Goal: Task Accomplishment & Management: Use online tool/utility

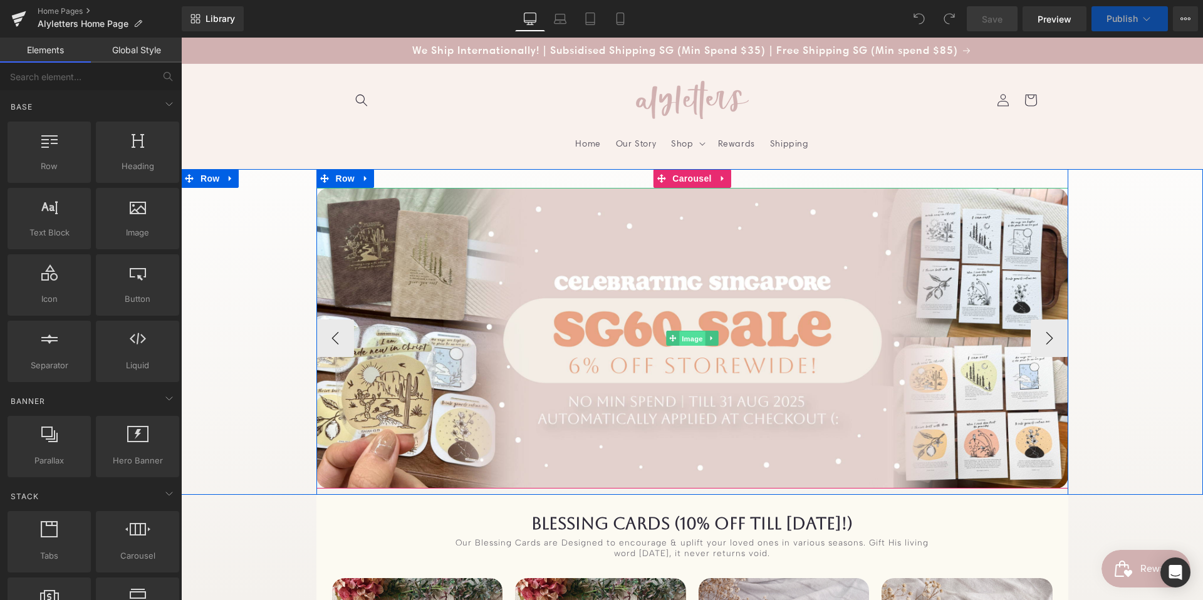
click at [690, 335] on span "Image" at bounding box center [692, 339] width 26 height 15
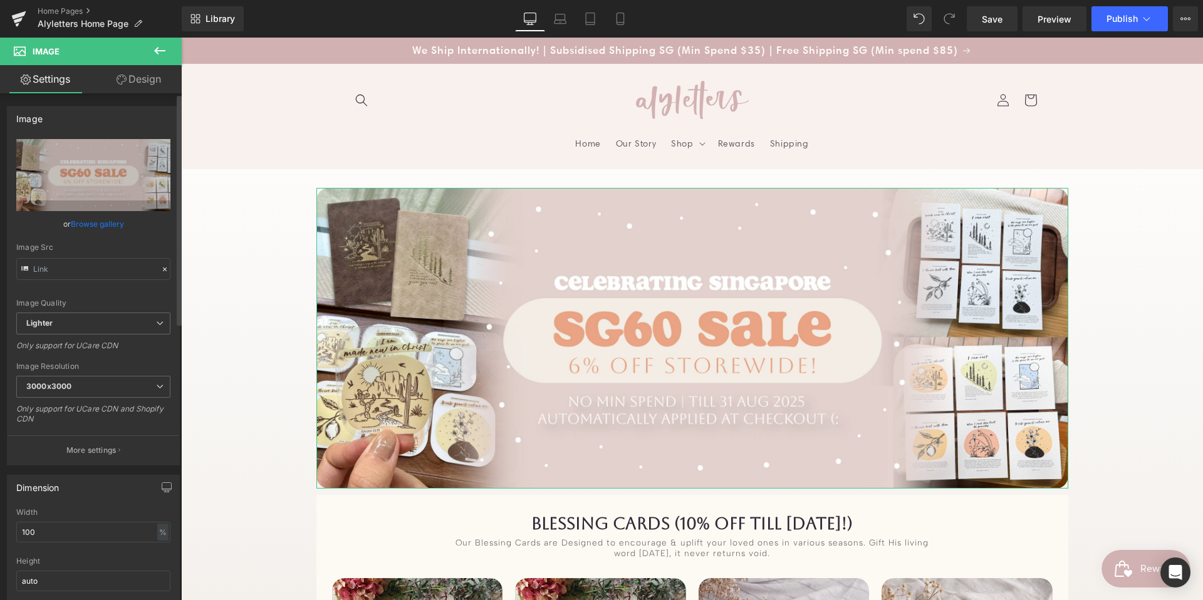
click at [86, 223] on link "Browse gallery" at bounding box center [97, 224] width 53 height 22
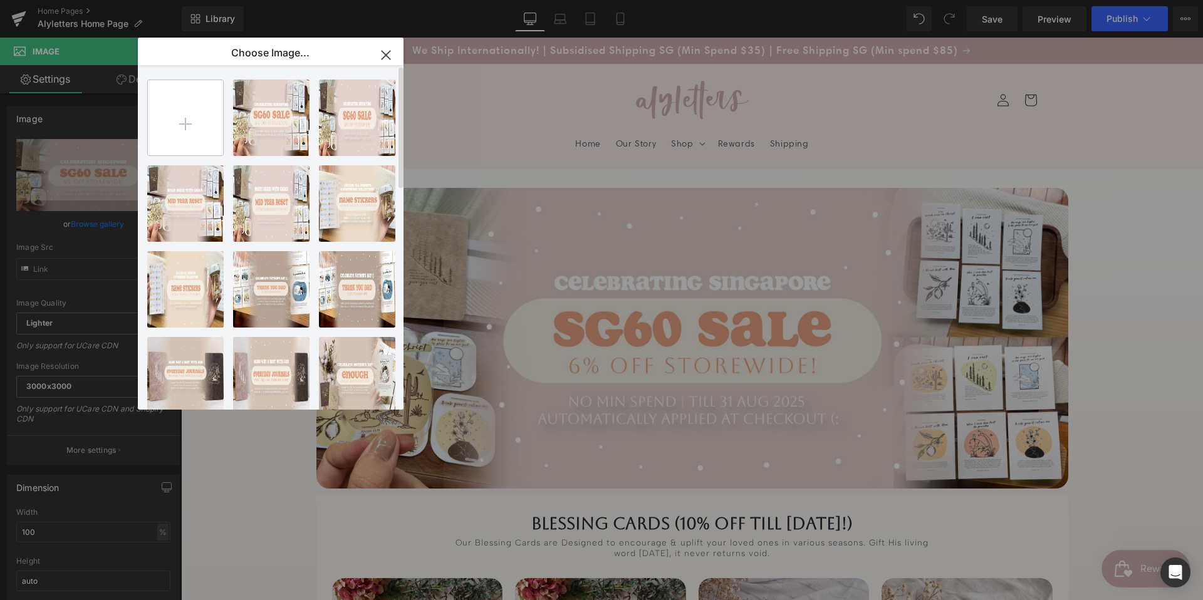
click at [182, 113] on input "file" at bounding box center [185, 117] width 75 height 75
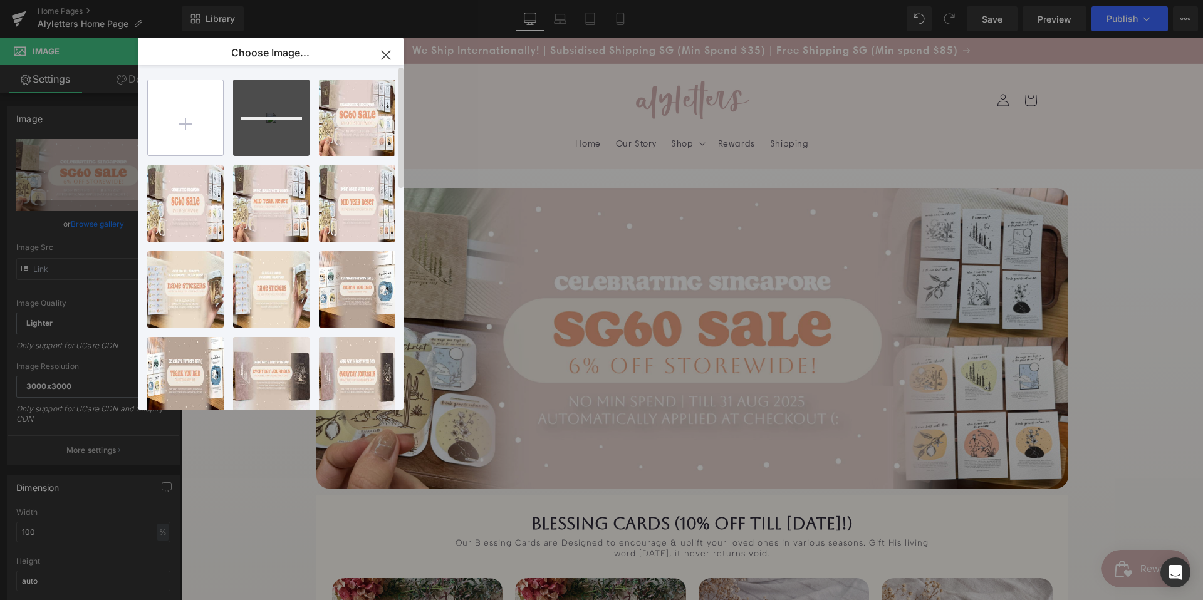
click at [205, 116] on input "file" at bounding box center [185, 117] width 75 height 75
type input "C:\fakepath\20250902_HERO_Sept_M0.jpg"
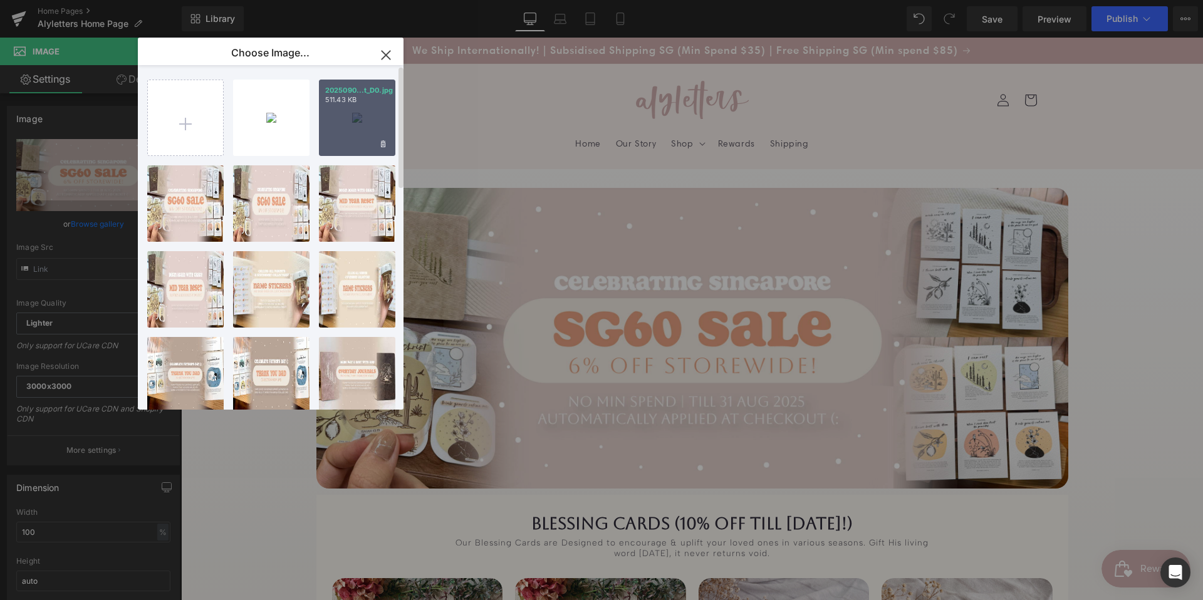
drag, startPoint x: 335, startPoint y: 131, endPoint x: 154, endPoint y: 93, distance: 185.0
click at [335, 131] on div "2025090...t_D0.jpg 511.43 KB" at bounding box center [357, 118] width 76 height 76
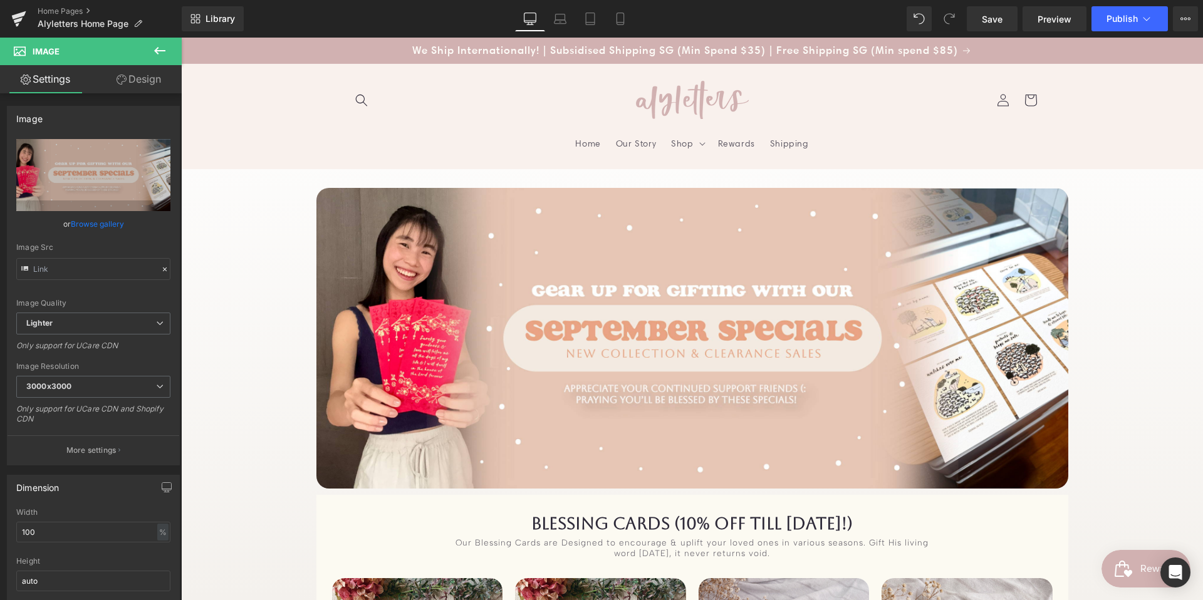
drag, startPoint x: 590, startPoint y: 21, endPoint x: 296, endPoint y: 140, distance: 317.4
click at [590, 21] on icon at bounding box center [590, 19] width 13 height 13
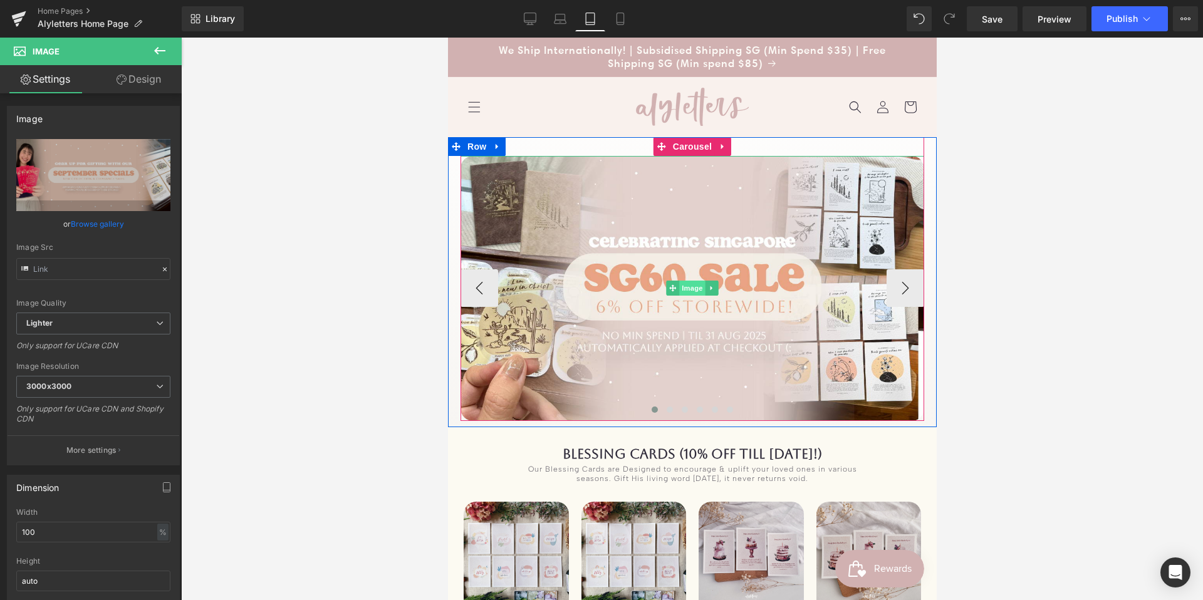
click at [695, 286] on span "Image" at bounding box center [692, 288] width 26 height 15
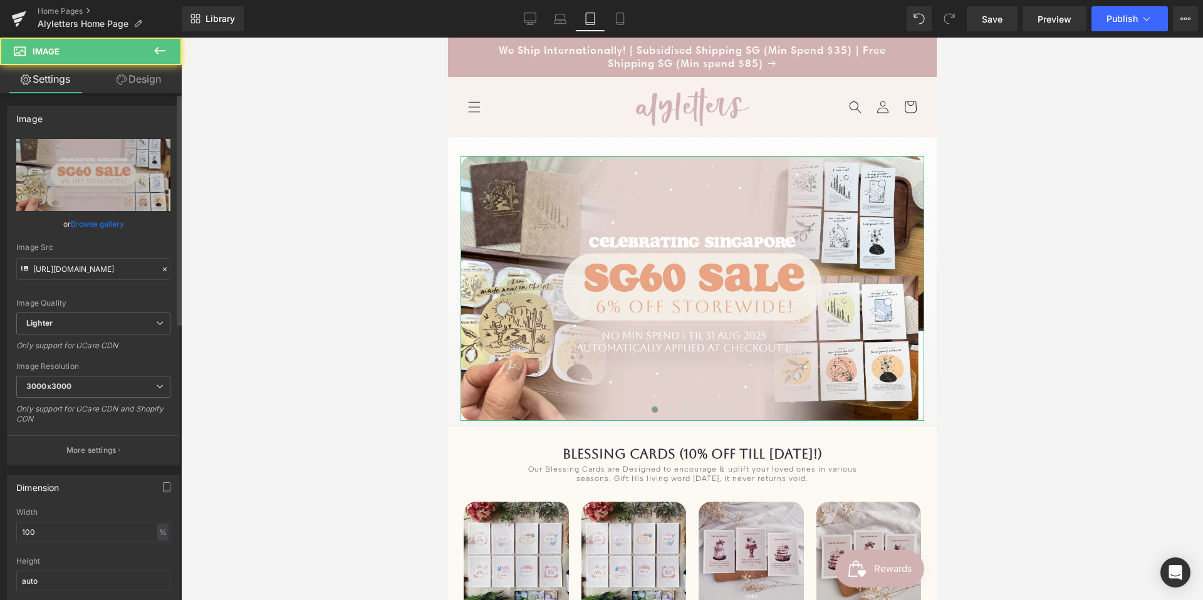
click at [93, 227] on link "Browse gallery" at bounding box center [97, 224] width 53 height 22
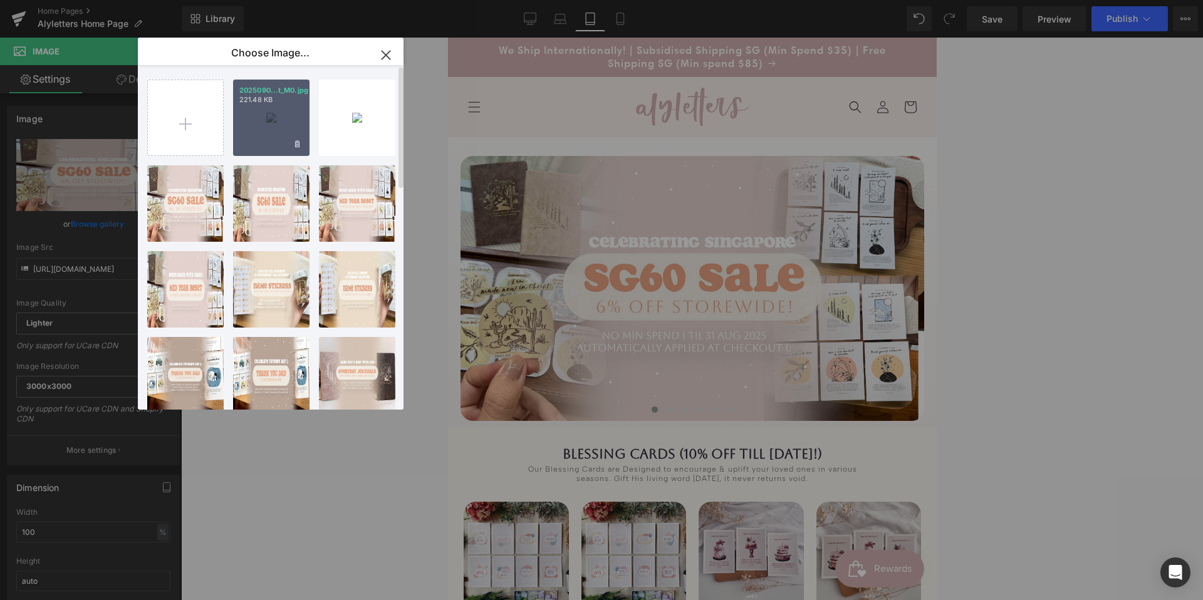
click at [291, 118] on div "2025090...t_M0.jpg 221.48 KB" at bounding box center [271, 118] width 76 height 76
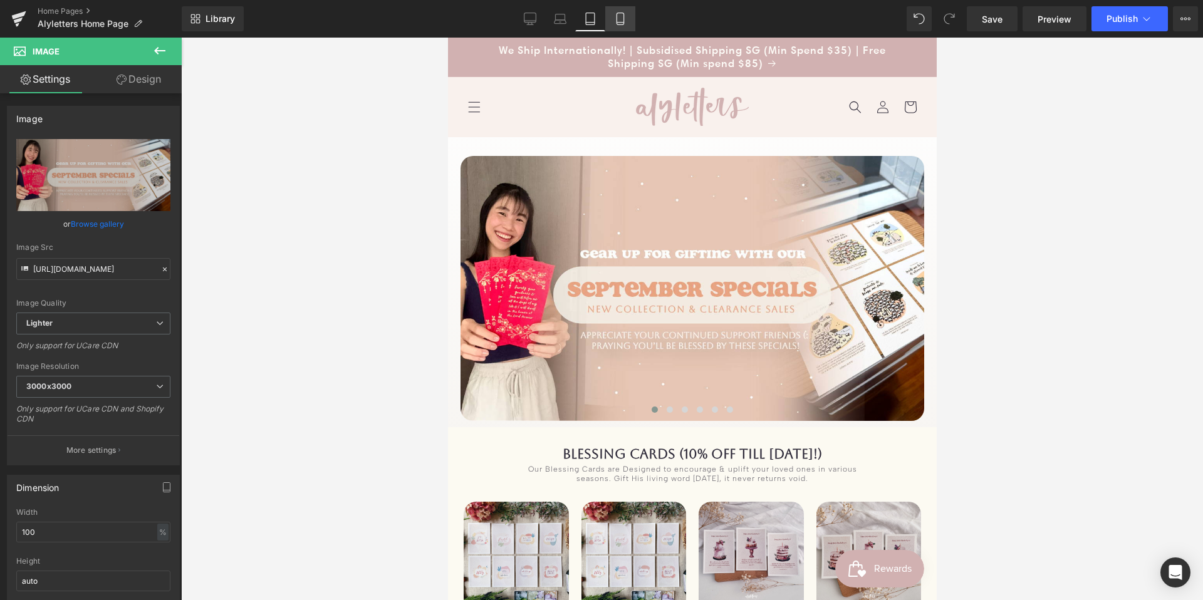
click at [619, 23] on icon at bounding box center [620, 19] width 13 height 13
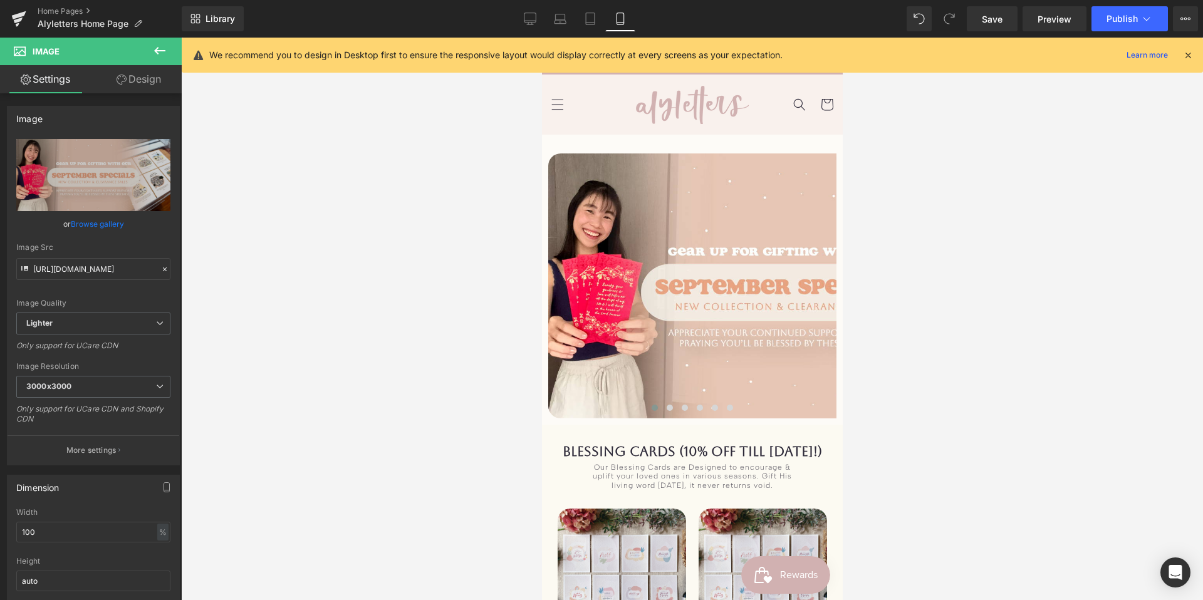
scroll to position [10, 0]
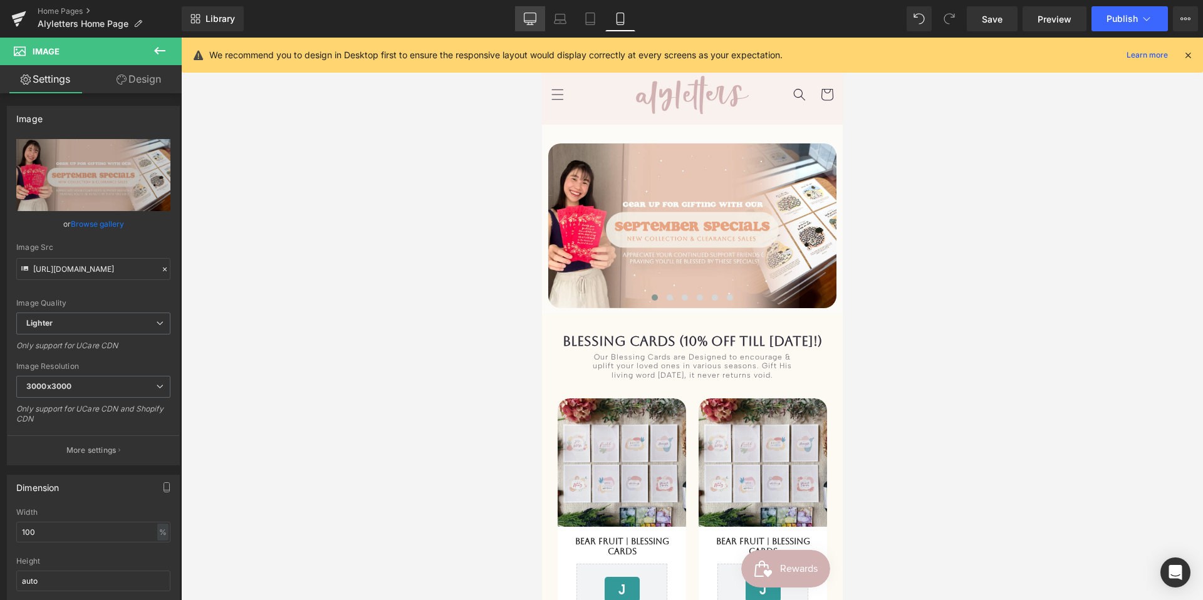
drag, startPoint x: 535, startPoint y: 25, endPoint x: 720, endPoint y: 489, distance: 499.5
click at [535, 25] on link "Desktop" at bounding box center [530, 18] width 30 height 25
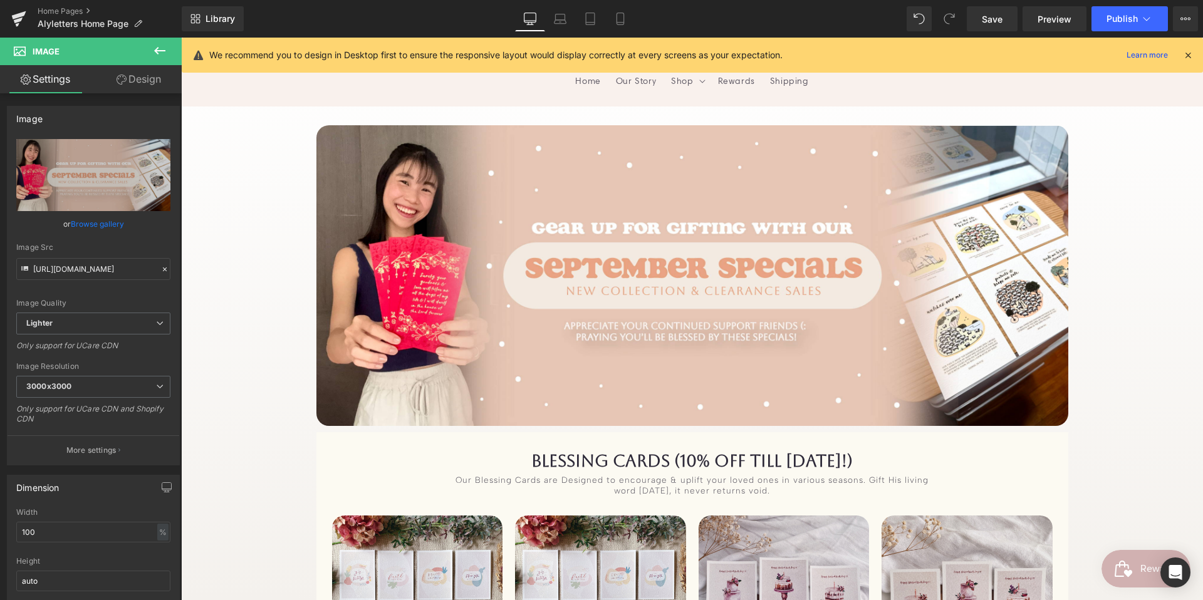
scroll to position [56, 0]
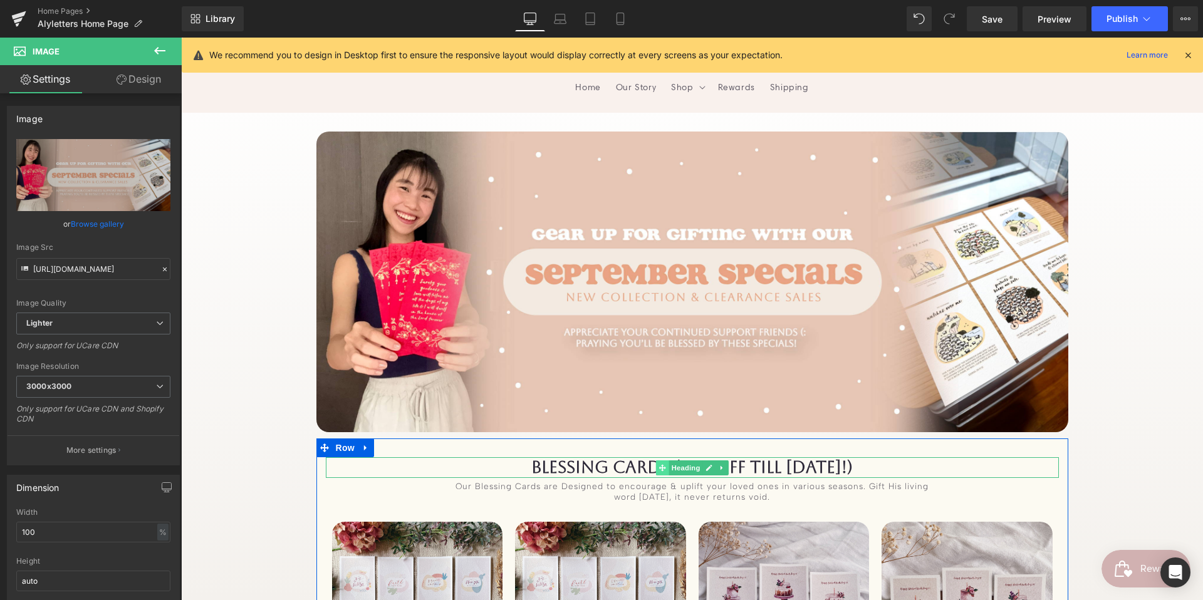
drag, startPoint x: 673, startPoint y: 463, endPoint x: 656, endPoint y: 464, distance: 17.0
click at [673, 463] on span "Heading" at bounding box center [686, 468] width 34 height 15
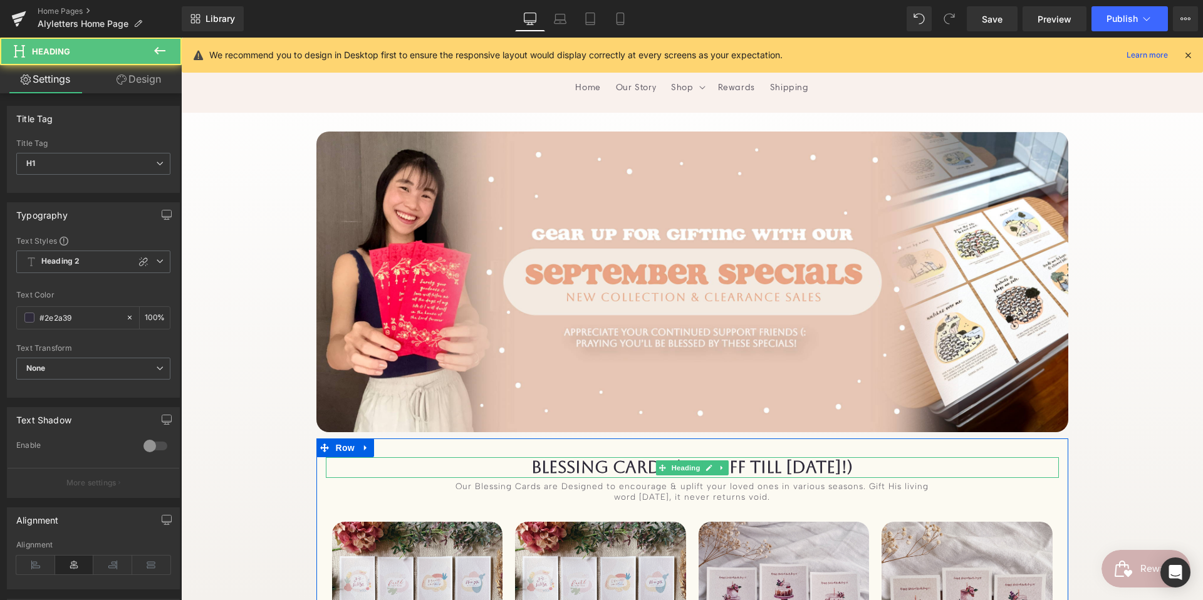
click at [647, 464] on h1 "BLESSing Cards (10% OFF till [DATE]!)" at bounding box center [692, 468] width 733 height 20
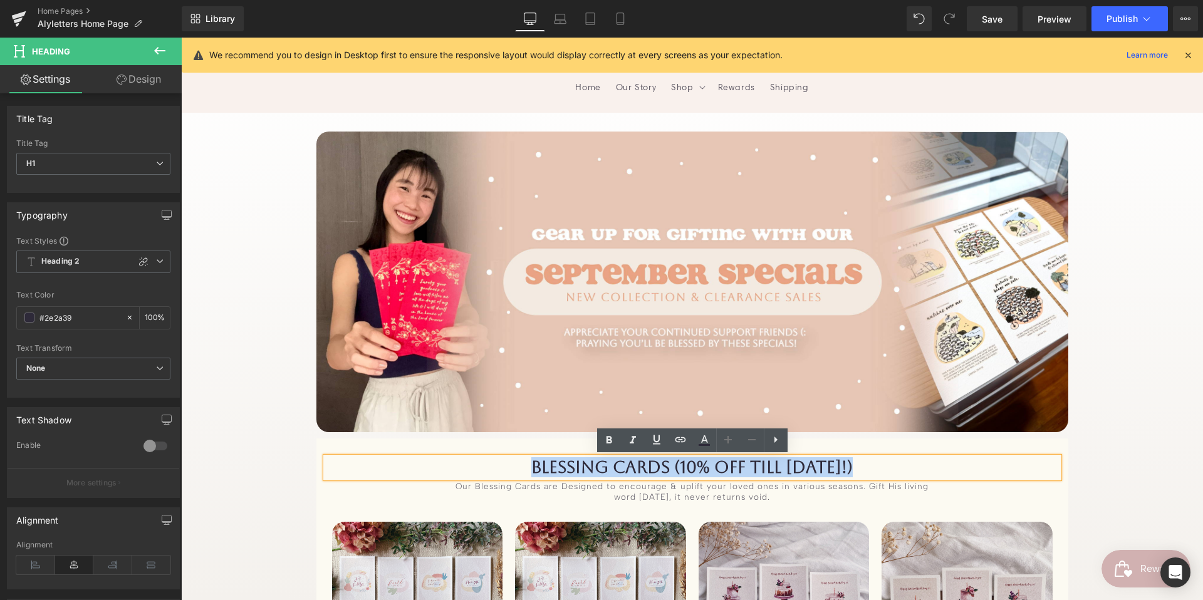
drag, startPoint x: 526, startPoint y: 461, endPoint x: 894, endPoint y: 470, distance: 368.0
click at [896, 469] on h1 "BLESSing Cards (10% OFF till [DATE]!)" at bounding box center [692, 468] width 733 height 20
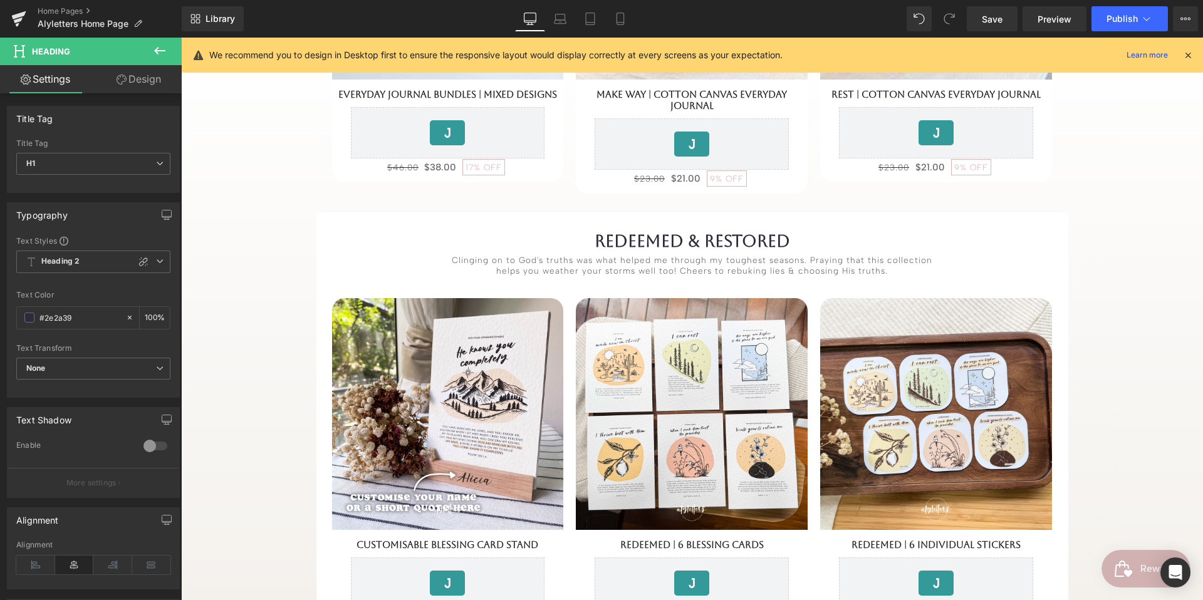
scroll to position [2031, 0]
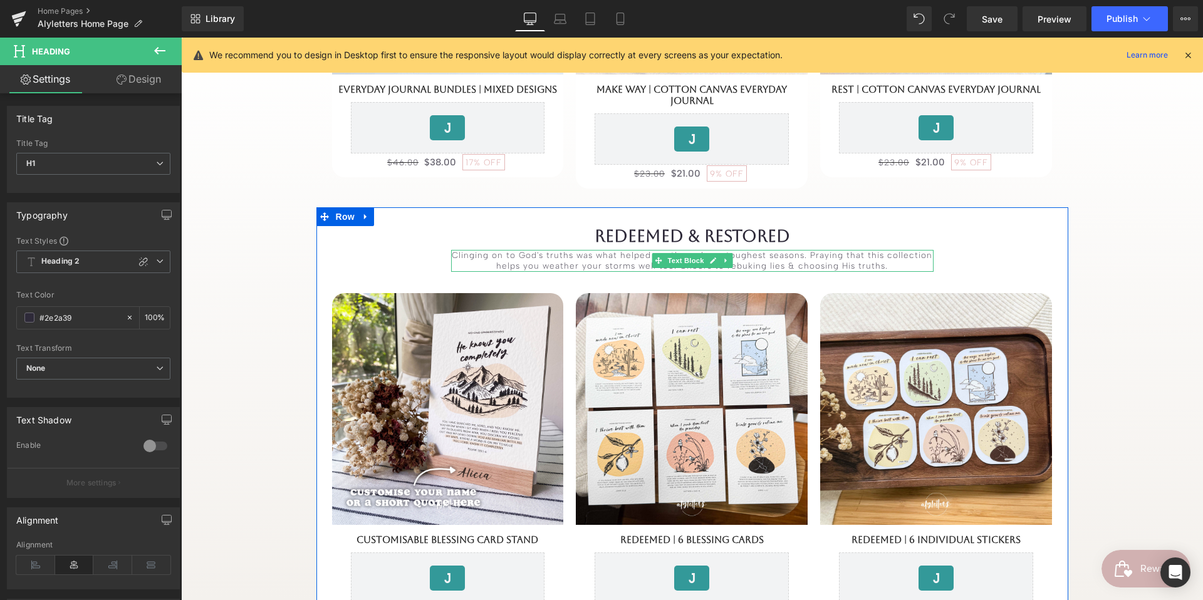
click at [500, 250] on div "Clinging on to God's truths was what helped me through my toughest seasons. Pra…" at bounding box center [692, 261] width 483 height 22
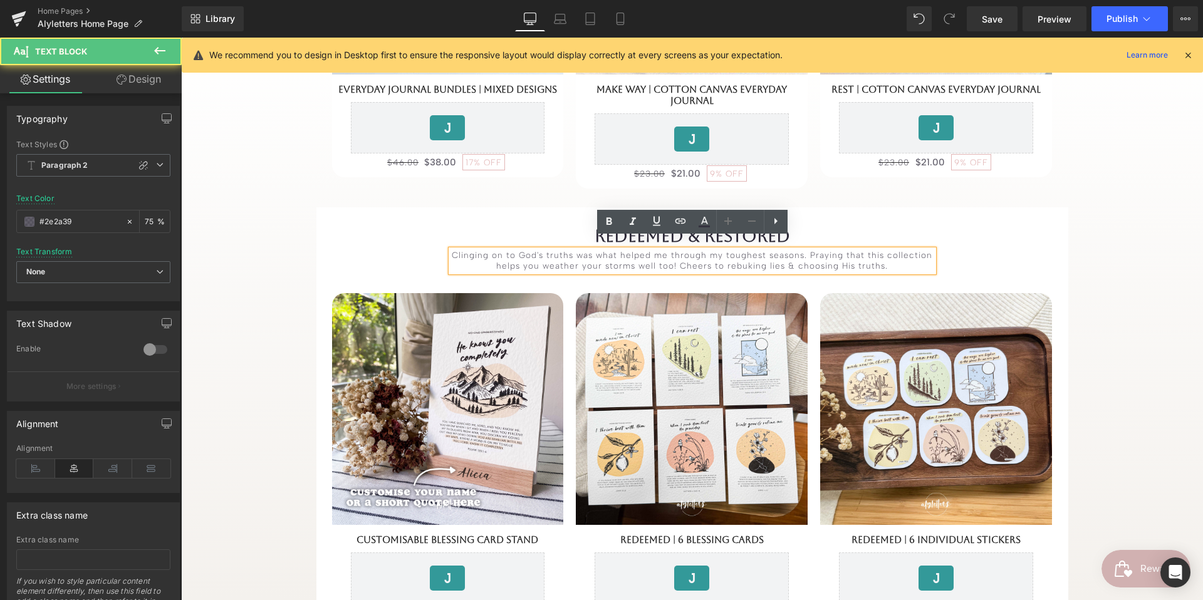
click at [500, 250] on div "Clinging on to God's truths was what helped me through my toughest seasons. Pra…" at bounding box center [692, 261] width 483 height 22
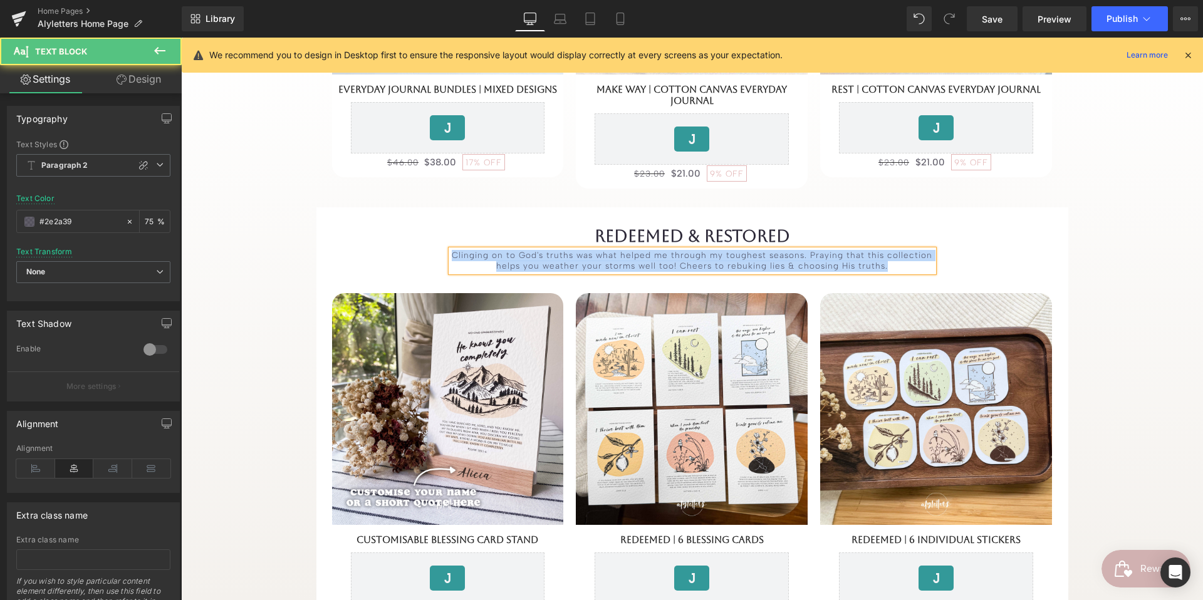
paste div
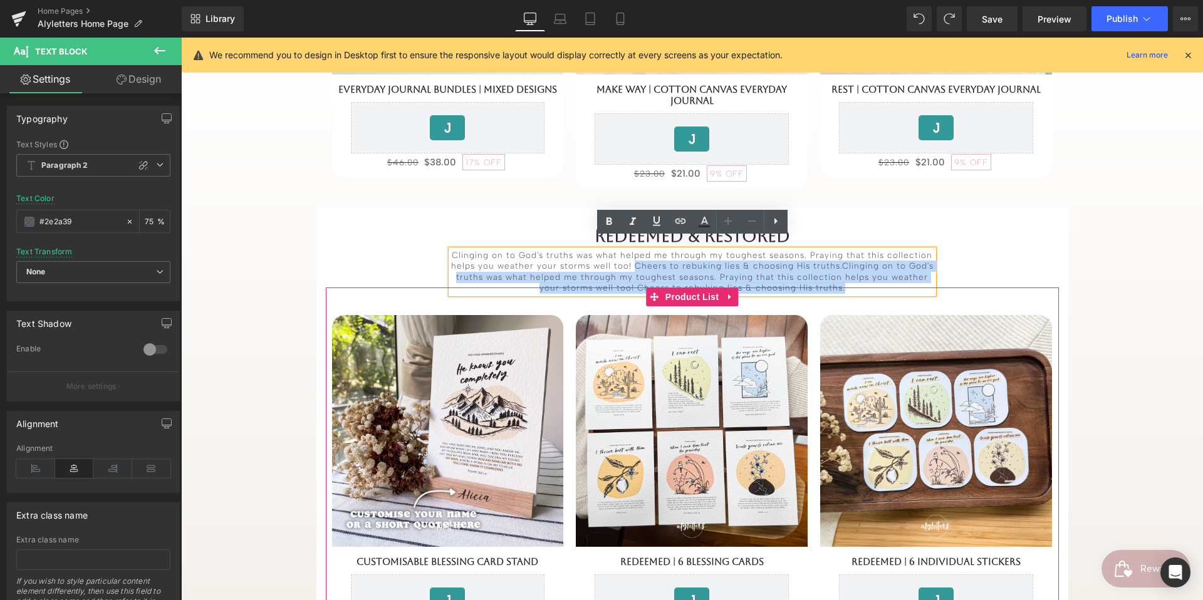
drag, startPoint x: 635, startPoint y: 255, endPoint x: 854, endPoint y: 283, distance: 221.1
copy div "Cheers to rebuking lies & choosing His truths.Clinging on to God's truths was w…"
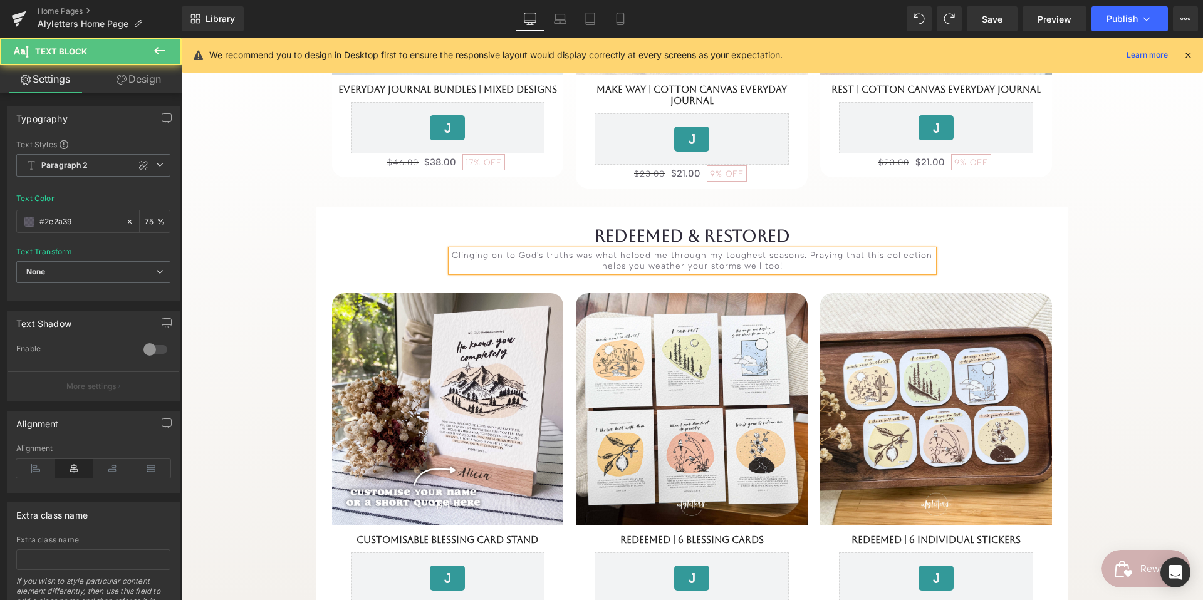
drag, startPoint x: 810, startPoint y: 242, endPoint x: 830, endPoint y: 243, distance: 20.1
click at [810, 250] on div "Clinging on to God's truths was what helped me through my toughest seasons. Pra…" at bounding box center [692, 261] width 483 height 22
copy div "Clinging on to God's truths was what helped me through my toughest seasons. Pra…"
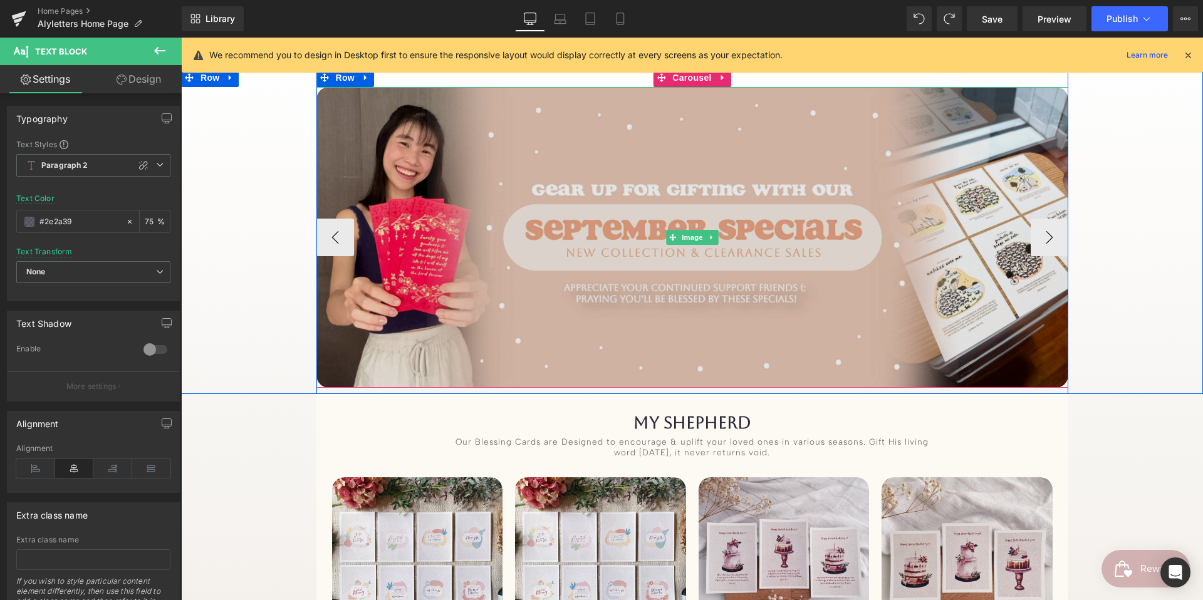
scroll to position [109, 0]
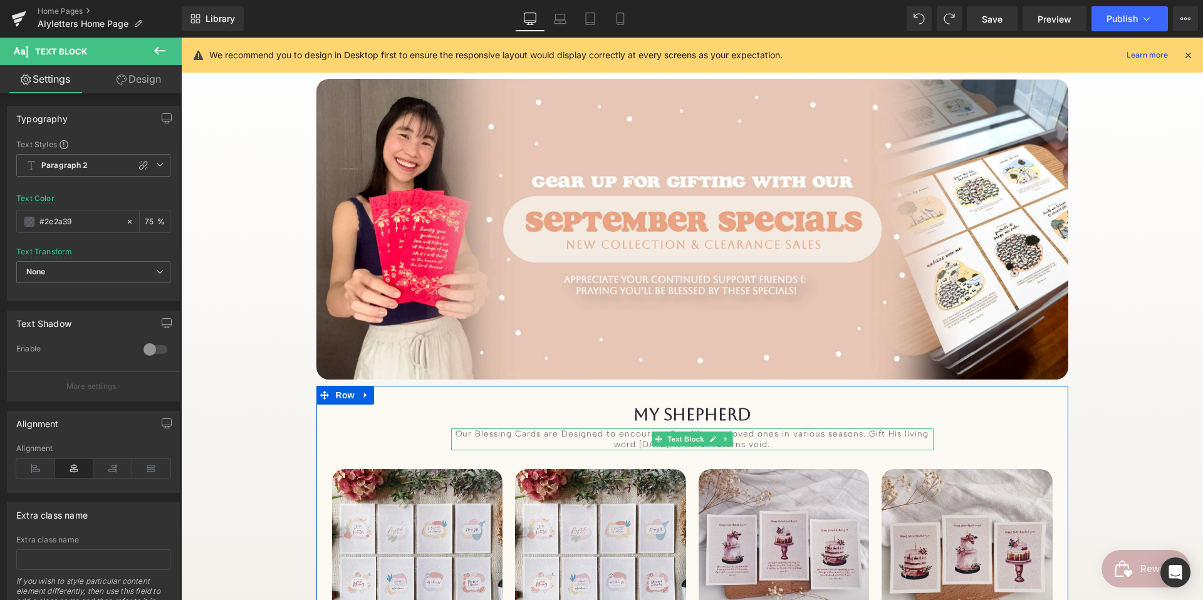
click at [621, 440] on div "Our Blessing Cards are Designed to encourage & uplift your loved ones in variou…" at bounding box center [692, 440] width 483 height 22
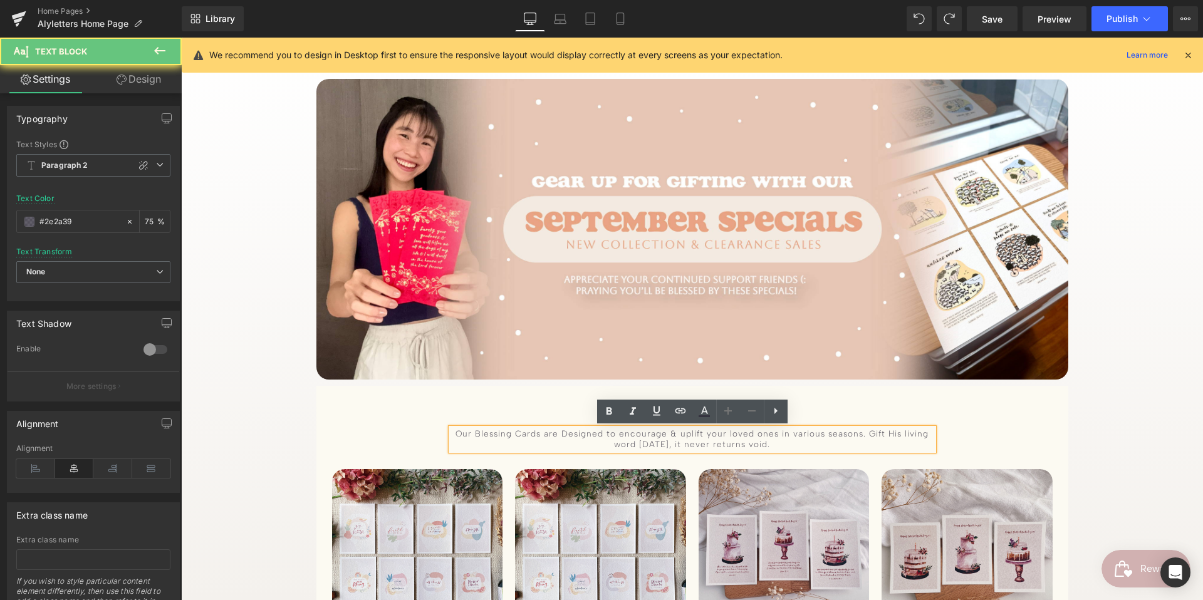
click at [620, 440] on div "Our Blessing Cards are Designed to encourage & uplift your loved ones in variou…" at bounding box center [692, 440] width 483 height 22
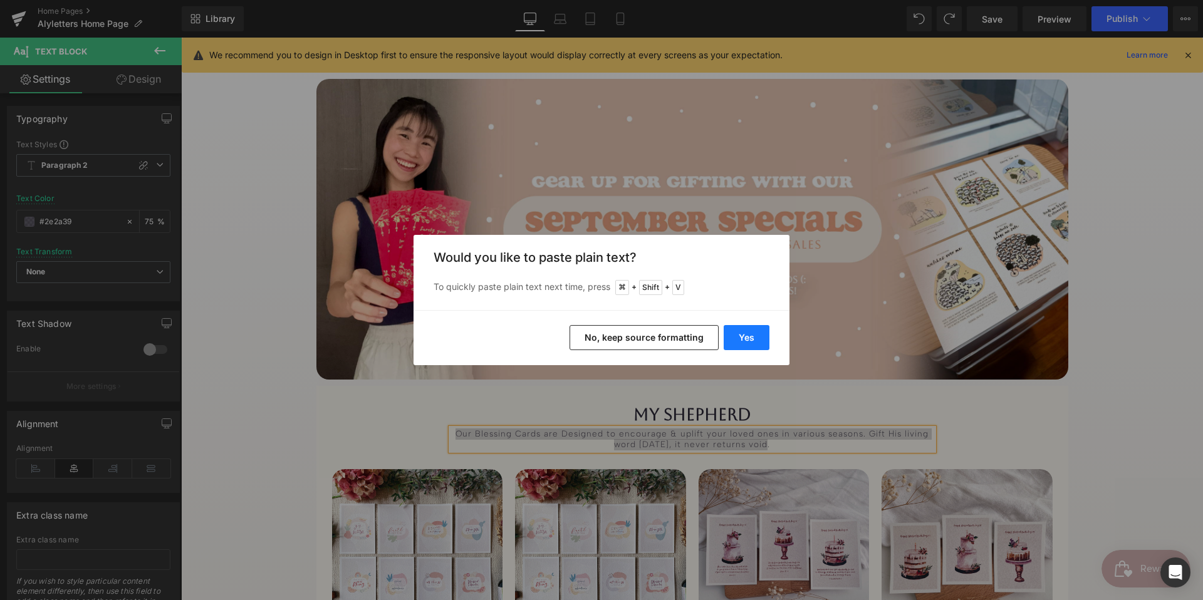
click at [731, 336] on button "Yes" at bounding box center [747, 337] width 46 height 25
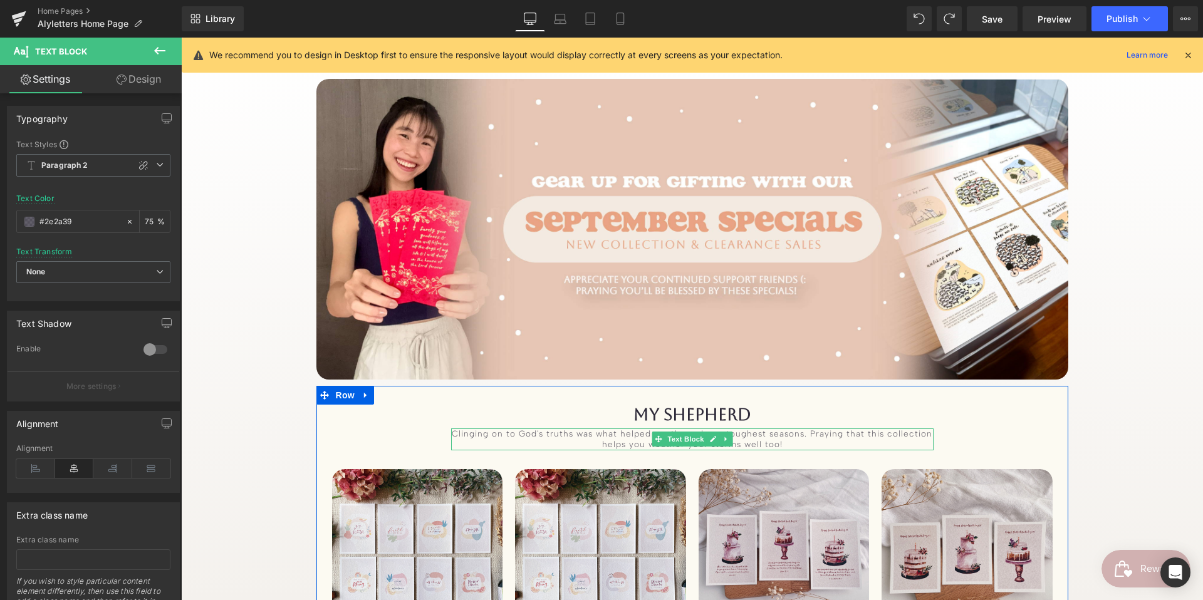
click at [575, 437] on div "Clinging on to God's truths was what helped me through my toughest seasons. Pra…" at bounding box center [692, 440] width 483 height 22
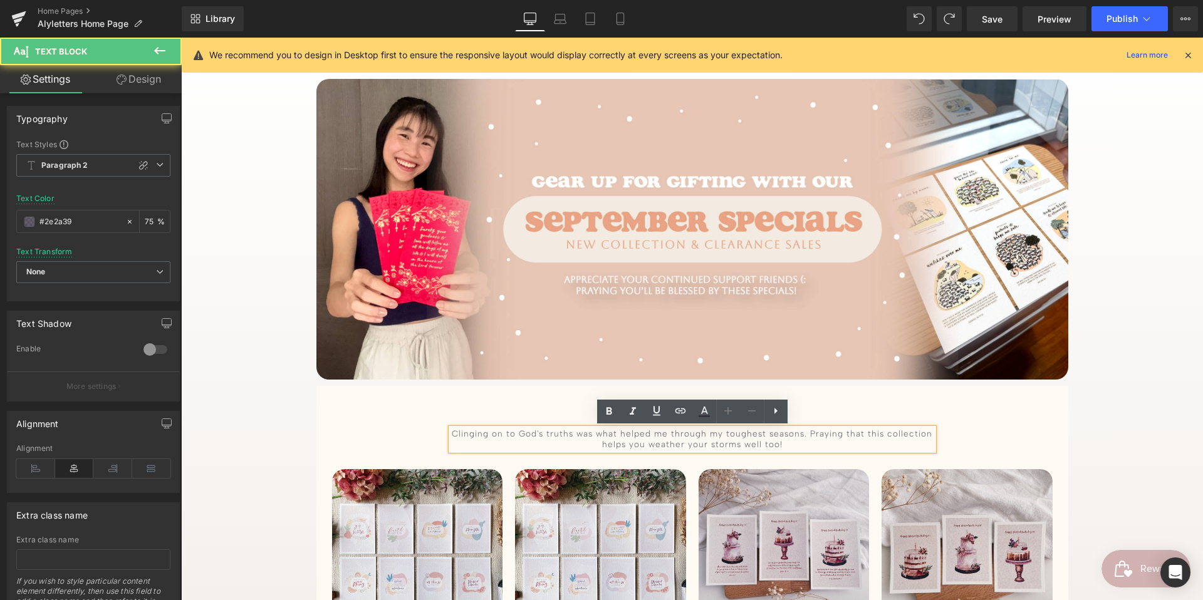
click at [457, 432] on div "Clinging on to God's truths was what helped me through my toughest seasons. Pra…" at bounding box center [692, 440] width 483 height 22
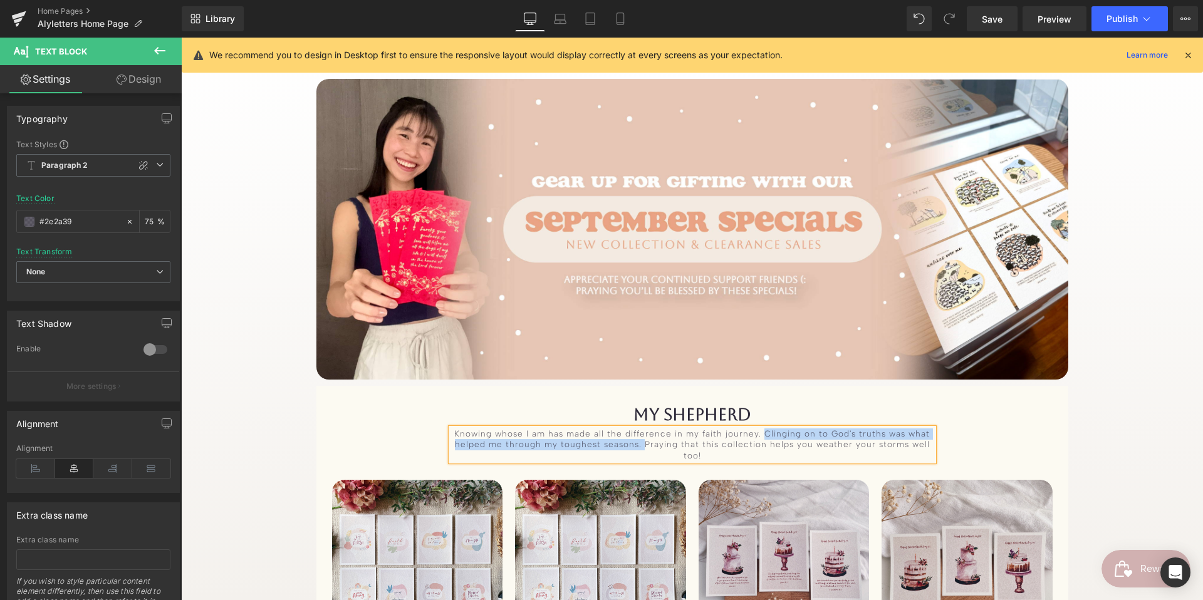
drag, startPoint x: 764, startPoint y: 432, endPoint x: 645, endPoint y: 443, distance: 119.6
click at [645, 443] on div "Knowing whose I am has made all the difference in my faith journey. Clinging on…" at bounding box center [692, 445] width 483 height 33
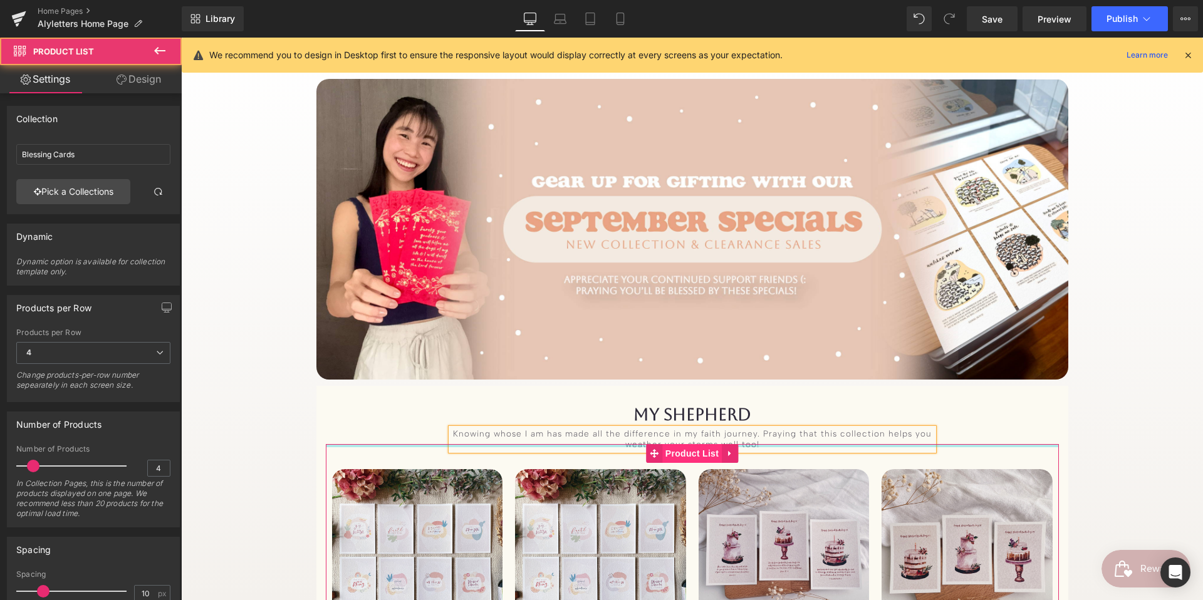
drag, startPoint x: 683, startPoint y: 444, endPoint x: 701, endPoint y: 444, distance: 18.8
click at [681, 444] on div "Sale Off 2800 % (P) Image Bear Fruit | Blessing Cards (P) Title [DOMAIN_NAME] R…" at bounding box center [692, 605] width 733 height 323
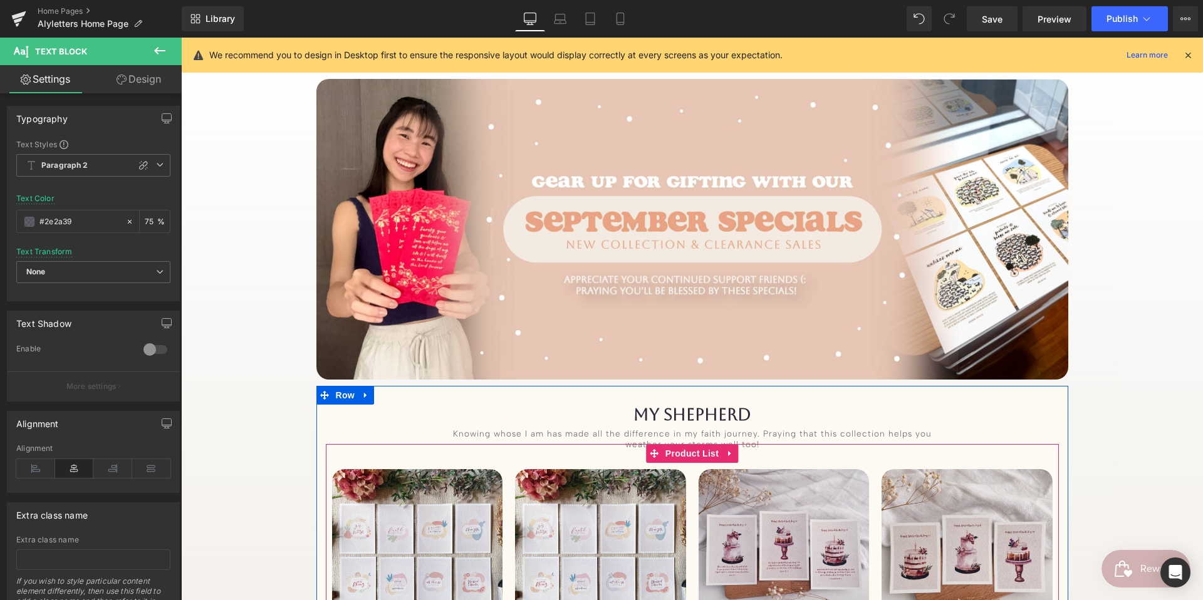
drag, startPoint x: 926, startPoint y: 437, endPoint x: 907, endPoint y: 451, distance: 23.8
click at [924, 451] on div "My ShepHerd Heading Knowing whose I am has made all the difference in my faith …" at bounding box center [693, 607] width 752 height 404
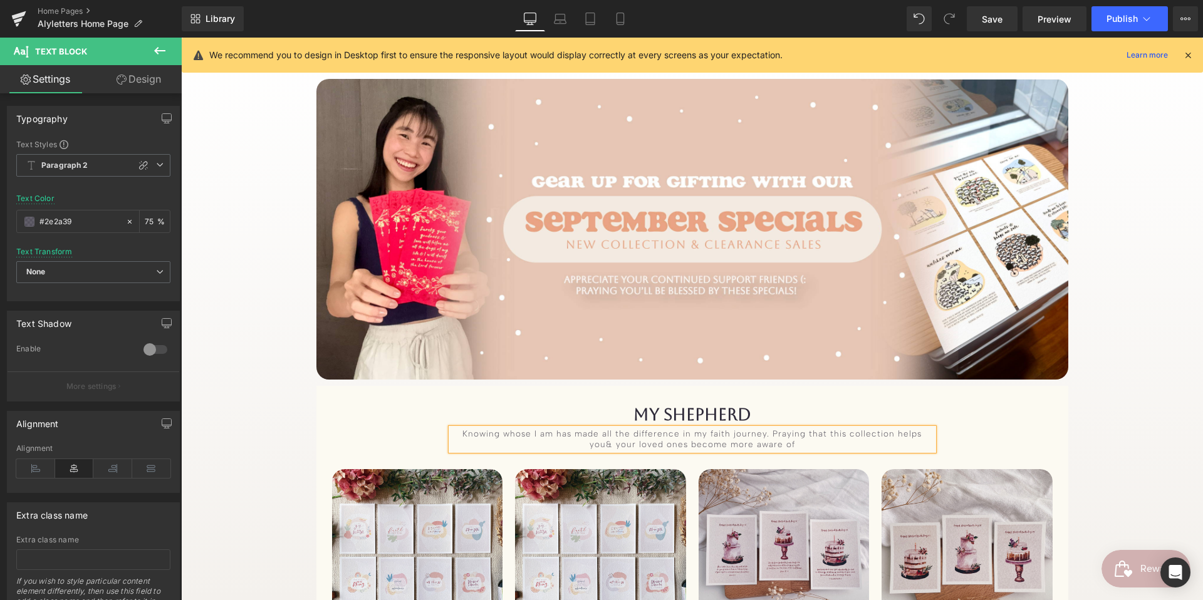
click at [543, 434] on div "Knowing whose I am has made all the difference in my faith journey. Praying tha…" at bounding box center [692, 440] width 483 height 22
click at [926, 434] on div "Knowing whose I am, has made all the difference in my faith journey. Praying th…" at bounding box center [692, 440] width 483 height 22
drag, startPoint x: 684, startPoint y: 442, endPoint x: 796, endPoint y: 440, distance: 112.2
click at [795, 440] on div "Knowing whose I am, has made all the difference in my faith journey. Praying th…" at bounding box center [692, 440] width 483 height 22
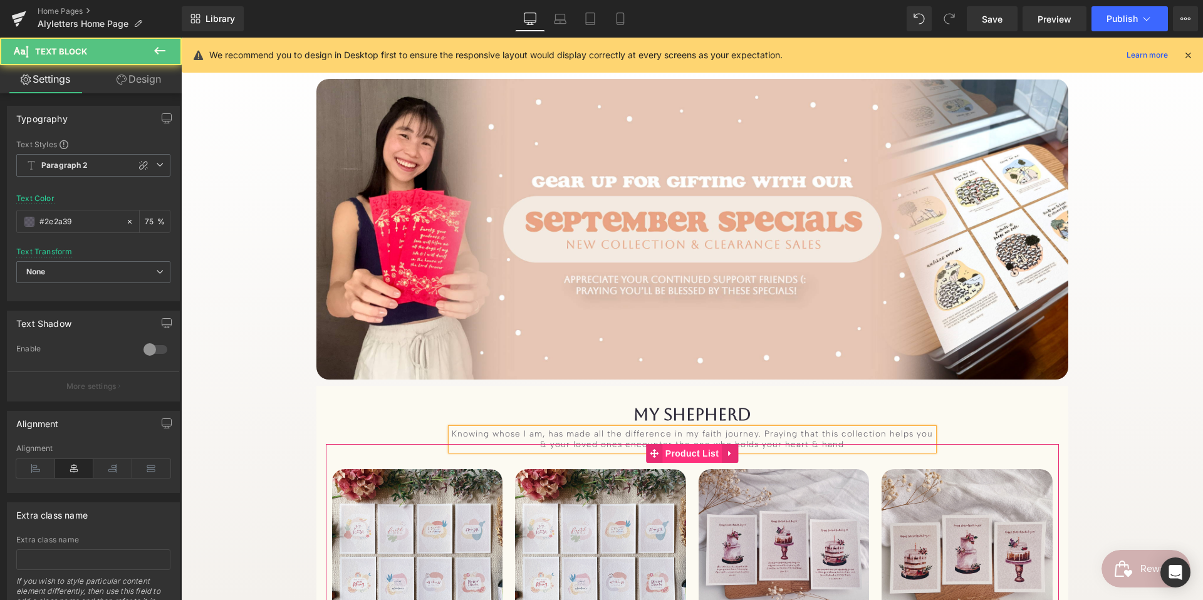
drag, startPoint x: 677, startPoint y: 443, endPoint x: 710, endPoint y: 444, distance: 33.2
click at [712, 444] on div "My ShepHerd Heading Knowing whose I am, has made all the difference in my faith…" at bounding box center [693, 607] width 752 height 404
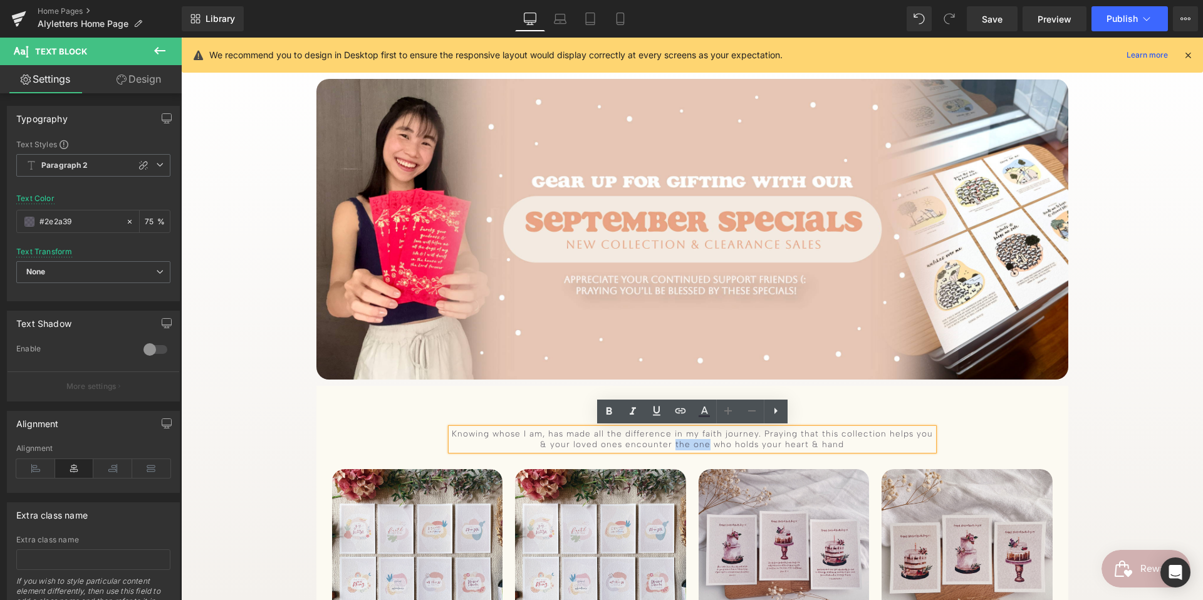
drag, startPoint x: 676, startPoint y: 442, endPoint x: 709, endPoint y: 443, distance: 33.2
click at [709, 443] on div "Knowing whose I am, has made all the difference in my faith journey. Praying th…" at bounding box center [692, 440] width 483 height 22
click at [847, 443] on div "Knowing whose I am, has made all the difference in my faith journey. Praying th…" at bounding box center [692, 440] width 483 height 22
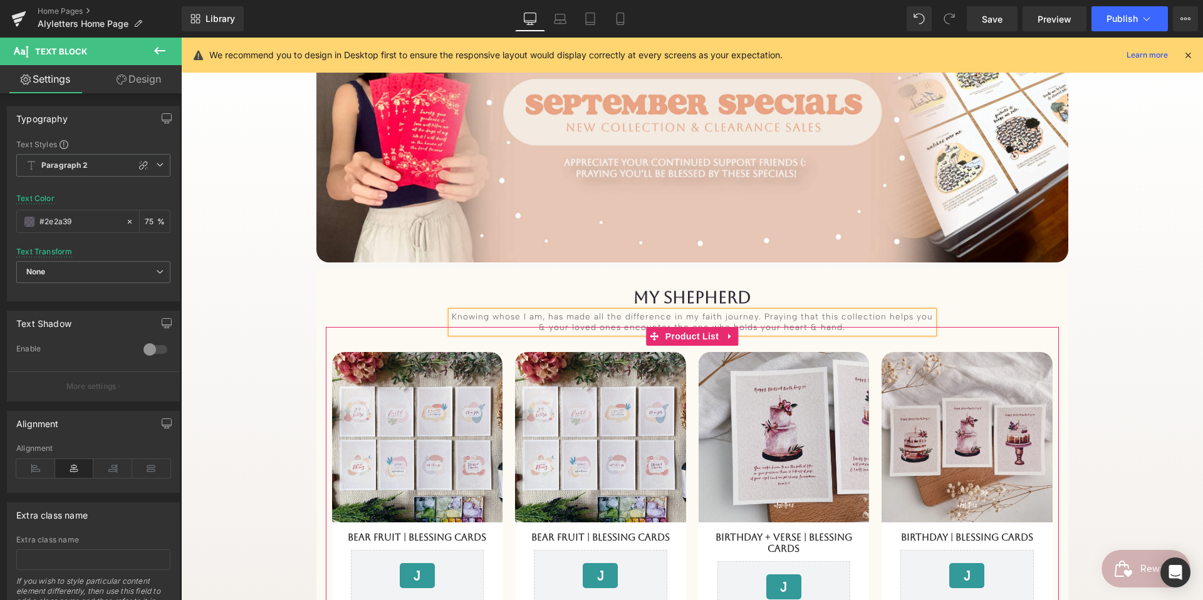
scroll to position [250, 0]
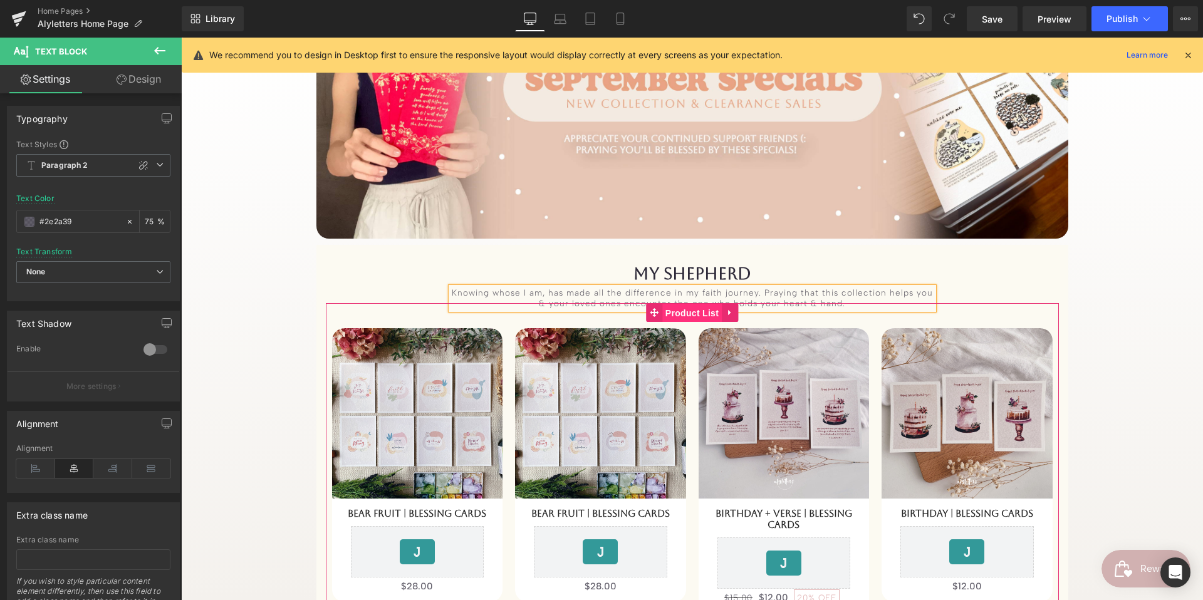
click at [681, 315] on span "Product List" at bounding box center [692, 313] width 60 height 19
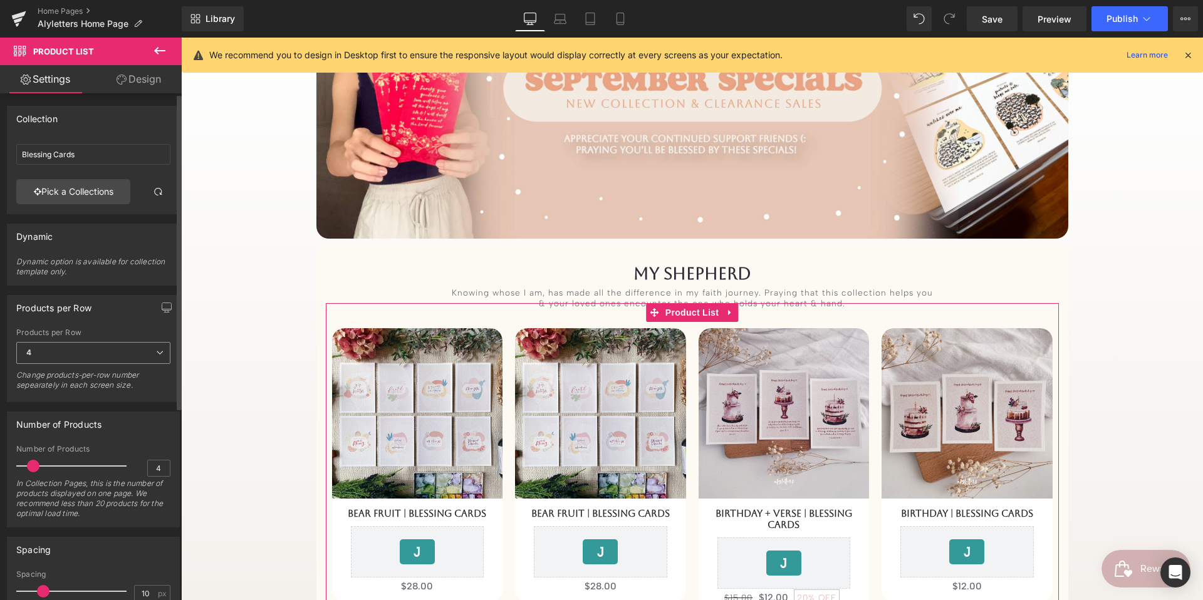
click at [98, 355] on span "4" at bounding box center [93, 353] width 154 height 22
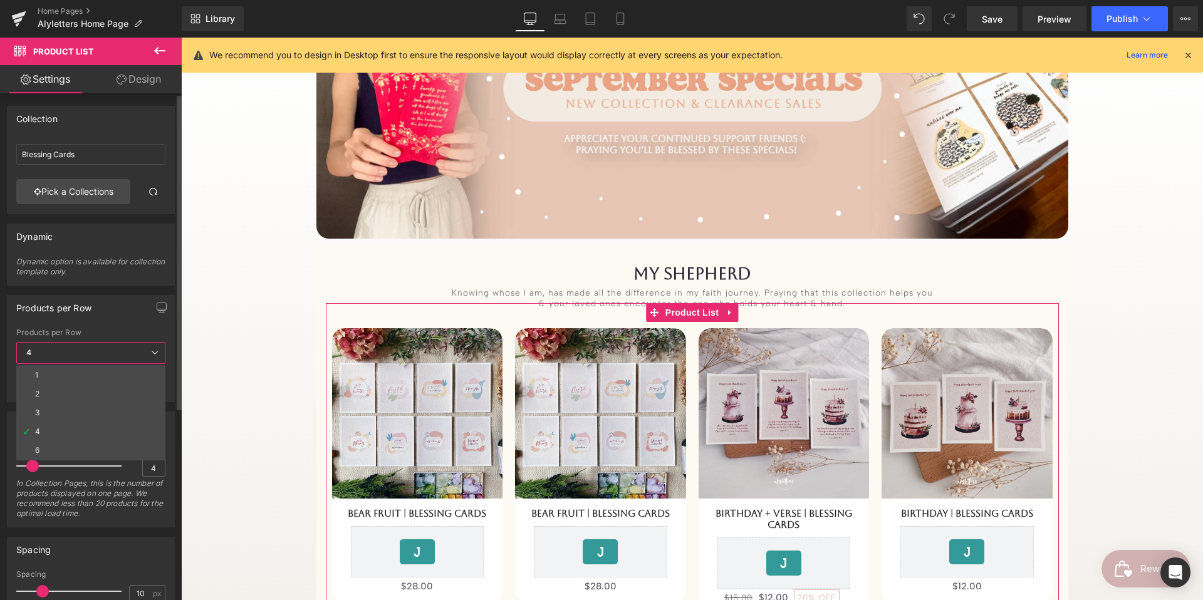
click at [61, 412] on li "3" at bounding box center [90, 413] width 149 height 19
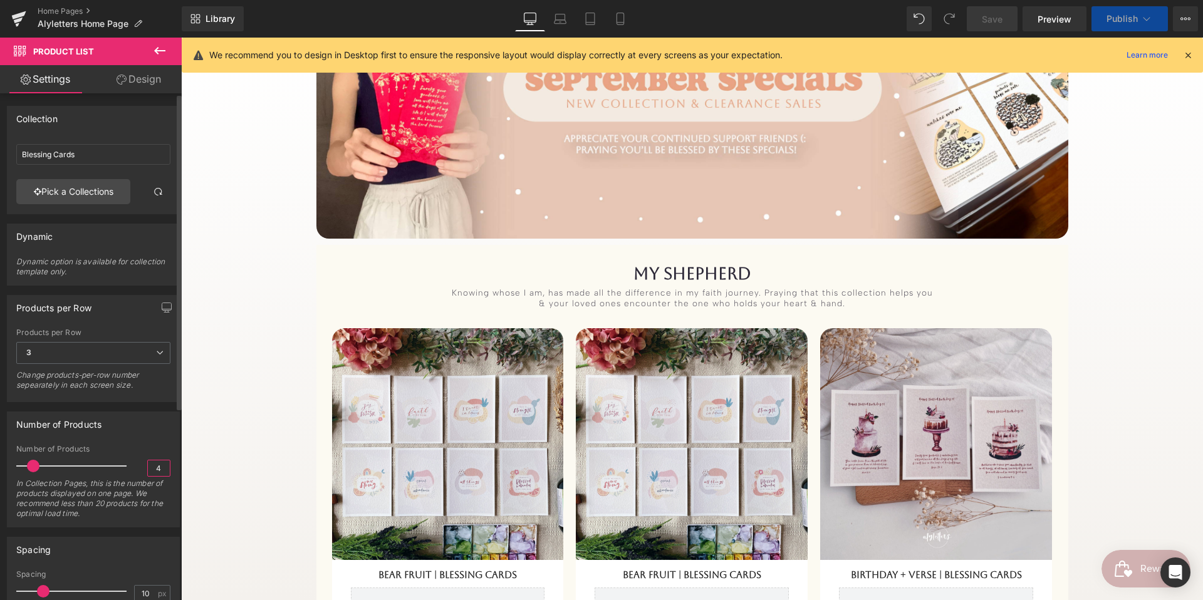
click at [154, 469] on input "4" at bounding box center [159, 469] width 22 height 16
type input "3"
click at [161, 312] on button "button" at bounding box center [167, 308] width 20 height 24
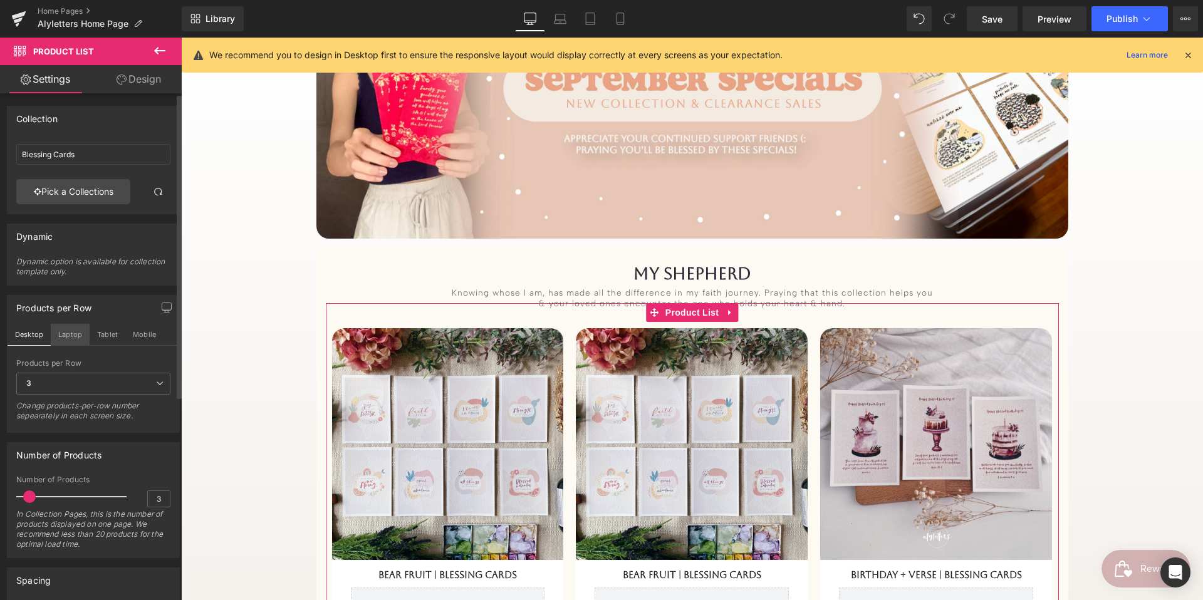
click at [61, 339] on button "Laptop" at bounding box center [70, 334] width 39 height 21
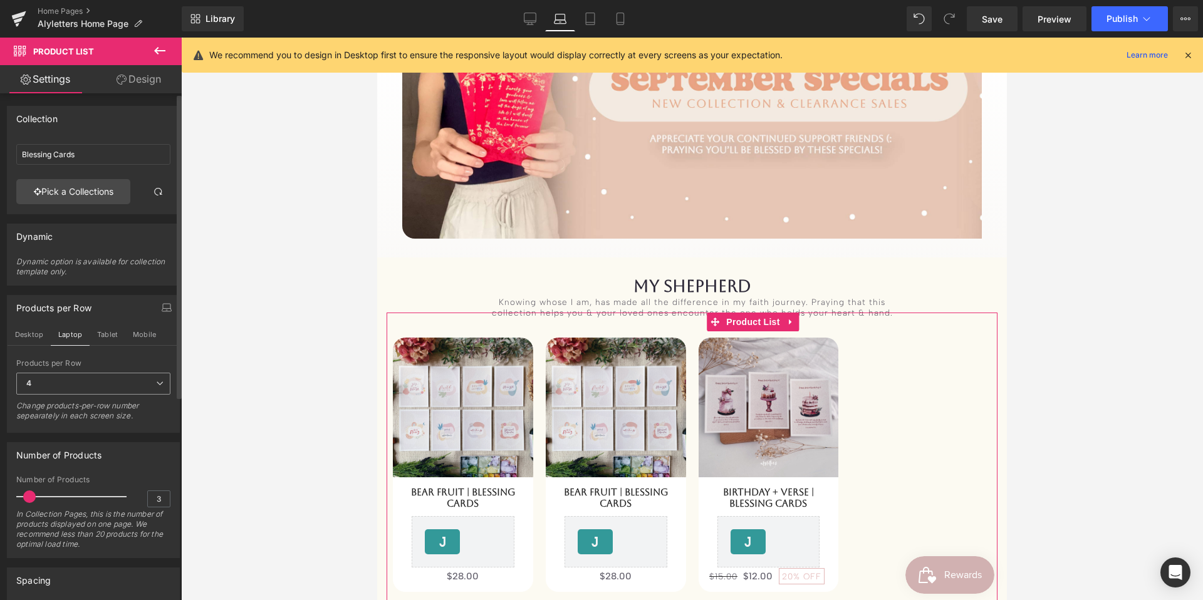
scroll to position [273, 0]
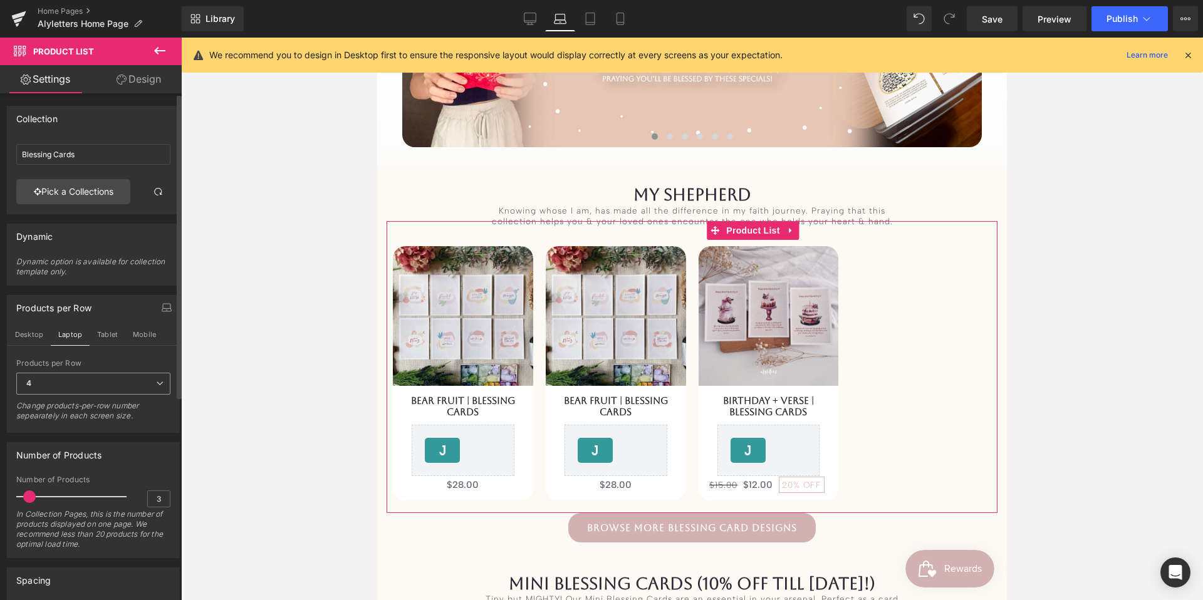
click at [104, 382] on span "4" at bounding box center [93, 384] width 154 height 22
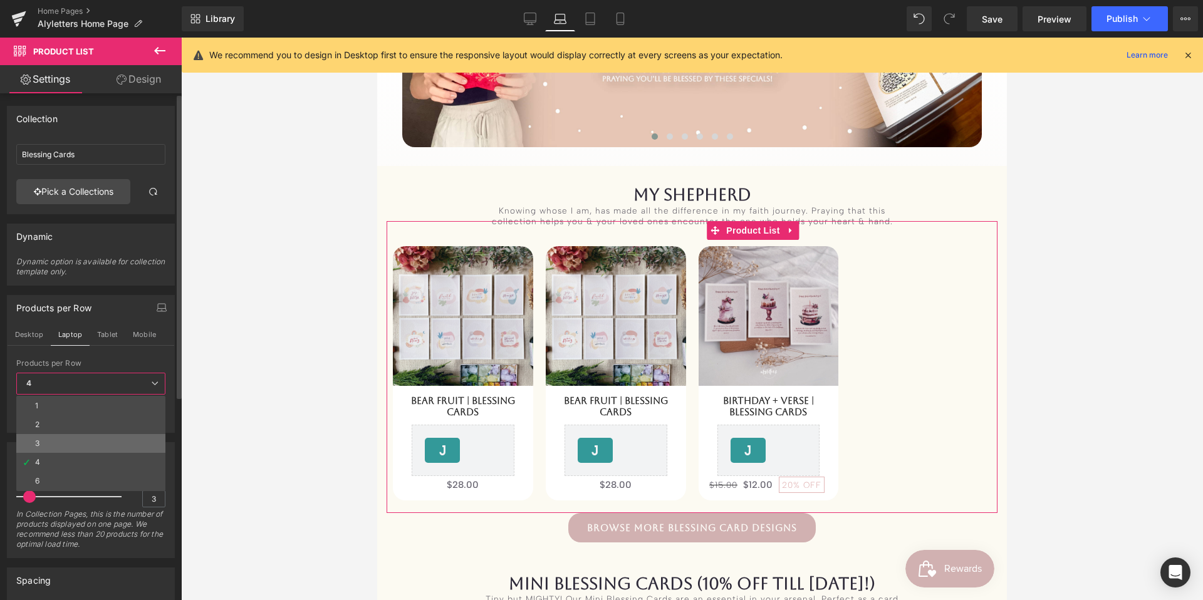
drag, startPoint x: 71, startPoint y: 437, endPoint x: 100, endPoint y: 334, distance: 106.6
click at [71, 437] on li "3" at bounding box center [90, 443] width 149 height 19
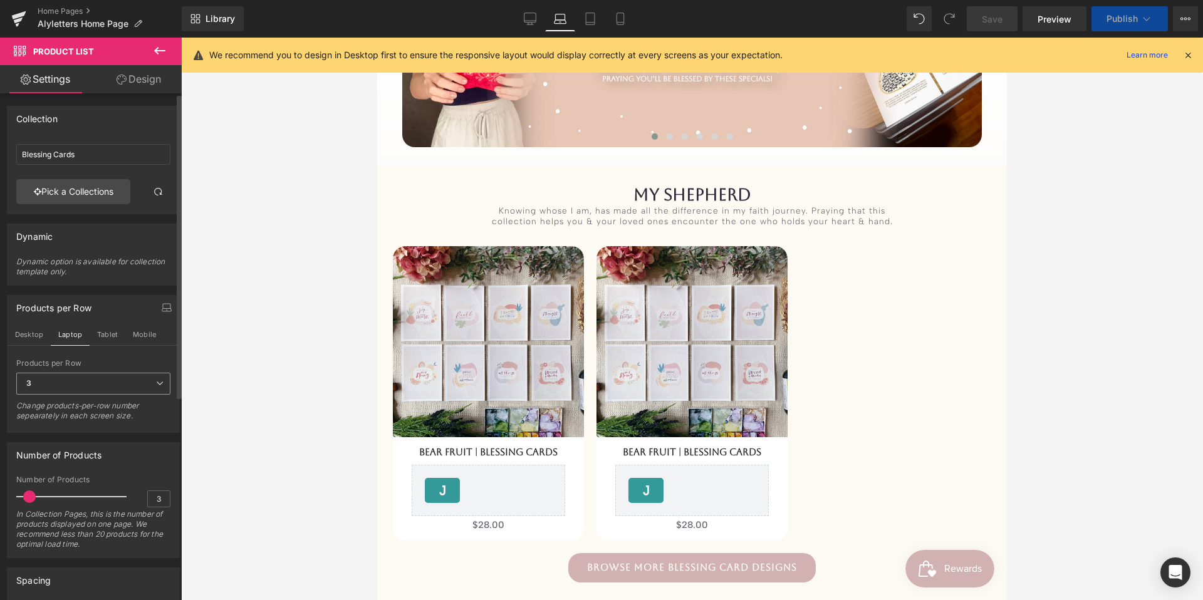
drag, startPoint x: 103, startPoint y: 333, endPoint x: 90, endPoint y: 383, distance: 51.8
click at [103, 333] on button "Tablet" at bounding box center [108, 334] width 36 height 21
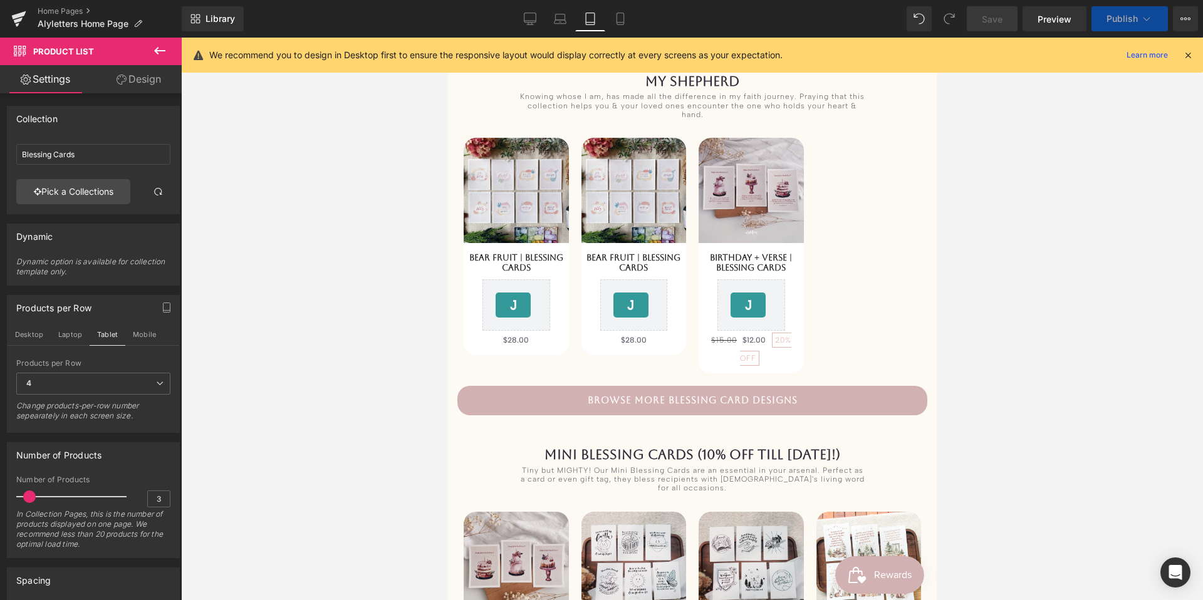
scroll to position [152, 0]
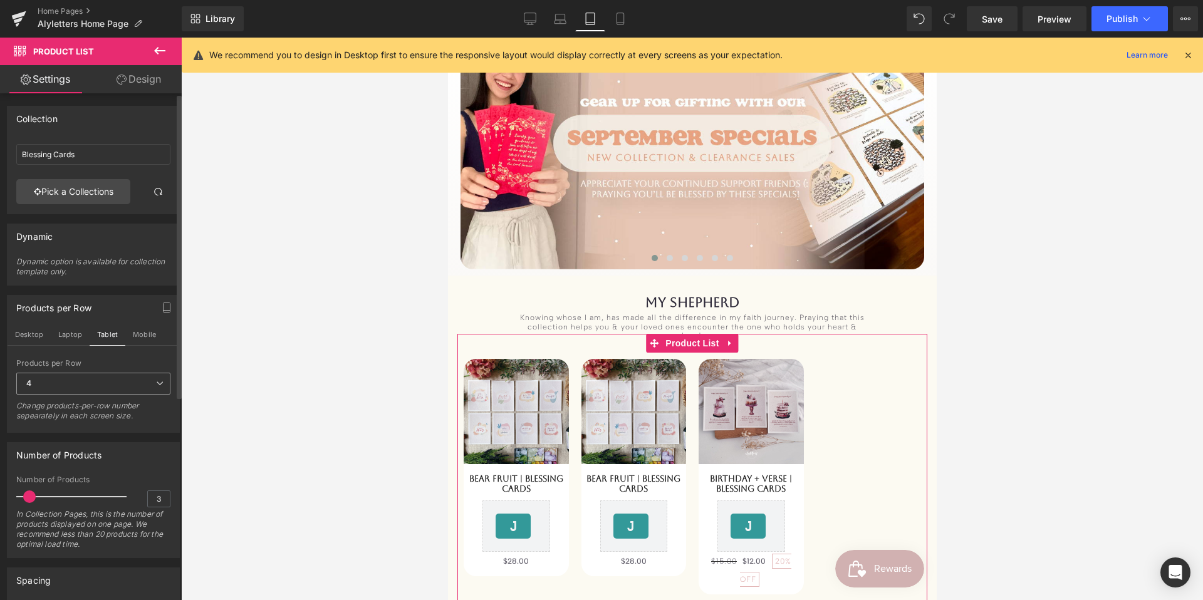
drag, startPoint x: 99, startPoint y: 382, endPoint x: 93, endPoint y: 408, distance: 26.9
click at [99, 382] on span "4" at bounding box center [93, 384] width 154 height 22
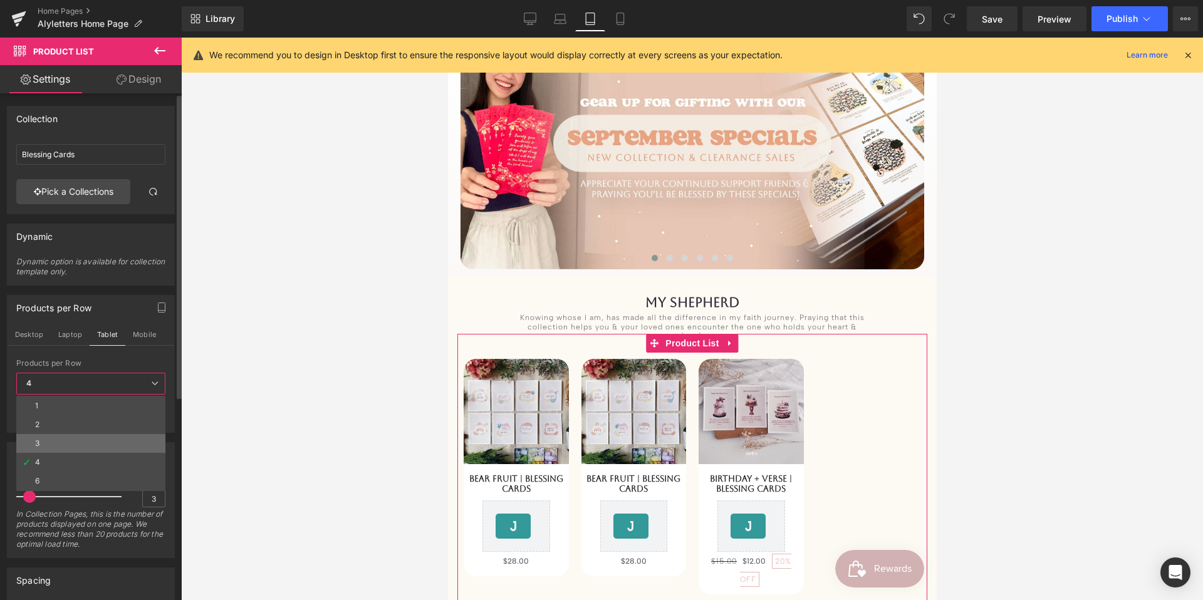
click at [80, 438] on li "3" at bounding box center [90, 443] width 149 height 19
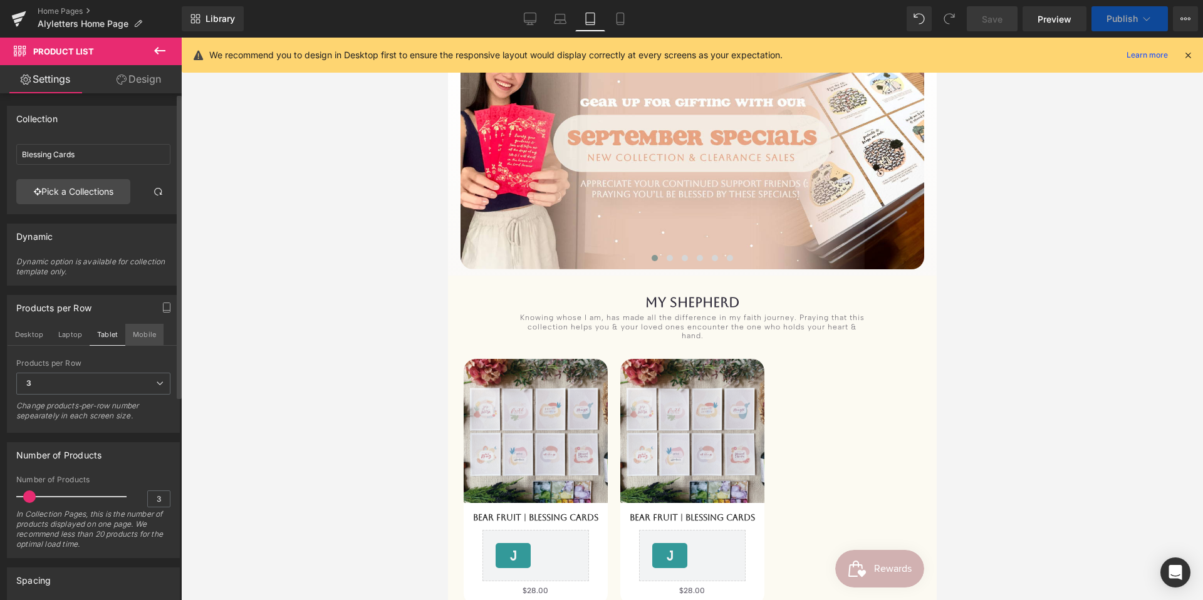
click at [144, 337] on button "Mobile" at bounding box center [144, 334] width 38 height 21
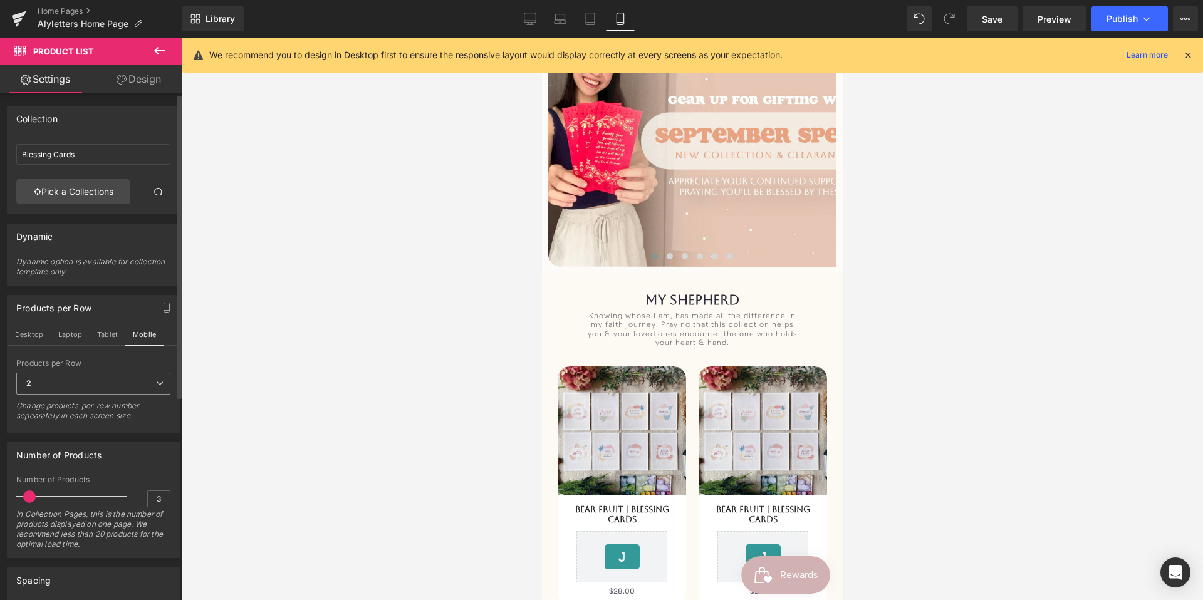
scroll to position [170, 0]
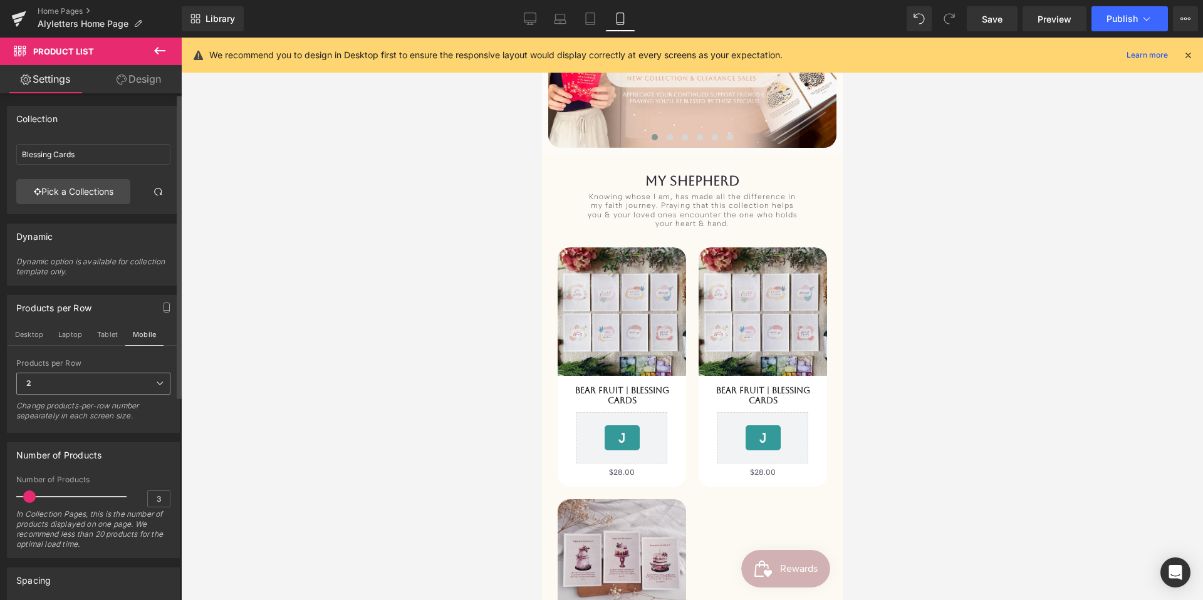
click at [103, 390] on span "2" at bounding box center [93, 384] width 154 height 22
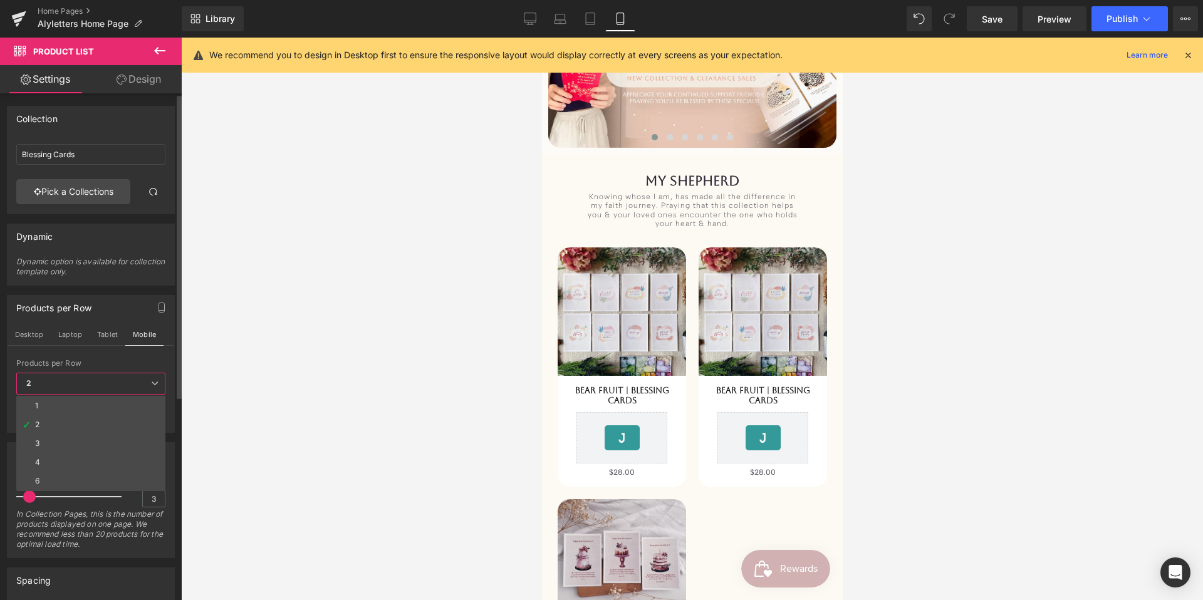
click at [83, 449] on li "3" at bounding box center [90, 443] width 149 height 19
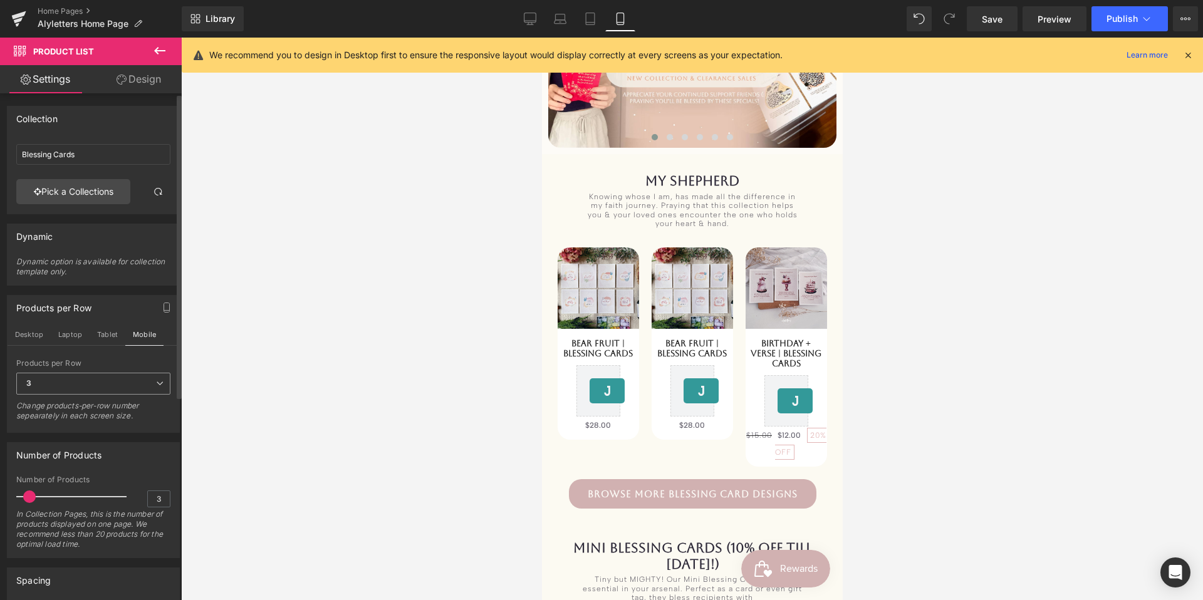
click at [100, 385] on span "3" at bounding box center [93, 384] width 154 height 22
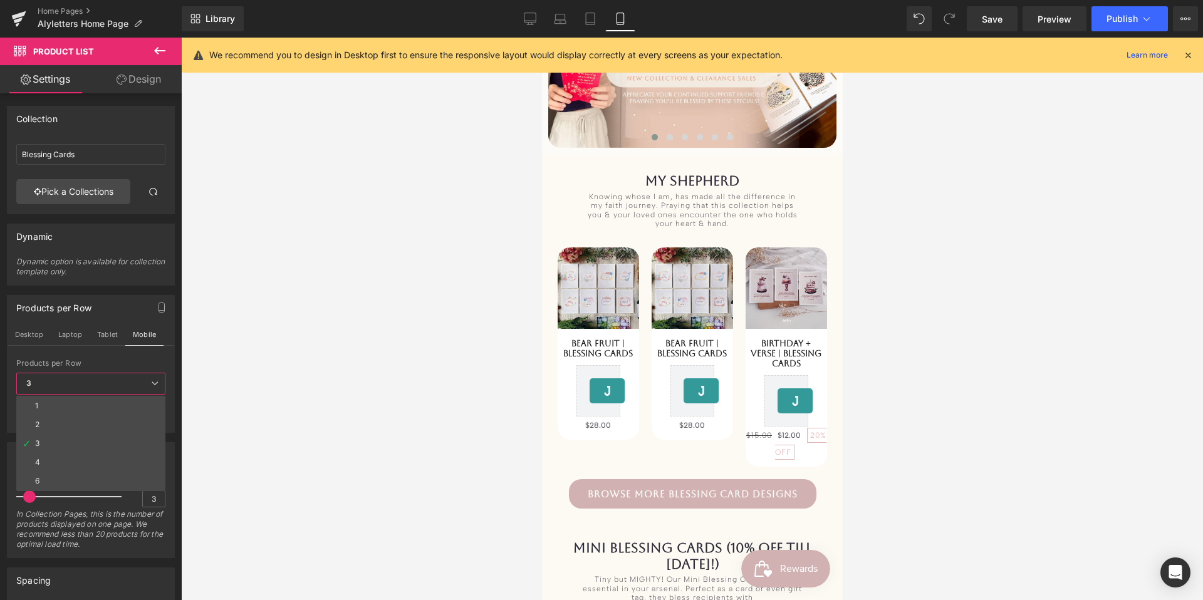
drag, startPoint x: 75, startPoint y: 417, endPoint x: 342, endPoint y: 404, distance: 267.4
click at [75, 417] on li "2" at bounding box center [90, 425] width 149 height 19
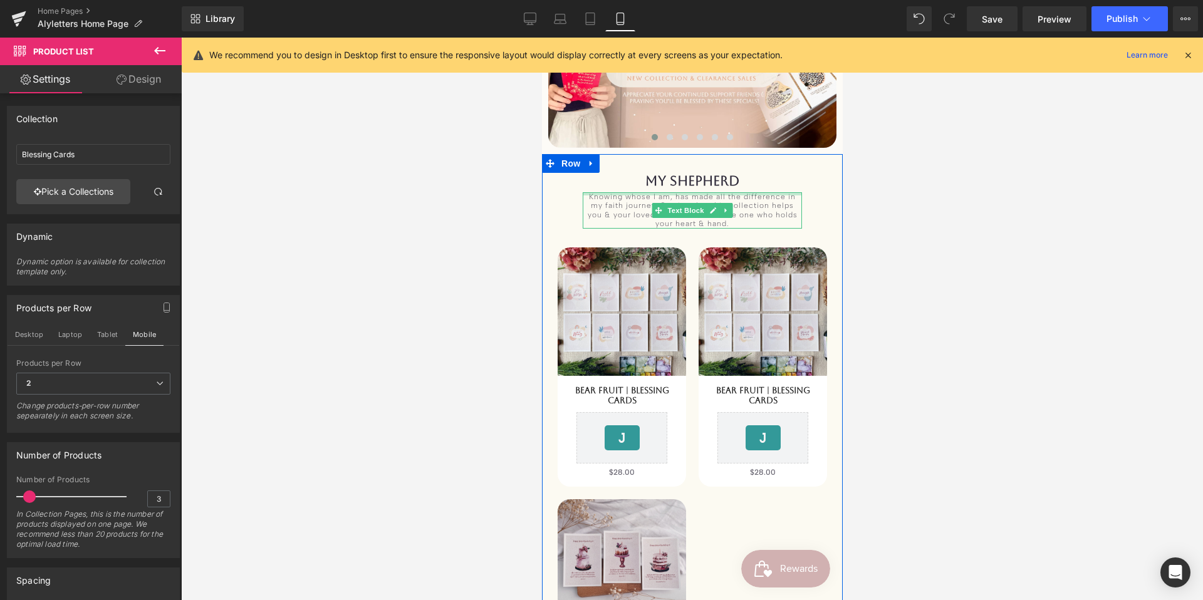
click at [657, 196] on div at bounding box center [691, 193] width 219 height 3
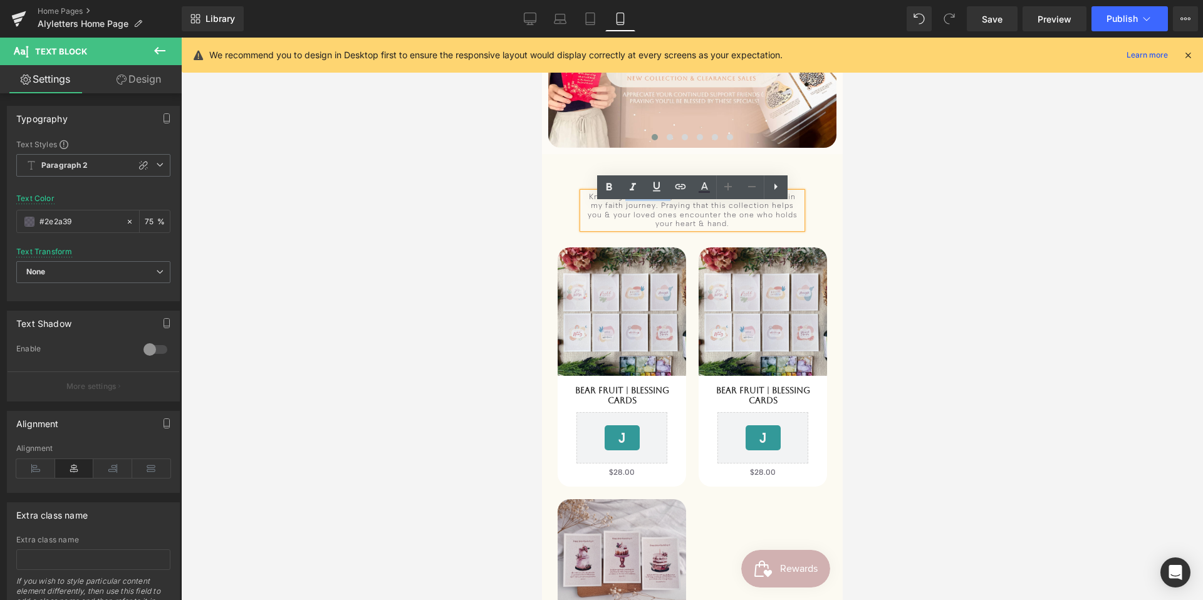
drag, startPoint x: 624, startPoint y: 208, endPoint x: 668, endPoint y: 207, distance: 43.9
click at [668, 207] on div "Knowing whose I am, has made all the difference in my faith journey. Praying th…" at bounding box center [691, 210] width 219 height 36
click at [615, 189] on icon at bounding box center [609, 187] width 15 height 15
click at [464, 256] on div at bounding box center [692, 319] width 1022 height 563
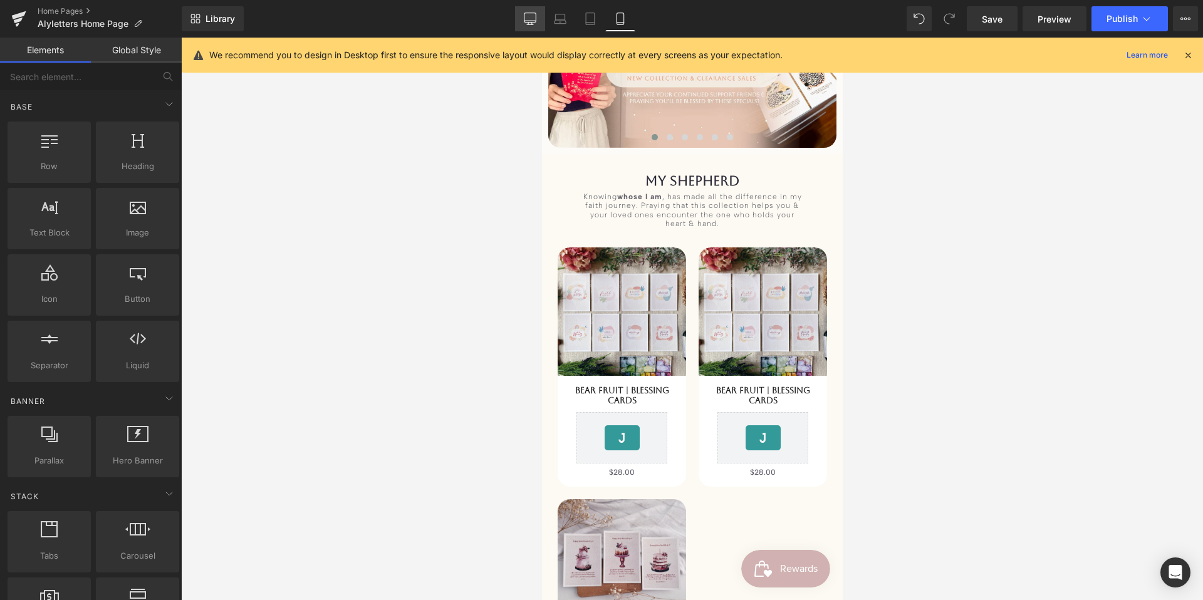
click at [525, 13] on icon at bounding box center [530, 19] width 13 height 13
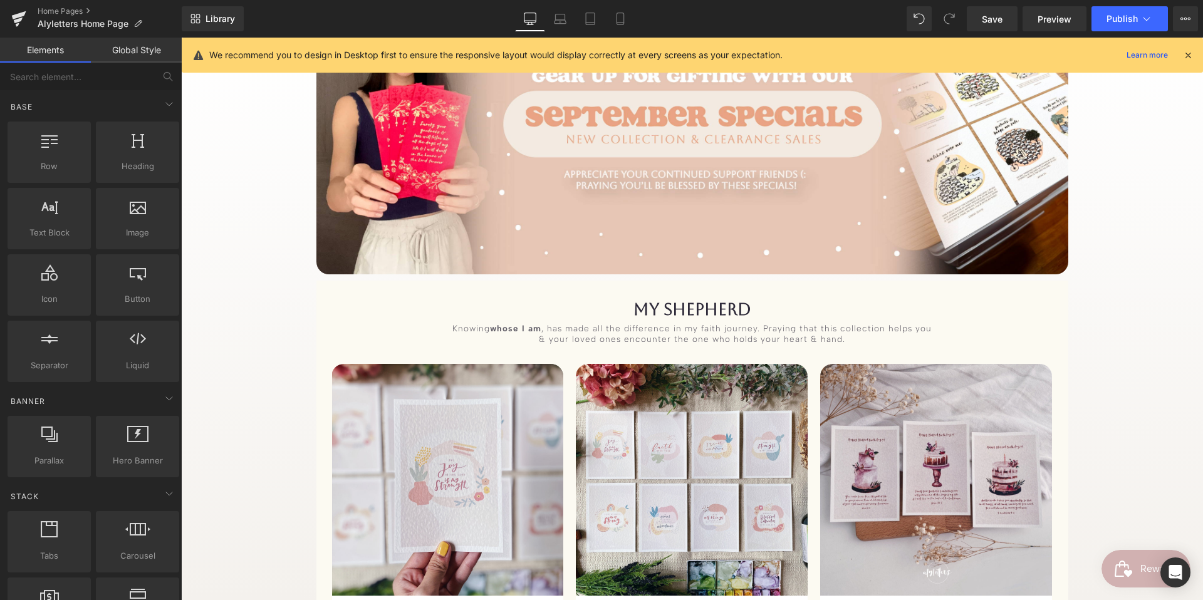
scroll to position [214, 0]
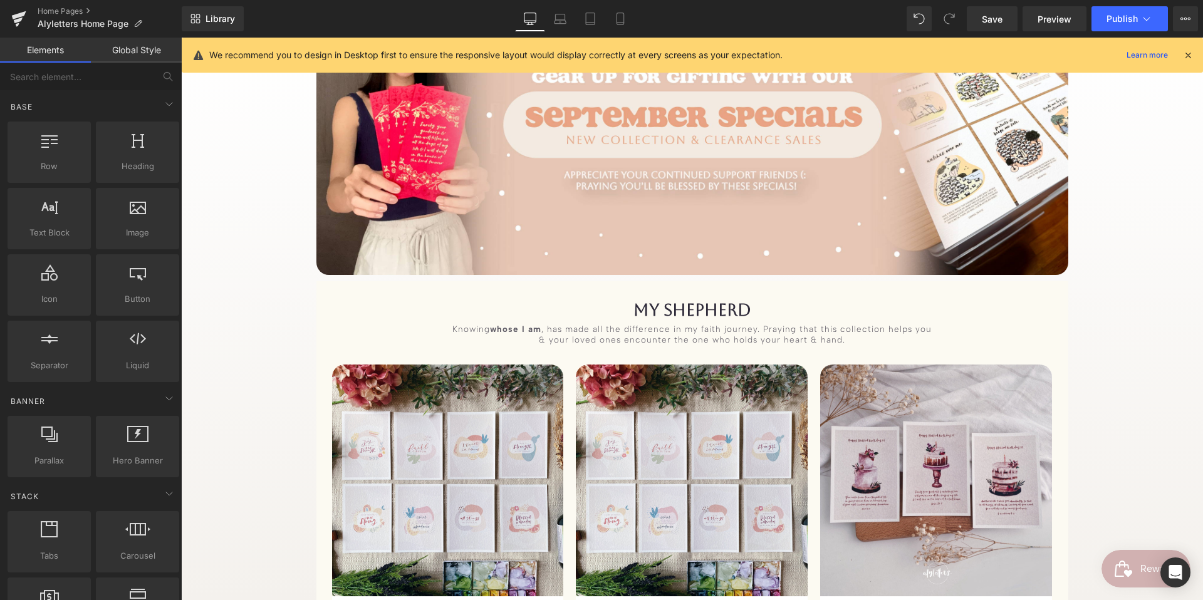
click at [636, 311] on h1 "My ShepHerd" at bounding box center [692, 310] width 733 height 20
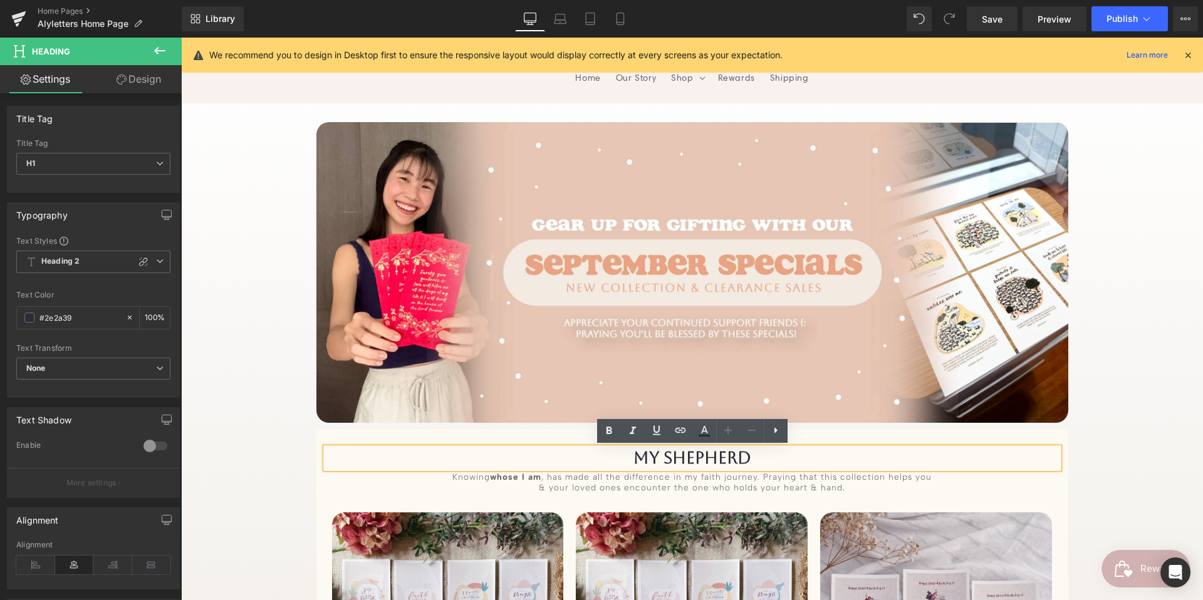
scroll to position [65, 0]
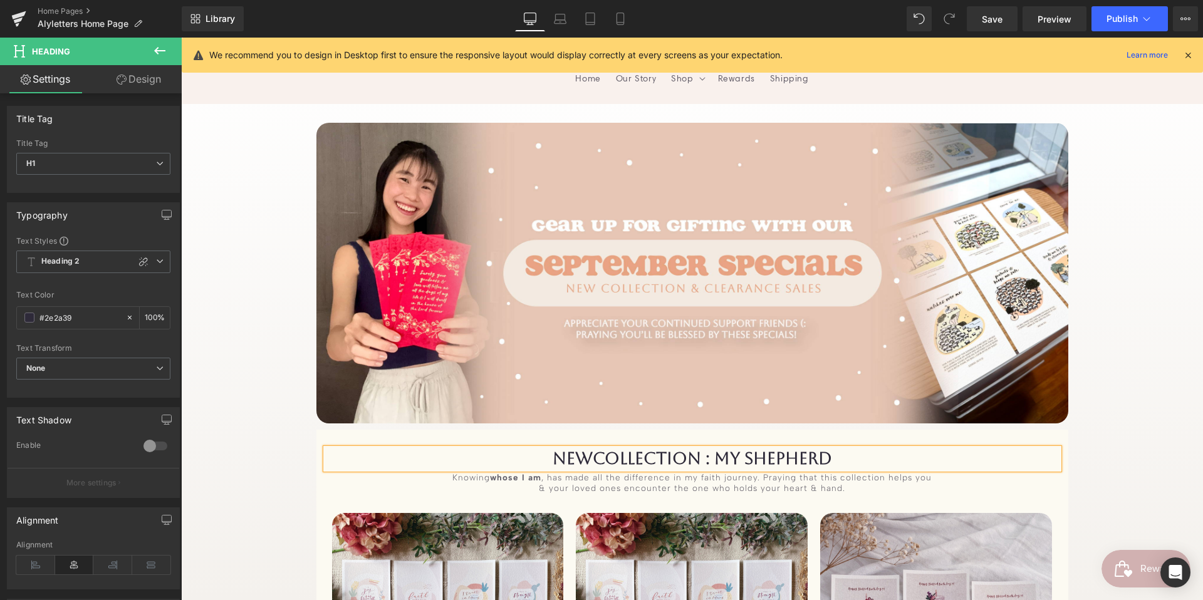
click at [592, 466] on h1 "NEWCOLLECTION : My ShepHerd" at bounding box center [692, 459] width 733 height 20
click at [596, 21] on icon at bounding box center [590, 19] width 13 height 13
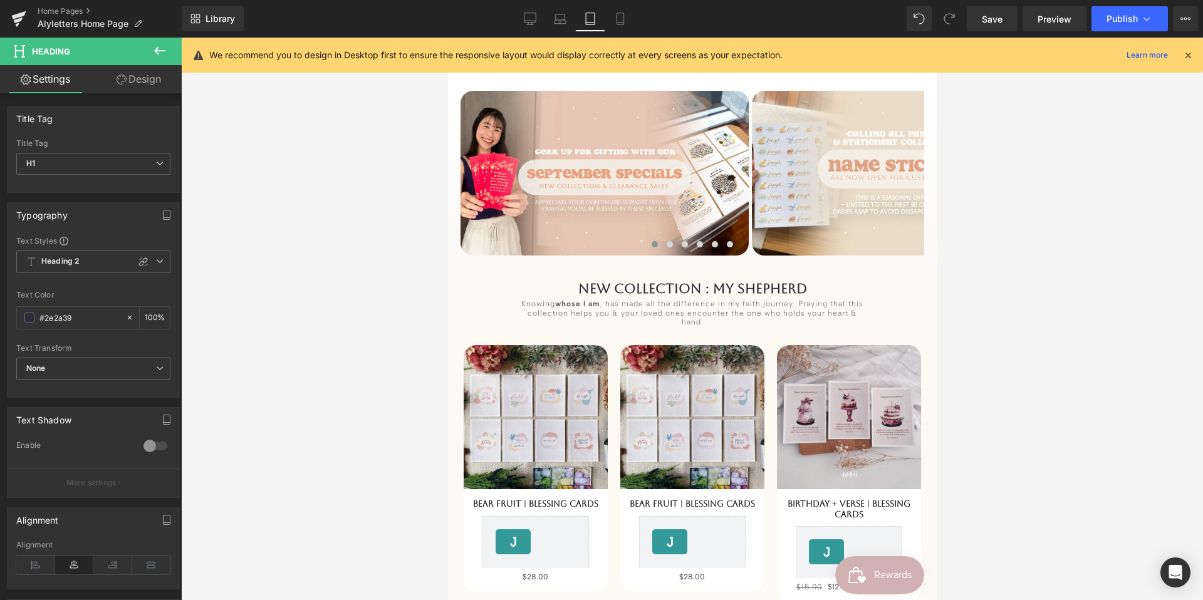
scroll to position [0, 0]
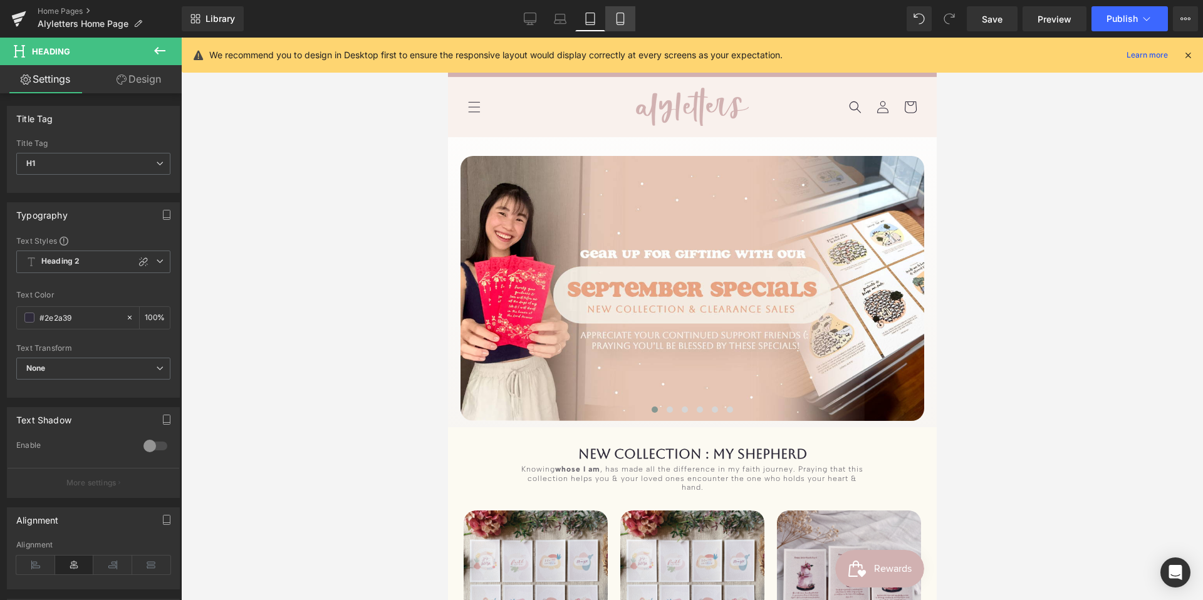
click at [613, 20] on link "Mobile" at bounding box center [620, 18] width 30 height 25
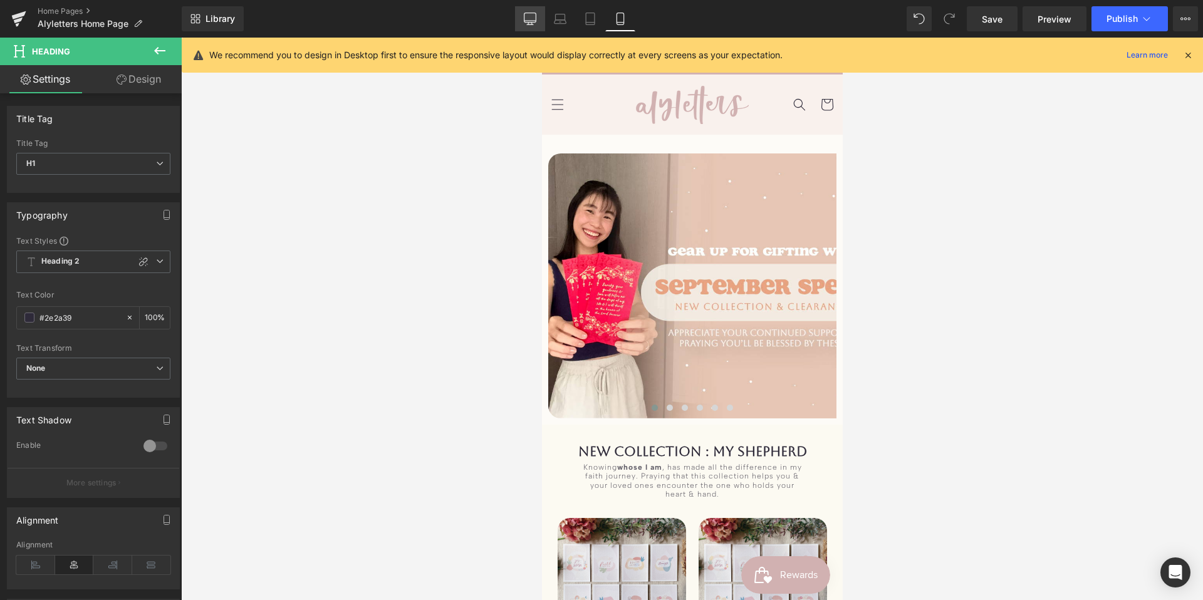
scroll to position [10, 0]
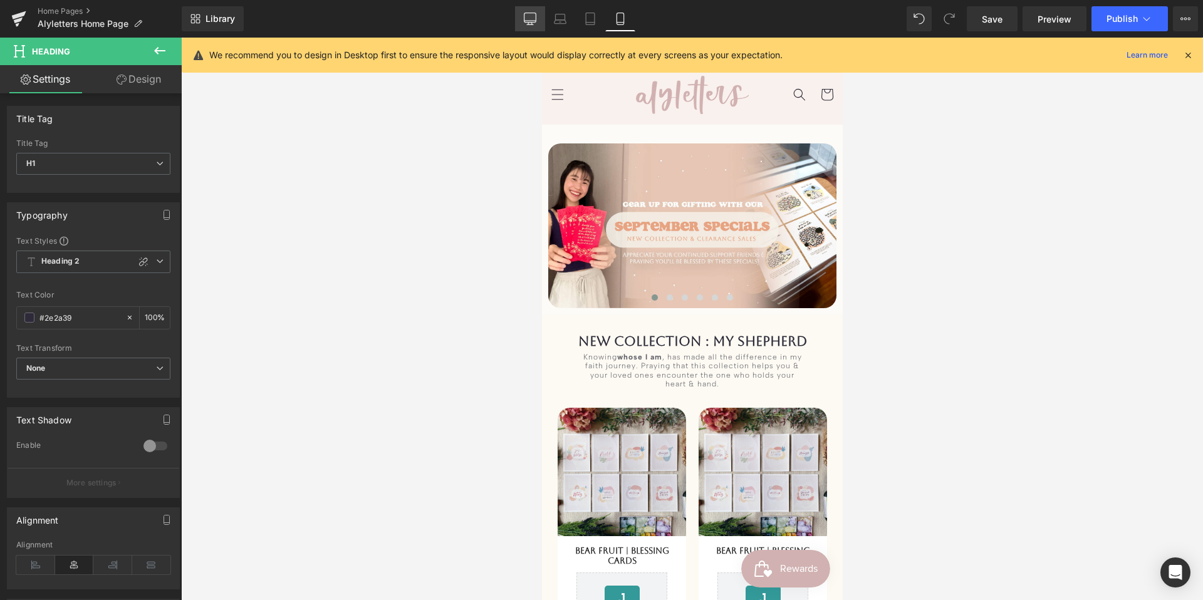
drag, startPoint x: 490, startPoint y: 397, endPoint x: 534, endPoint y: 21, distance: 378.0
click at [535, 21] on icon at bounding box center [530, 19] width 13 height 13
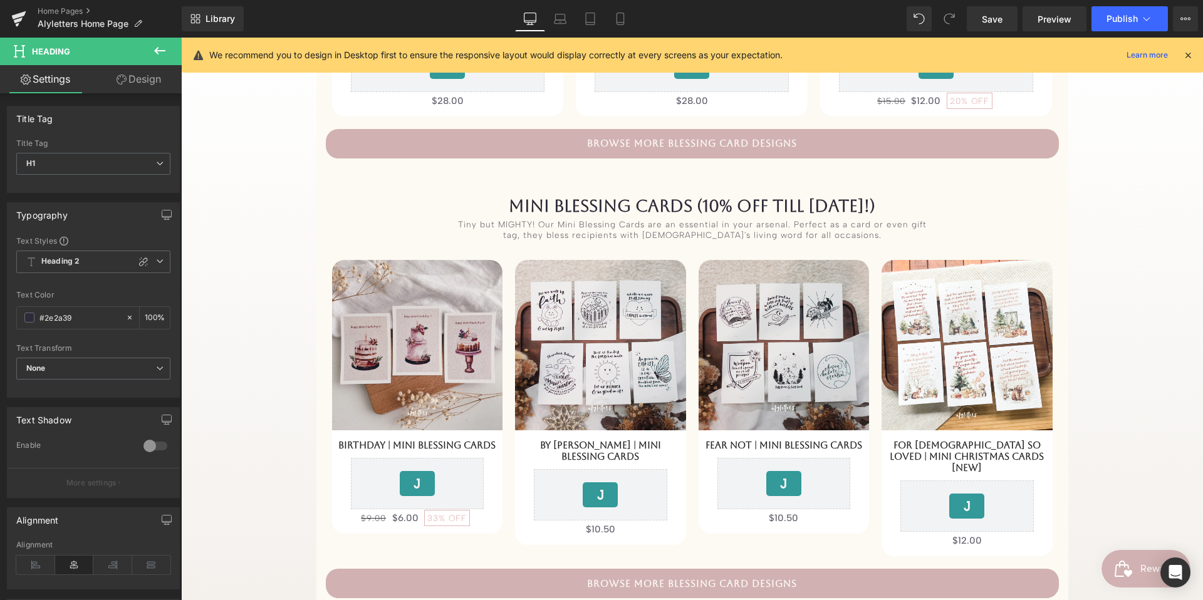
scroll to position [788, 0]
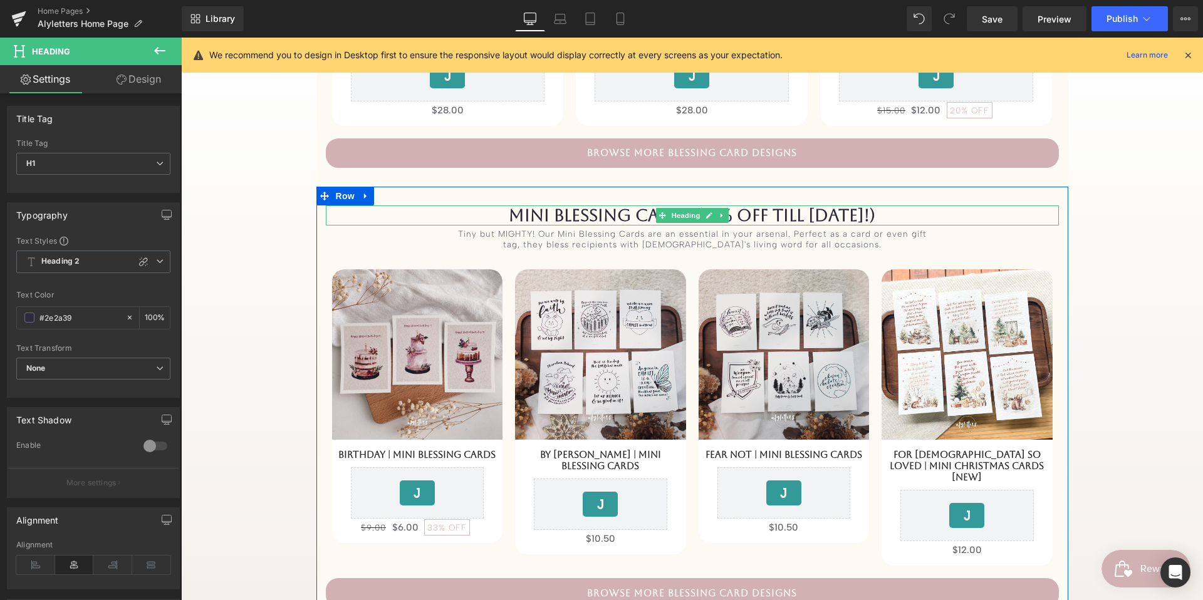
click at [703, 210] on link at bounding box center [709, 215] width 13 height 15
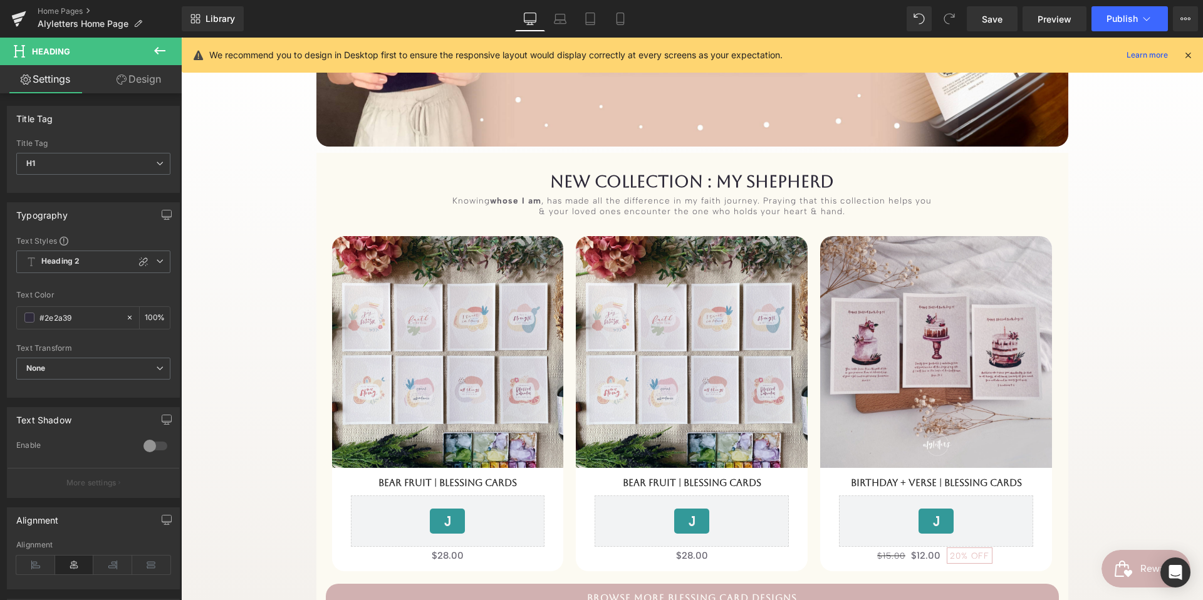
scroll to position [283, 0]
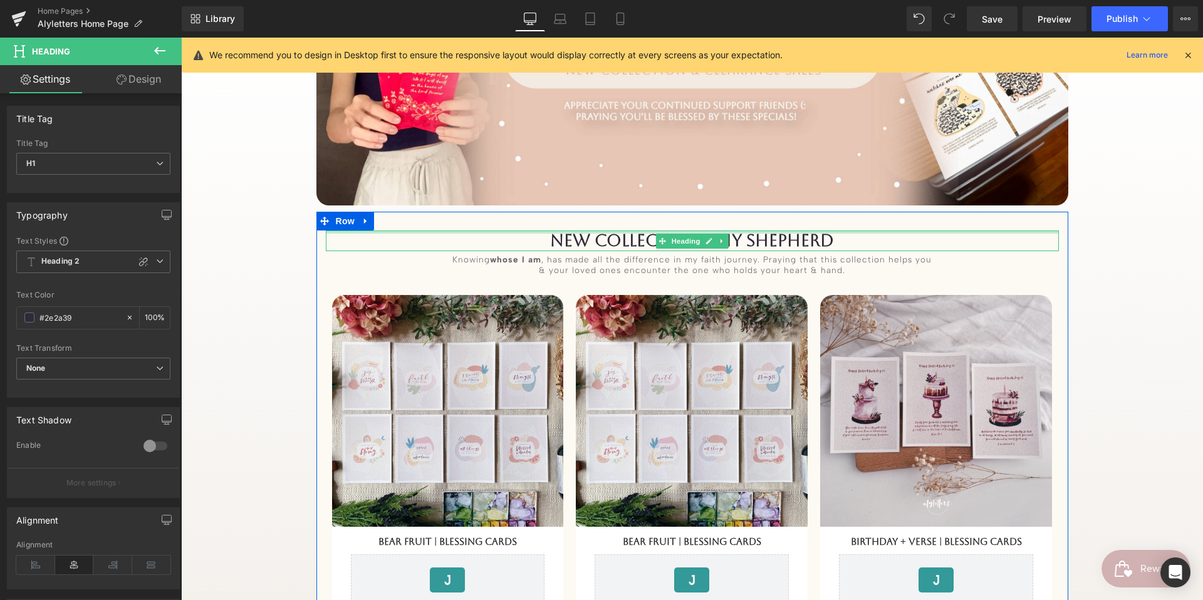
click at [617, 231] on div "NEW COLLECTION : My ShepHerd Heading" at bounding box center [692, 241] width 733 height 20
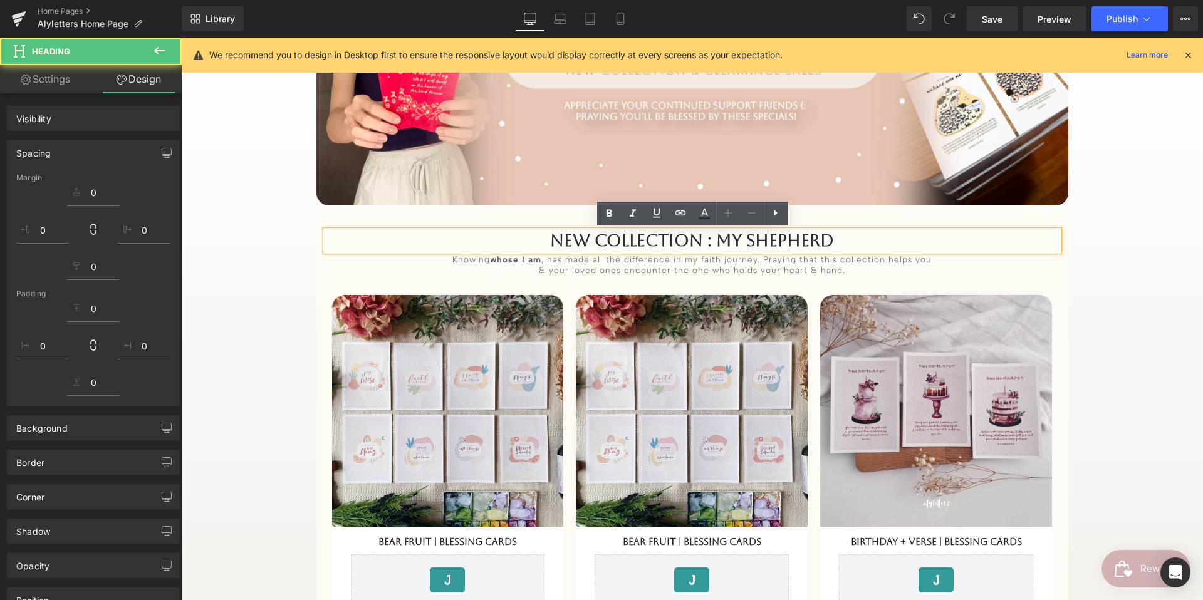
click at [607, 241] on h1 "NEW COLLECTION : My ShepHerd" at bounding box center [692, 241] width 733 height 20
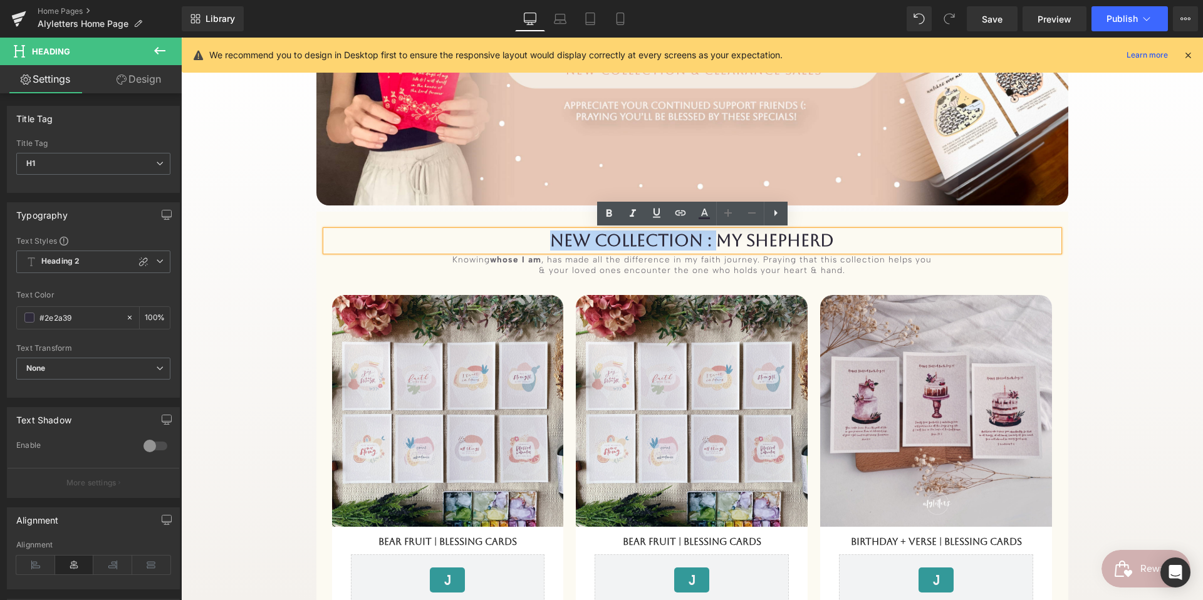
drag, startPoint x: 716, startPoint y: 240, endPoint x: 530, endPoint y: 226, distance: 186.1
click at [530, 226] on div "NEW COLLECTION : My ShepHerd Heading Knowing whose I am , has made all the diff…" at bounding box center [693, 451] width 752 height 479
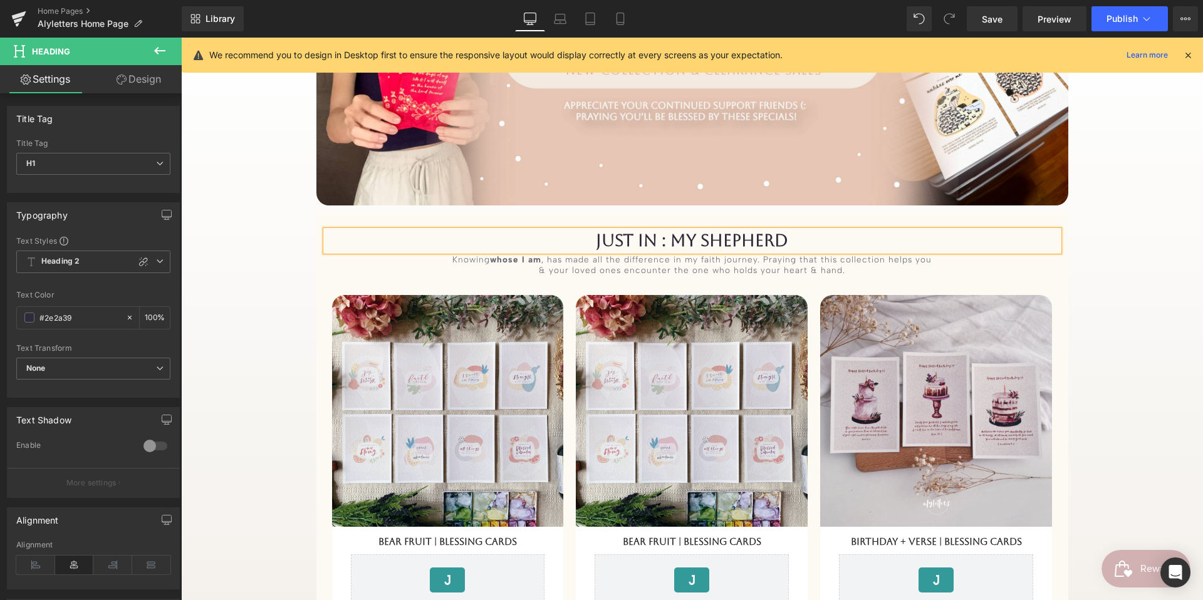
click at [822, 240] on h1 "JUST IN : My ShepHerd" at bounding box center [692, 241] width 733 height 20
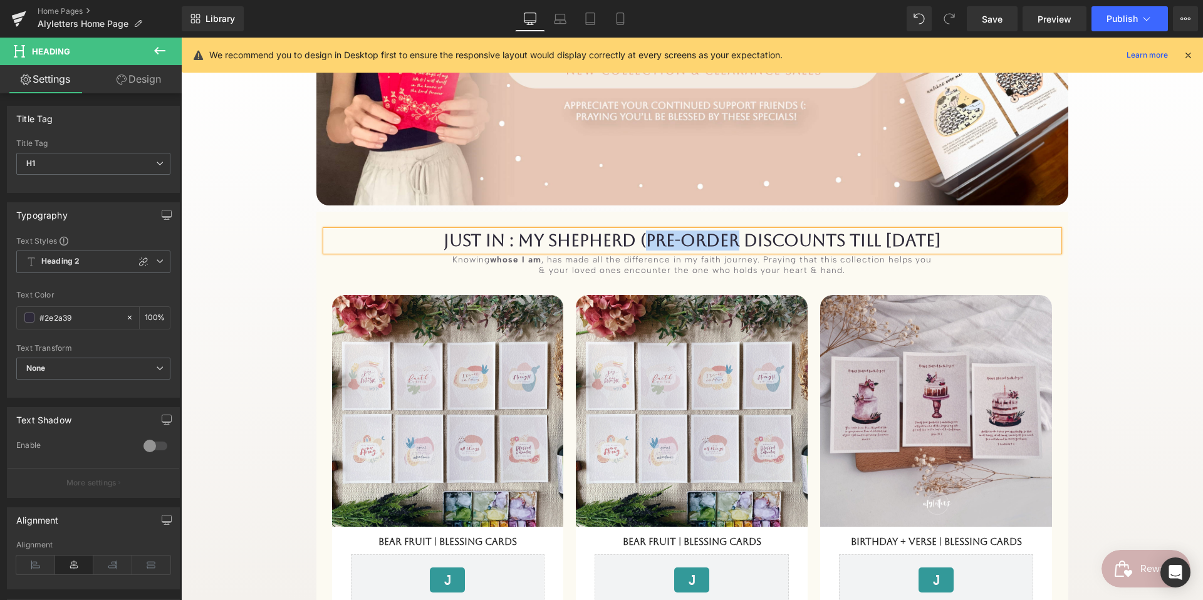
drag, startPoint x: 736, startPoint y: 238, endPoint x: 649, endPoint y: 238, distance: 87.7
click at [649, 238] on h1 "JUST IN : My ShepHerd (Pre-Order Discounts till [DATE]" at bounding box center [692, 241] width 733 height 20
drag, startPoint x: 733, startPoint y: 241, endPoint x: 834, endPoint y: 241, distance: 100.9
click at [834, 241] on h1 "JUST IN : My ShepHerd (LaUNCH Discounts till [DATE]" at bounding box center [692, 241] width 733 height 20
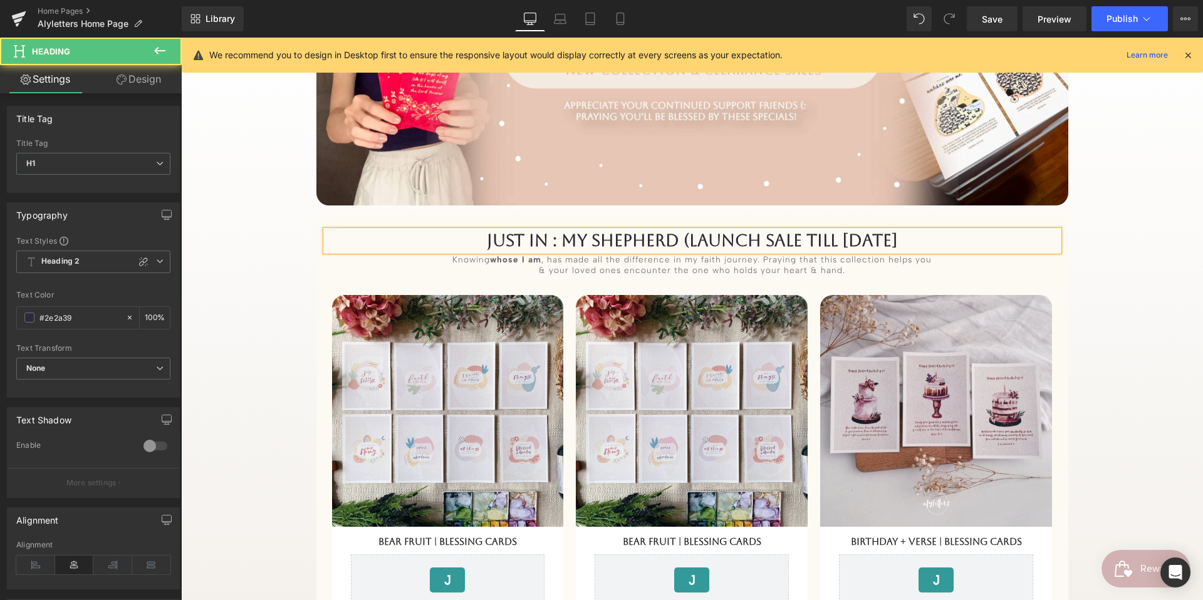
click at [908, 239] on h1 "JUST IN : My ShepHerd (LaUNCH SALE till [DATE]" at bounding box center [692, 241] width 733 height 20
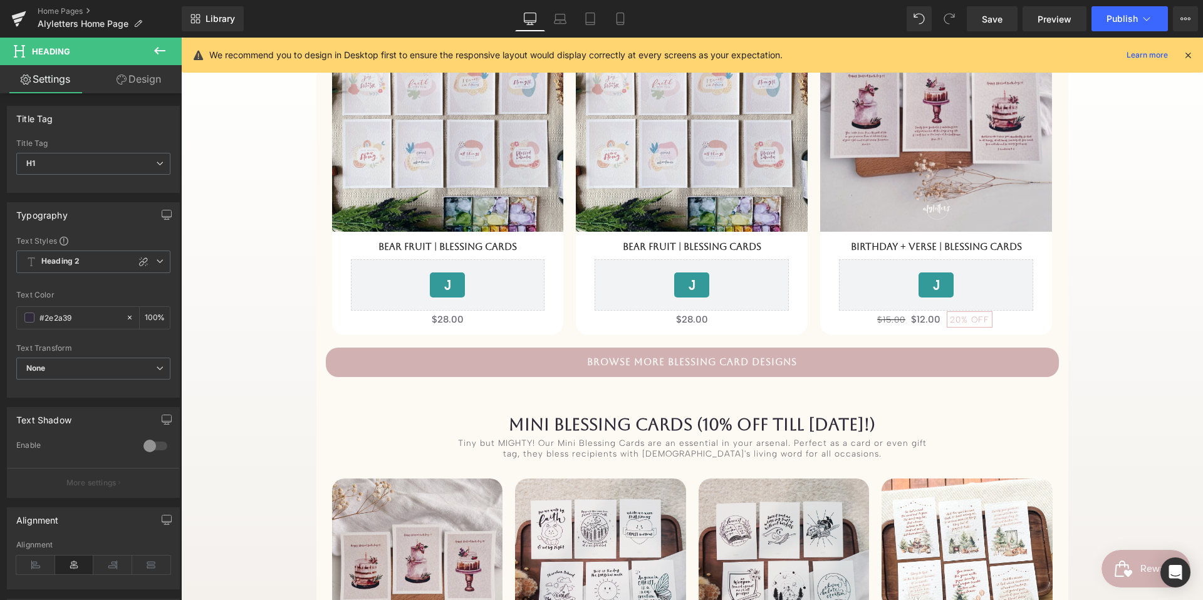
scroll to position [579, 0]
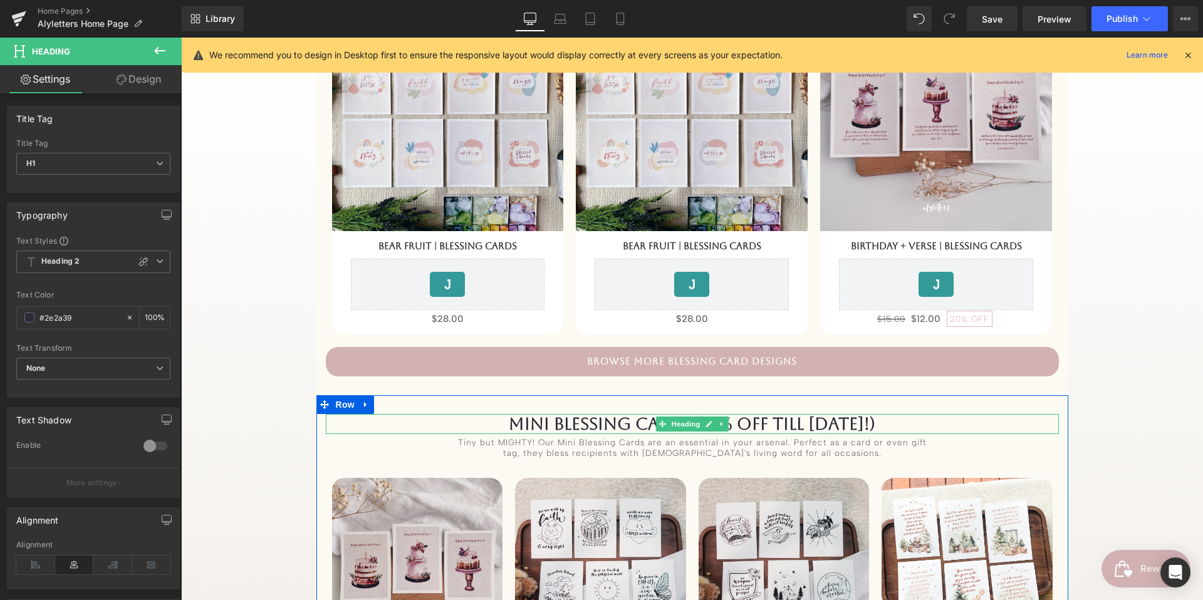
click at [612, 424] on h1 "MINI BLESSing Cards (10% OFF till [DATE]!)" at bounding box center [692, 424] width 733 height 20
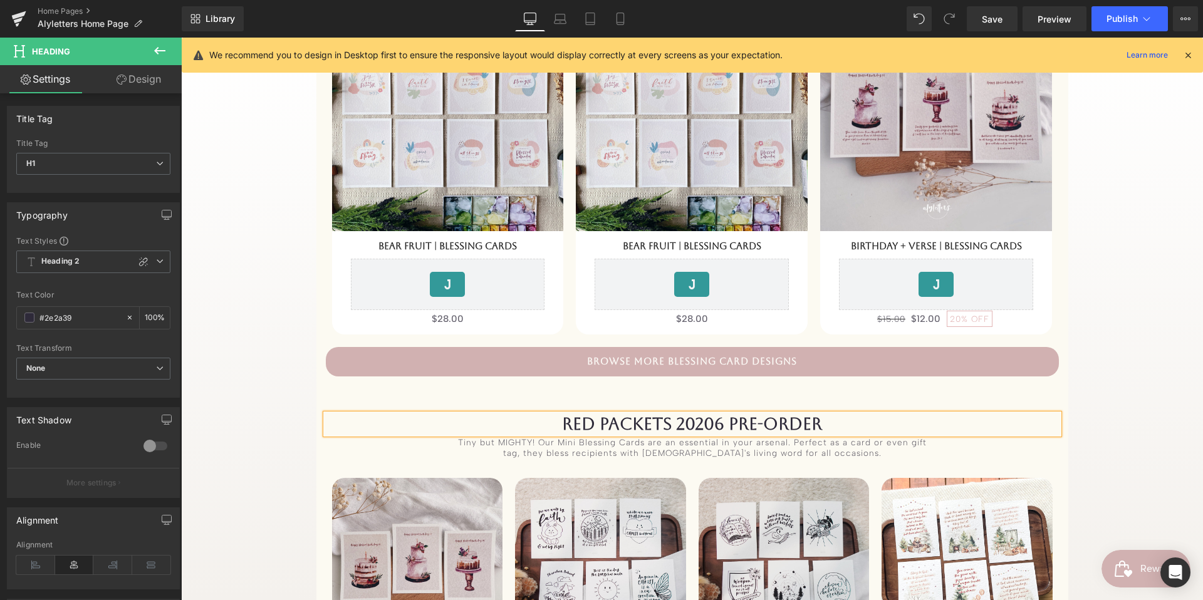
scroll to position [579, 0]
click at [713, 422] on h1 "RED PACKETS 20206 PRE-ORDER" at bounding box center [692, 425] width 733 height 20
click at [682, 426] on h1 "RED PACKETS 2026 PRE-ORDER" at bounding box center [692, 425] width 733 height 20
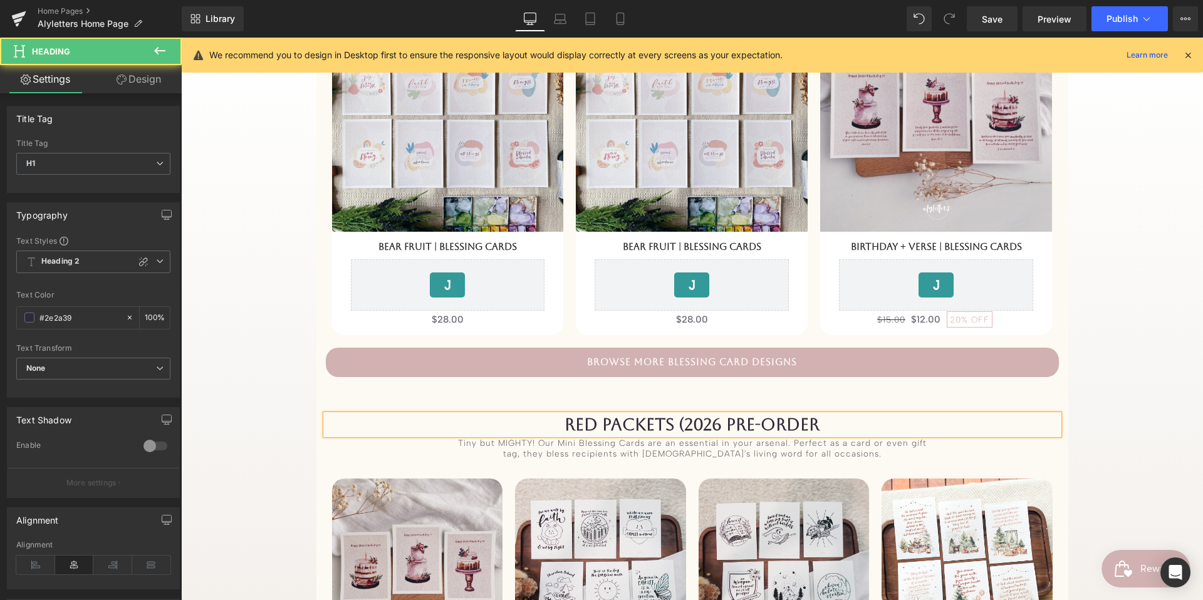
click at [823, 426] on h1 "RED PACKETS (2026 PRE-ORDER" at bounding box center [692, 425] width 733 height 20
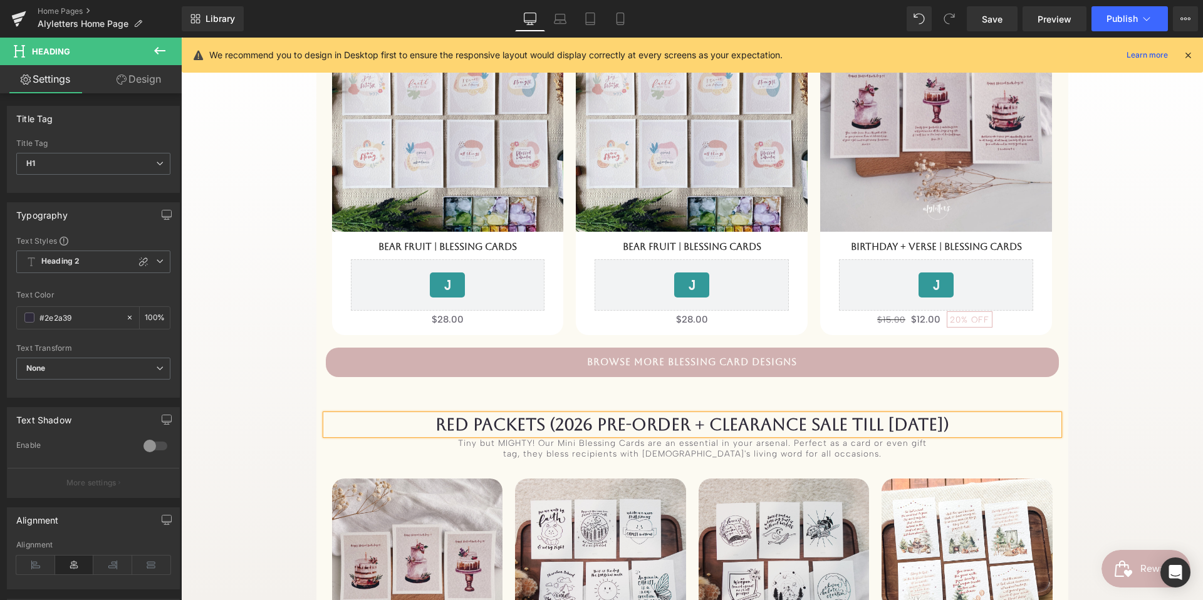
drag, startPoint x: 533, startPoint y: 424, endPoint x: 977, endPoint y: 416, distance: 443.8
click at [978, 416] on h1 "RED PACKETS (2026 PRE-ORDER + CLEARANCE SALE TILL [DATE])" at bounding box center [692, 425] width 733 height 20
copy h1 "2026 PRE-ORDER + CLEARANCE SALE TILL [DATE])"
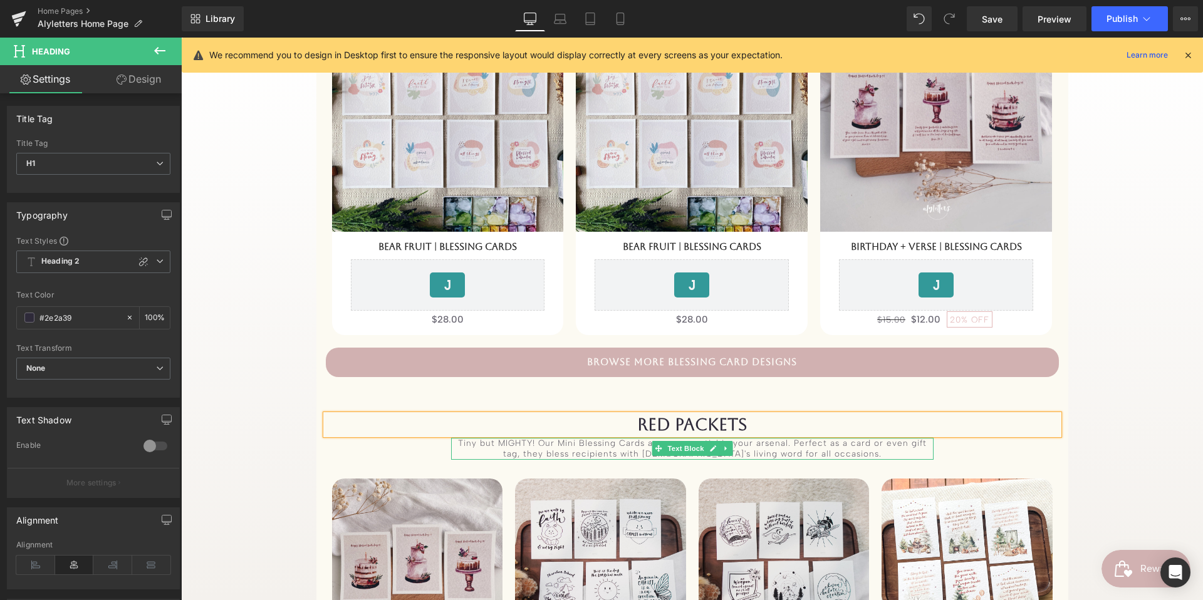
click at [795, 443] on div "Tiny but MIGHTY! Our Mini Blessing Cards are an essential in your arsenal. Perf…" at bounding box center [692, 449] width 483 height 22
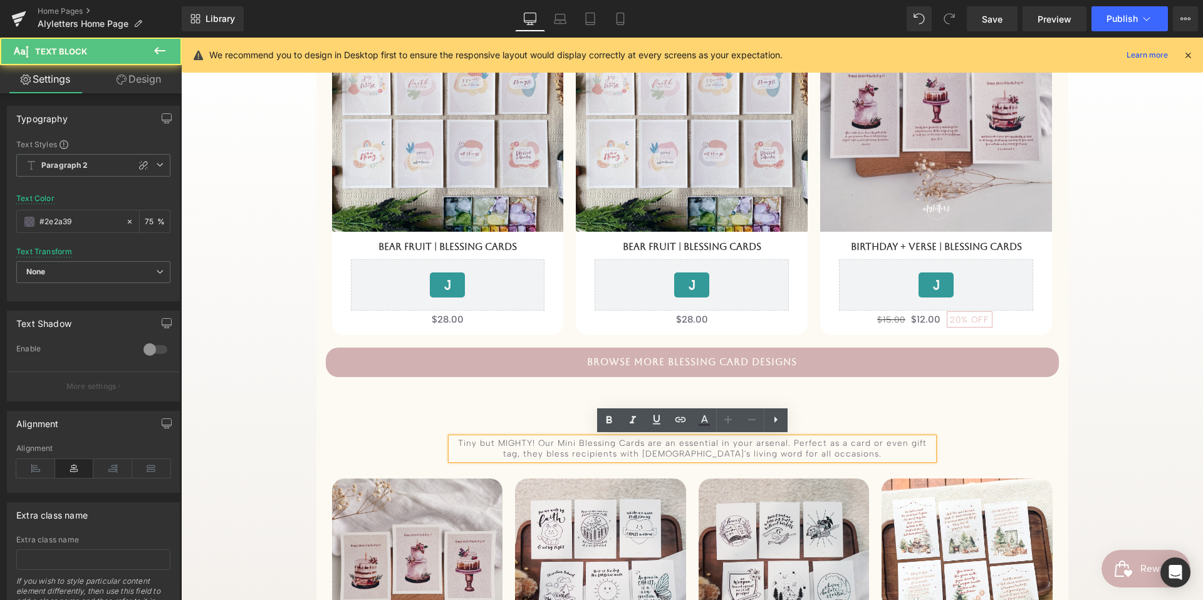
scroll to position [579, 0]
click at [795, 443] on div "Tiny but MIGHTY! Our Mini Blessing Cards are an essential in your arsenal. Perf…" at bounding box center [692, 448] width 483 height 22
click at [816, 427] on h1 "RED PACKETS" at bounding box center [692, 424] width 733 height 20
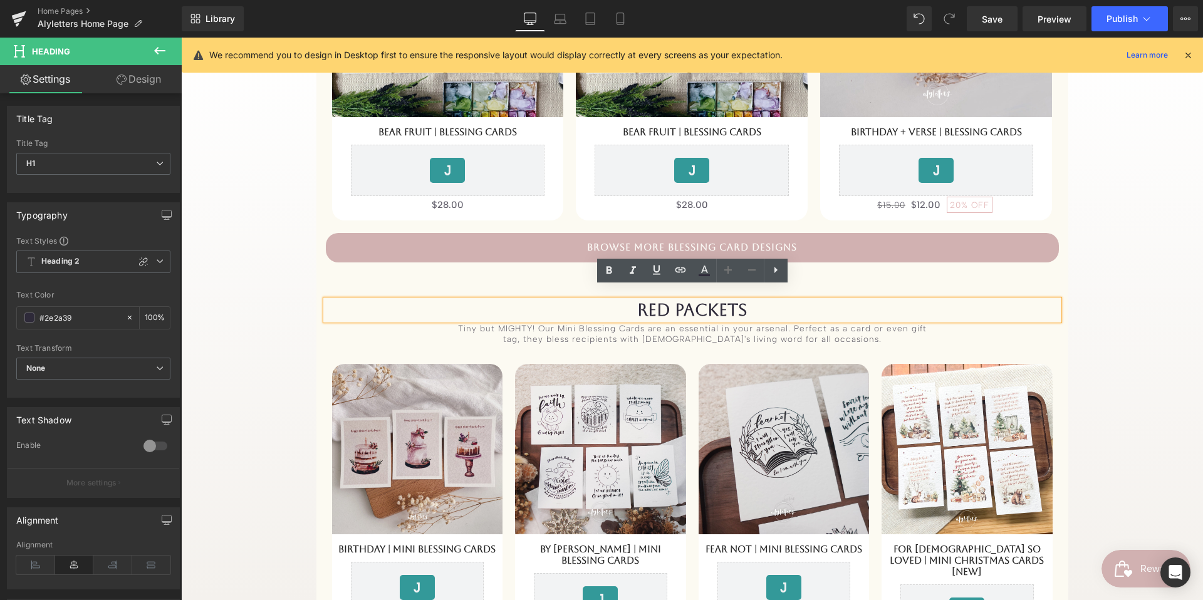
scroll to position [707, 0]
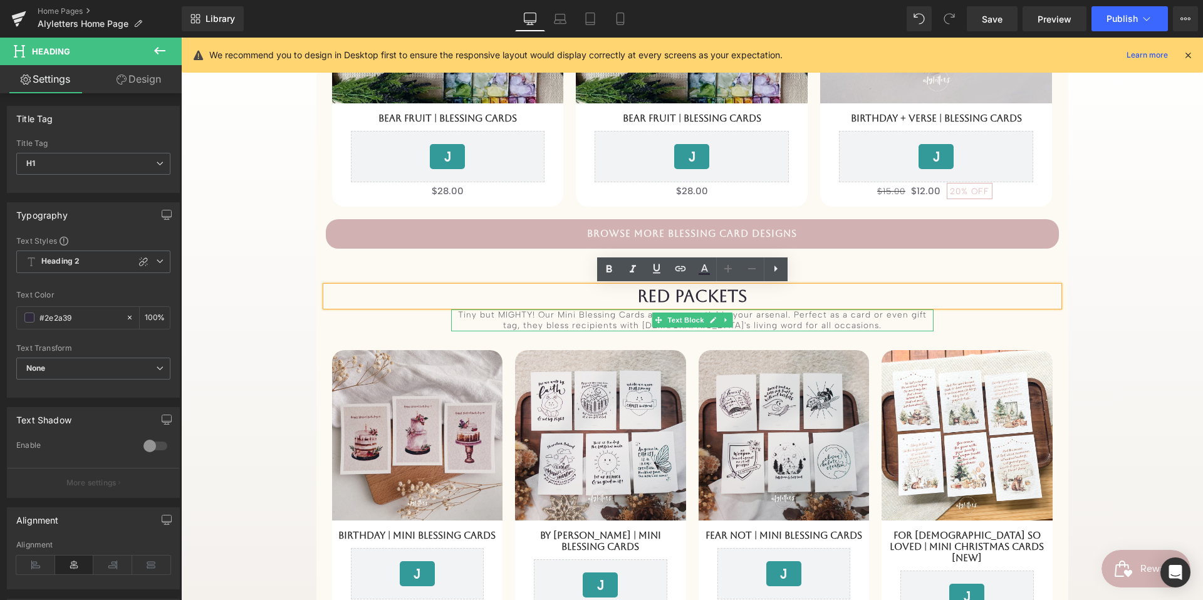
click at [762, 313] on div "Tiny but MIGHTY! Our Mini Blessing Cards are an essential in your arsenal. Perf…" at bounding box center [692, 321] width 483 height 22
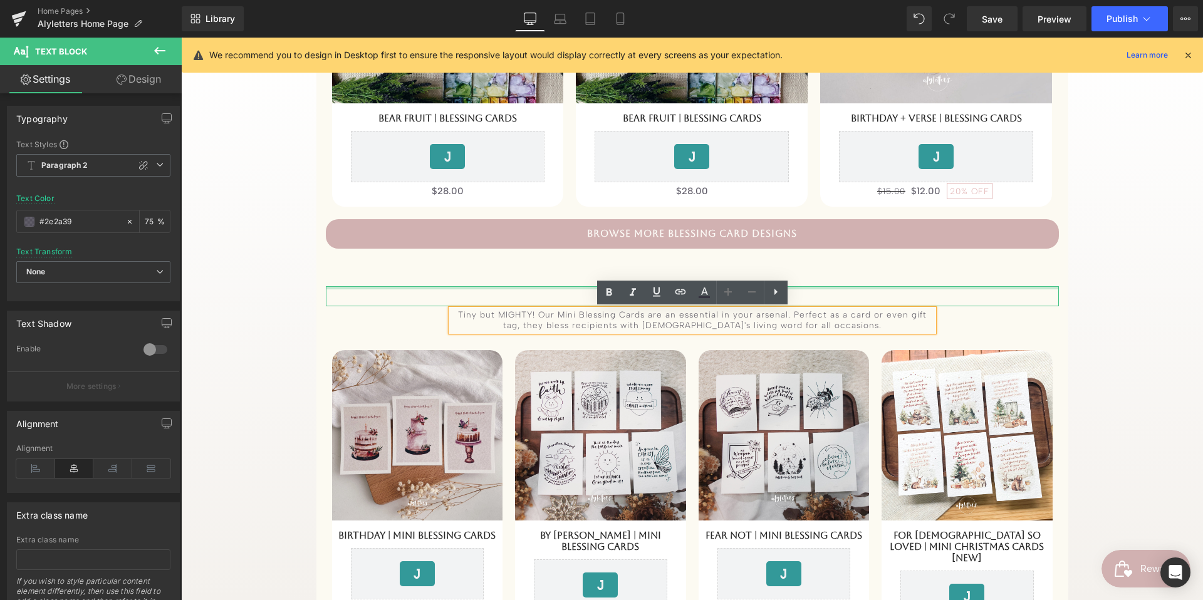
drag, startPoint x: 852, startPoint y: 288, endPoint x: 846, endPoint y: 297, distance: 11.7
click at [852, 288] on div "RED PACKETS Heading" at bounding box center [692, 296] width 733 height 20
click at [849, 295] on h1 "RED PACKETS" at bounding box center [692, 296] width 733 height 20
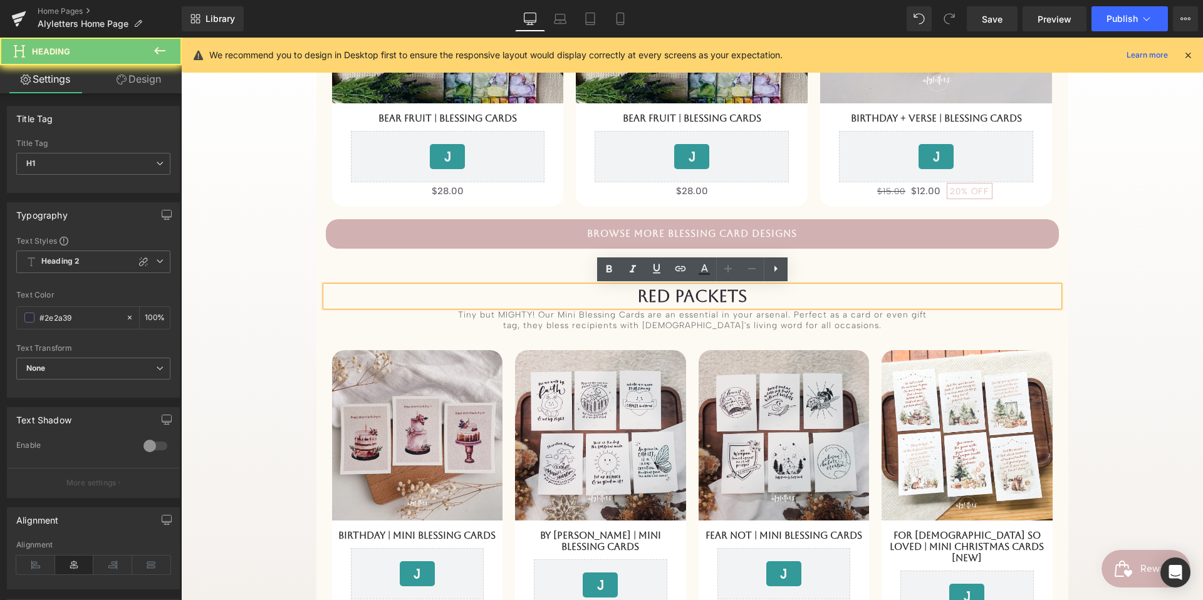
click at [846, 297] on h1 "RED PACKETS" at bounding box center [692, 296] width 733 height 20
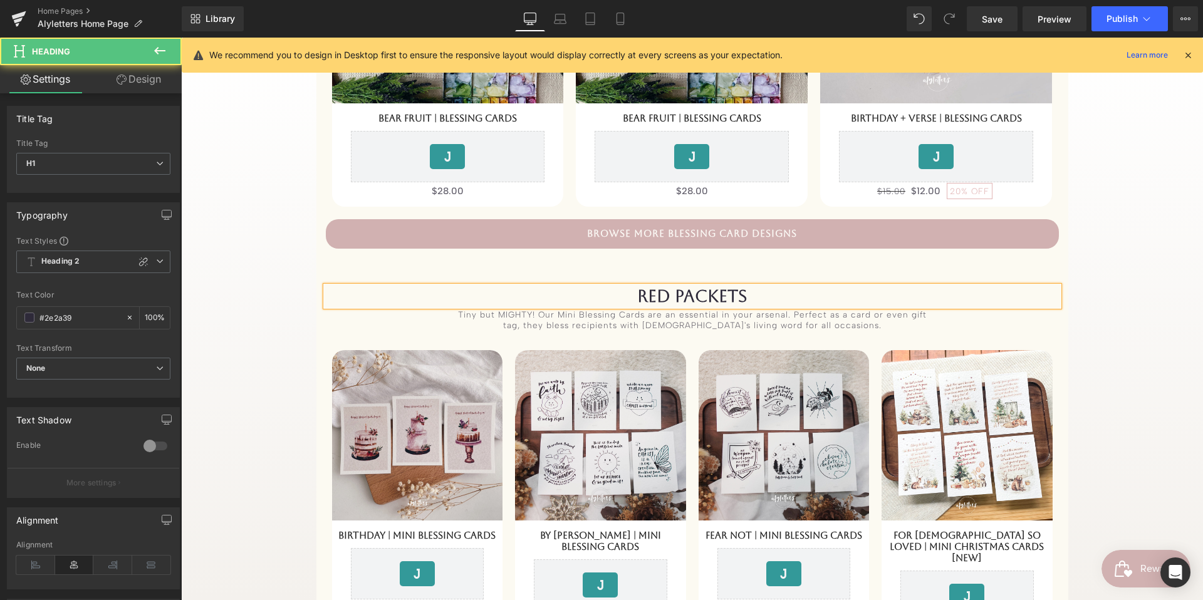
click at [846, 297] on h1 "RED PACKETS" at bounding box center [692, 296] width 733 height 20
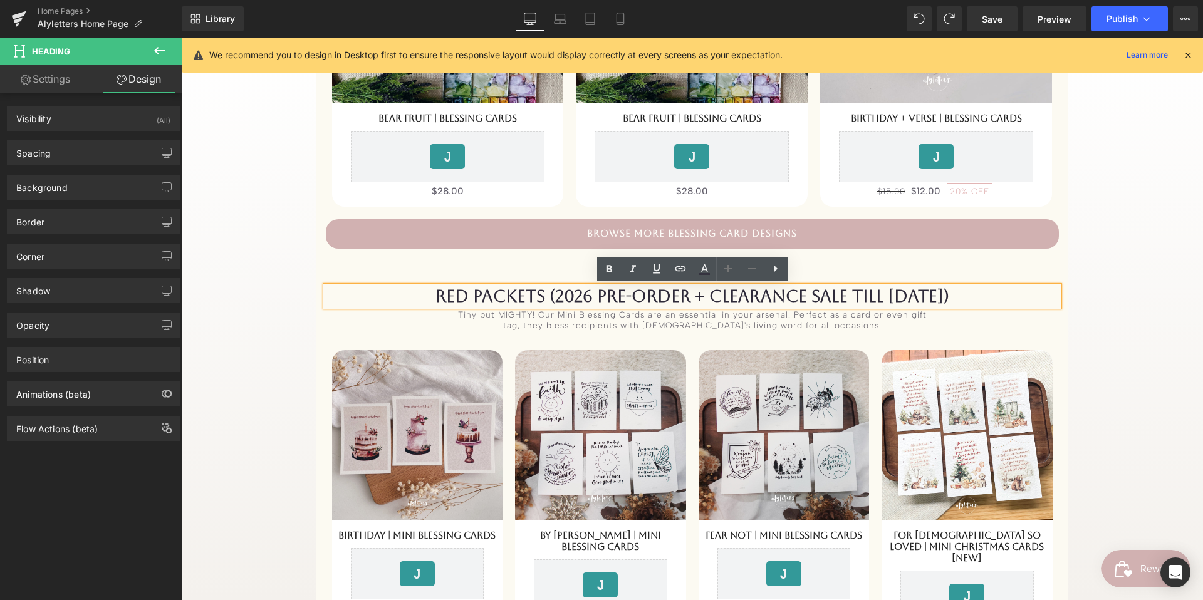
click at [577, 294] on h1 "RED PACKETS (2026 PRE-ORDER + CLEARANCE SALE TILL [DATE])" at bounding box center [692, 296] width 733 height 20
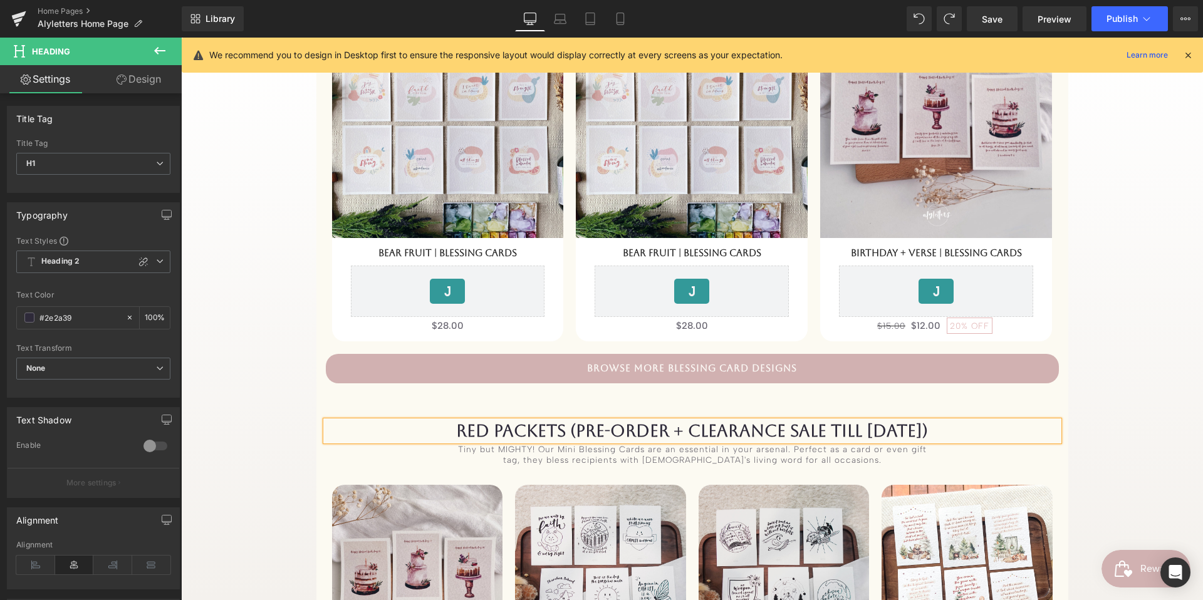
scroll to position [597, 0]
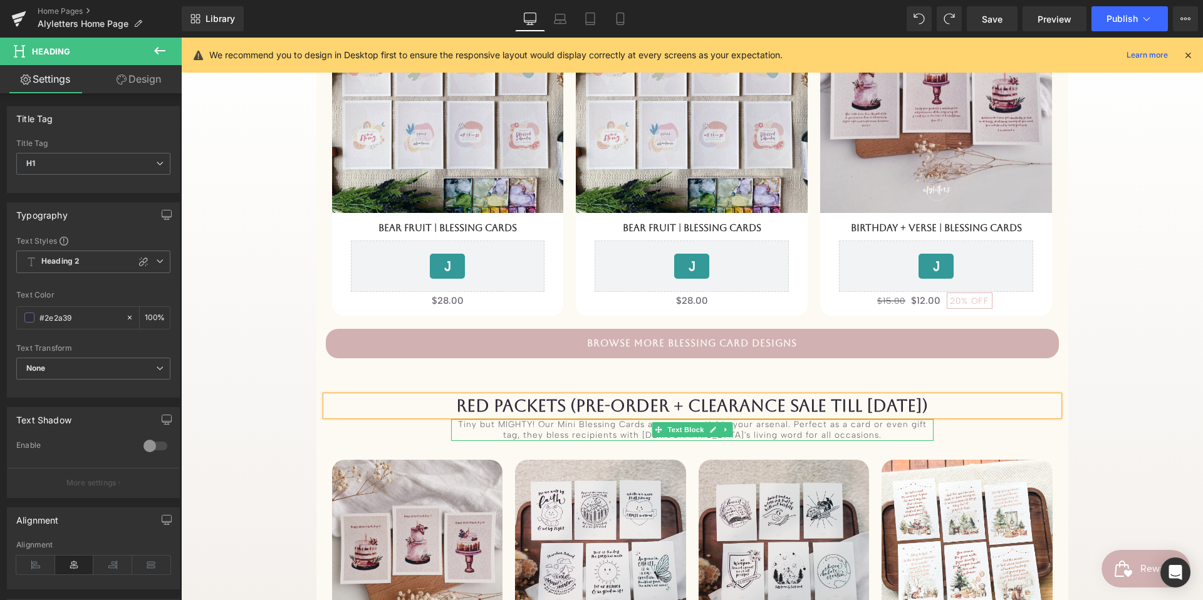
click at [623, 426] on div "Tiny but MIGHTY! Our Mini Blessing Cards are an essential in your arsenal. Perf…" at bounding box center [692, 430] width 483 height 22
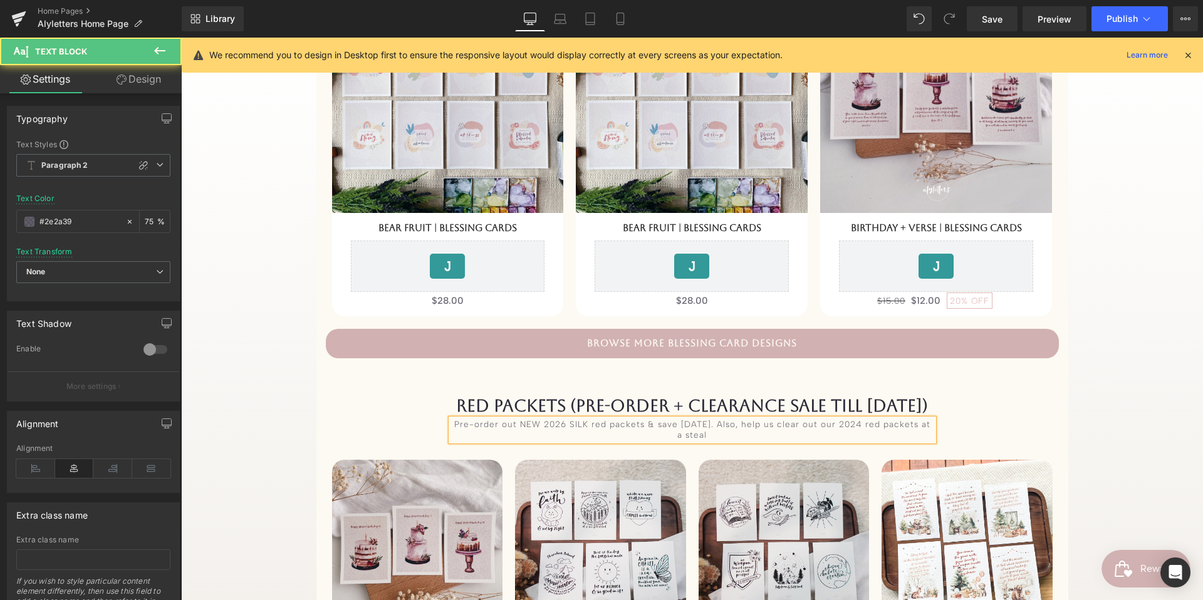
drag, startPoint x: 517, startPoint y: 423, endPoint x: 533, endPoint y: 422, distance: 15.7
click at [517, 423] on div "Pre-order out NEW 2026 SILK red packets & save [DATE]. Also, help us clear out …" at bounding box center [692, 430] width 483 height 22
drag, startPoint x: 608, startPoint y: 422, endPoint x: 688, endPoint y: 419, distance: 79.7
click at [608, 422] on div "Pre-order NEW 2026 SILK red packets & save [DATE]. Also, help us clear out our …" at bounding box center [692, 430] width 483 height 22
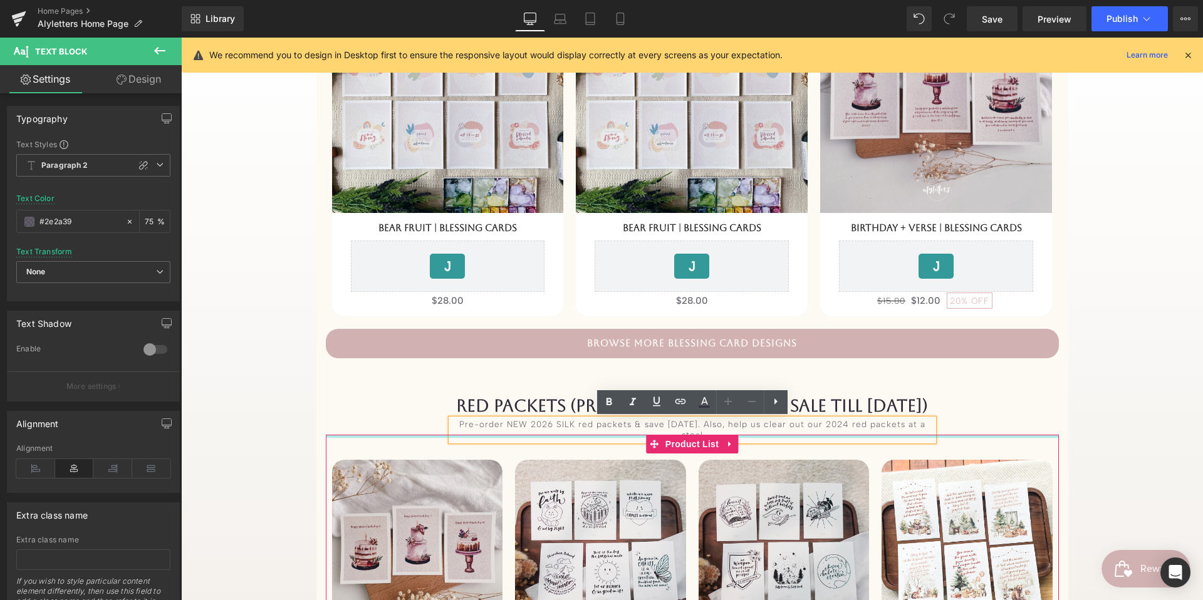
click at [629, 435] on div "Sale Off 33 % (P) Image Birthday | Mini Blessing Cards (P) Title" at bounding box center [692, 602] width 733 height 334
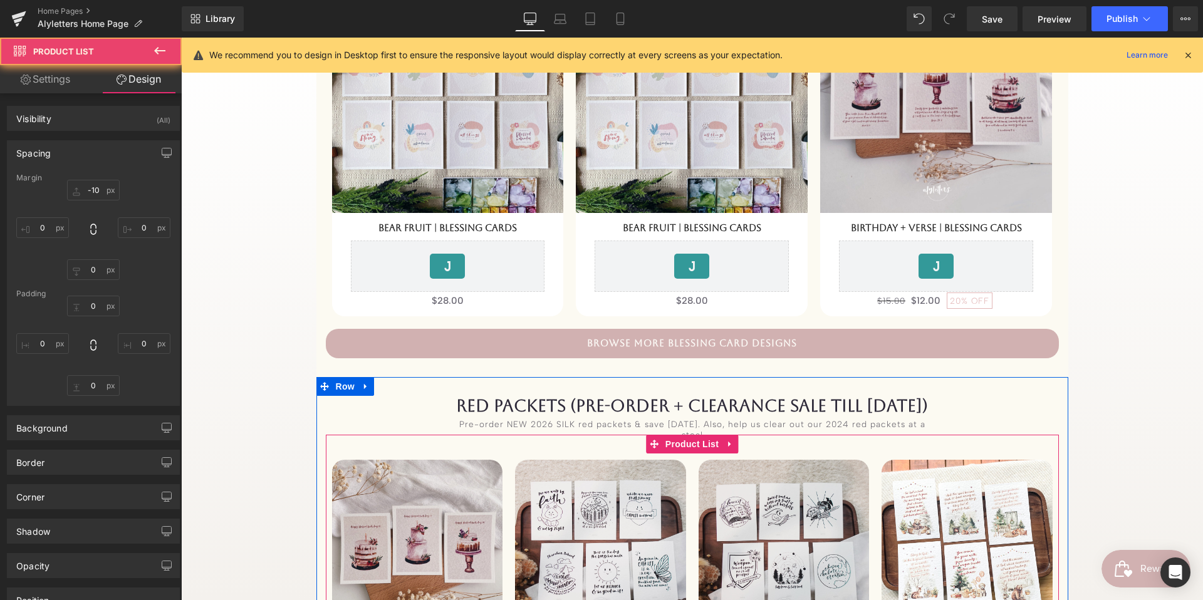
click at [638, 435] on div at bounding box center [692, 435] width 733 height 1
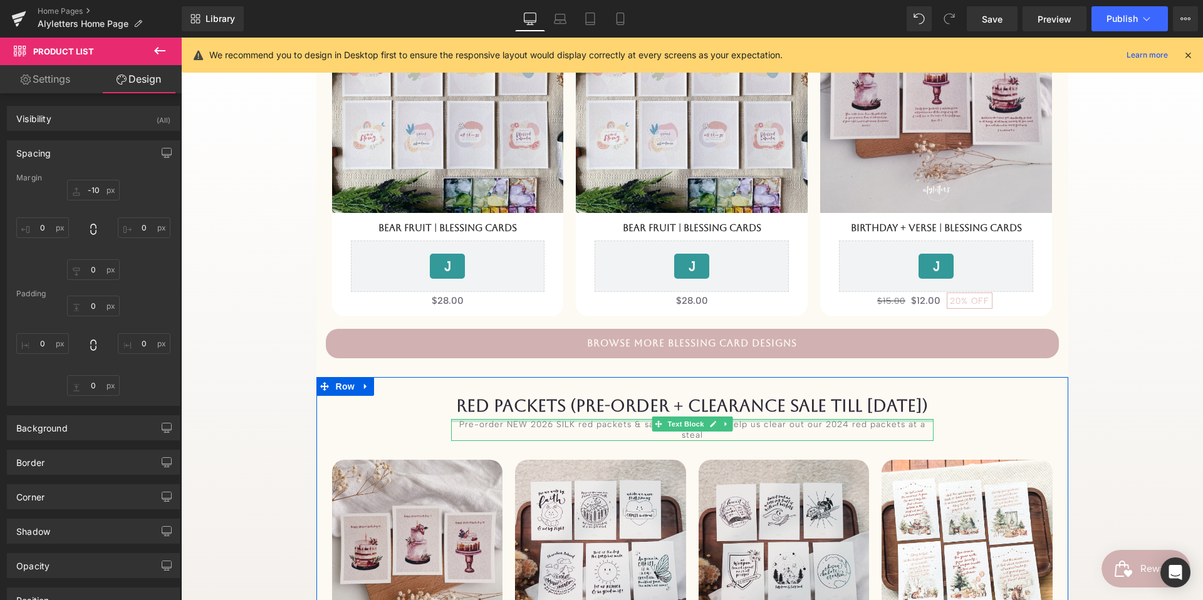
click at [644, 419] on div "Pre-order NEW 2026 SILK red packets & save [DATE]. Also, help us clear out our …" at bounding box center [692, 430] width 483 height 22
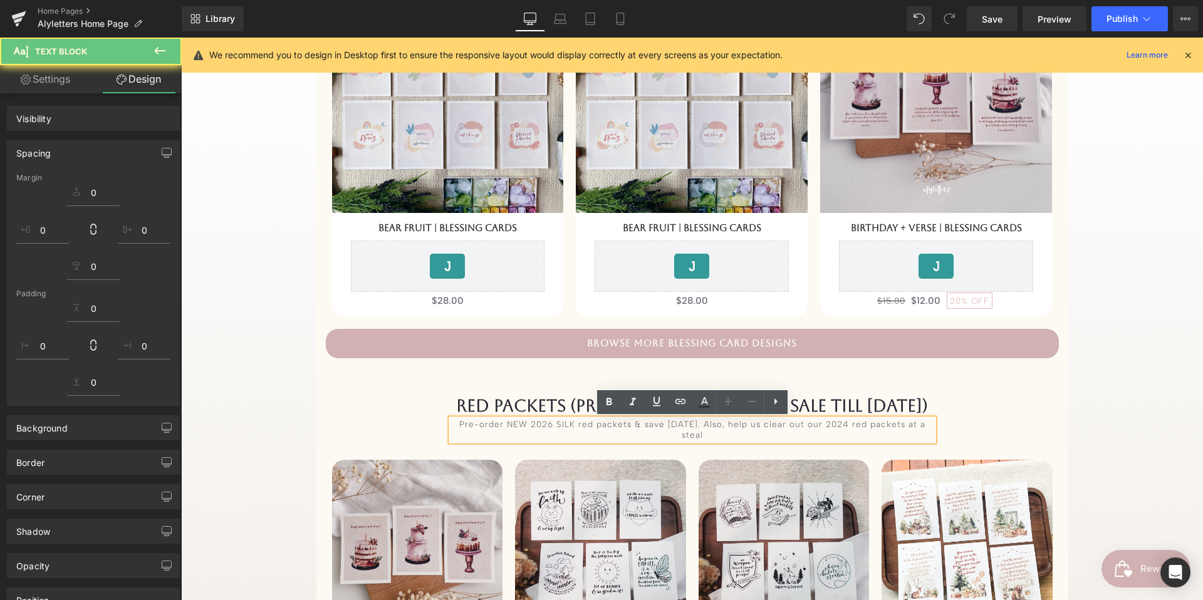
click at [639, 422] on div "Pre-order NEW 2026 SILK red packets & save [DATE]. Also, help us clear out our …" at bounding box center [692, 430] width 483 height 22
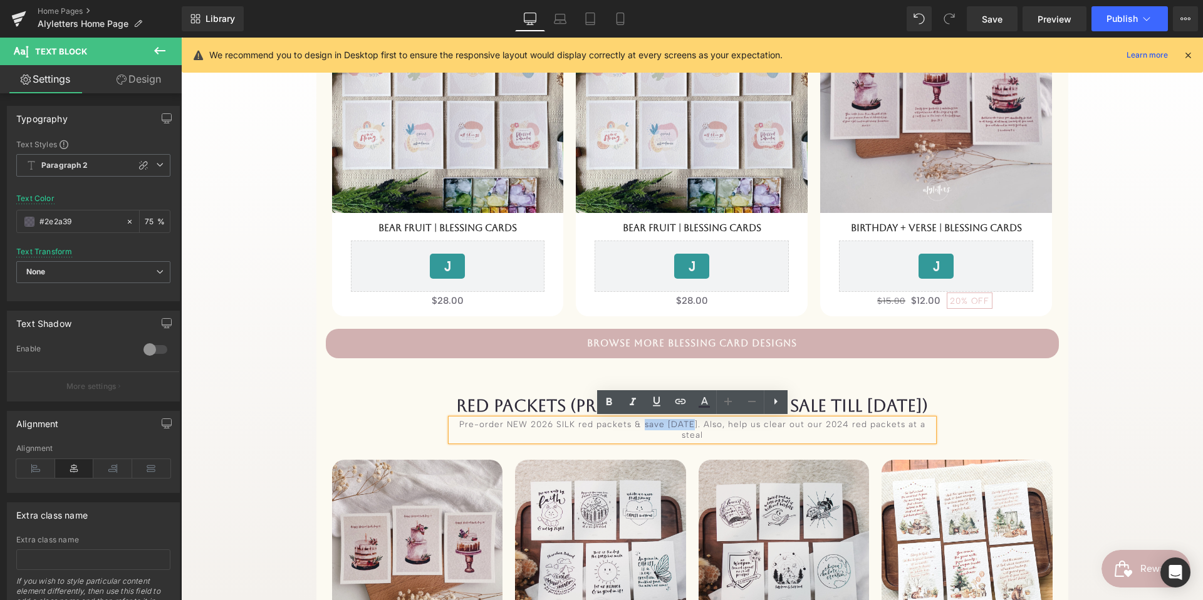
drag, startPoint x: 637, startPoint y: 423, endPoint x: 684, endPoint y: 423, distance: 46.4
click at [684, 423] on div "Pre-order NEW 2026 SILK red packets & save [DATE]. Also, help us clear out our …" at bounding box center [692, 430] width 483 height 22
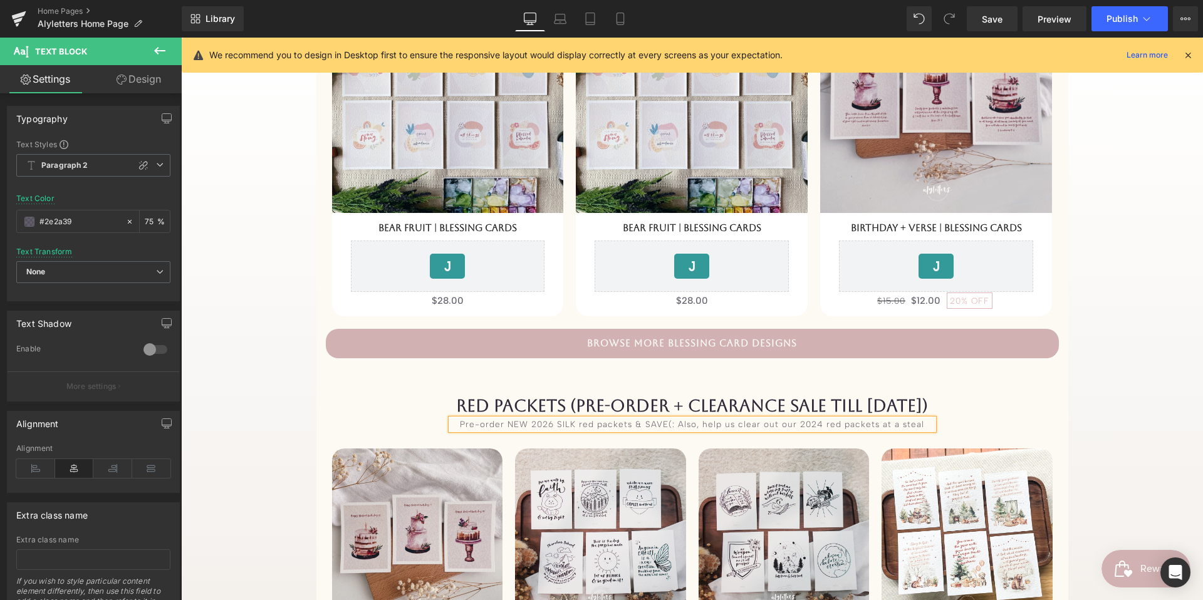
click at [921, 422] on div "Pre-order NEW 2026 SILK red packets & SAVE(: Also, help us clear out our 2024 r…" at bounding box center [692, 424] width 483 height 11
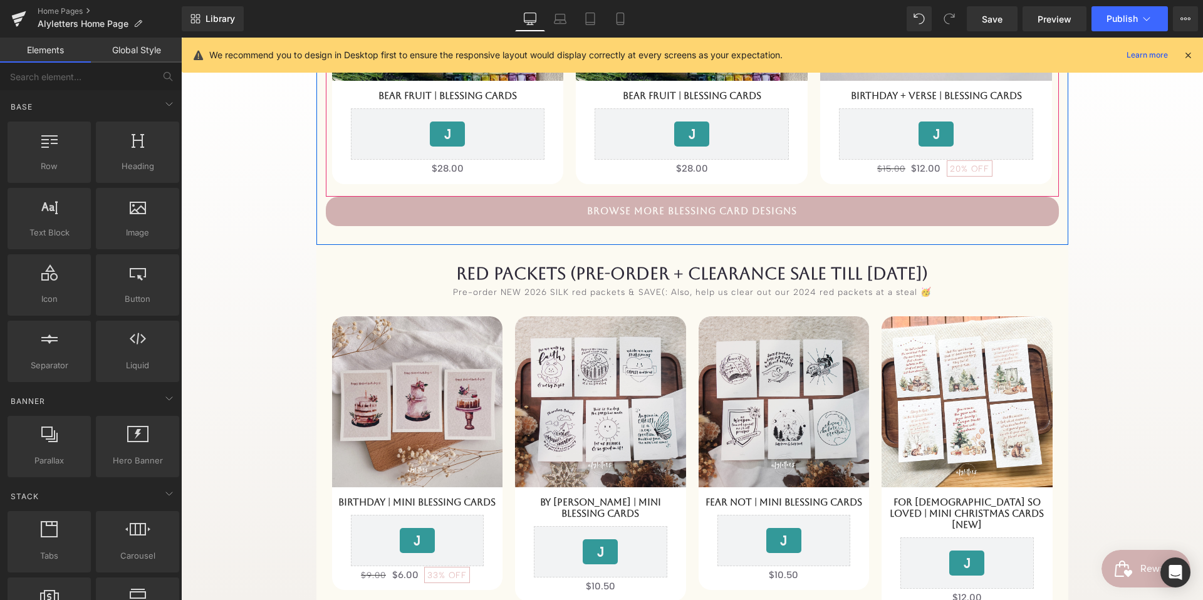
scroll to position [735, 0]
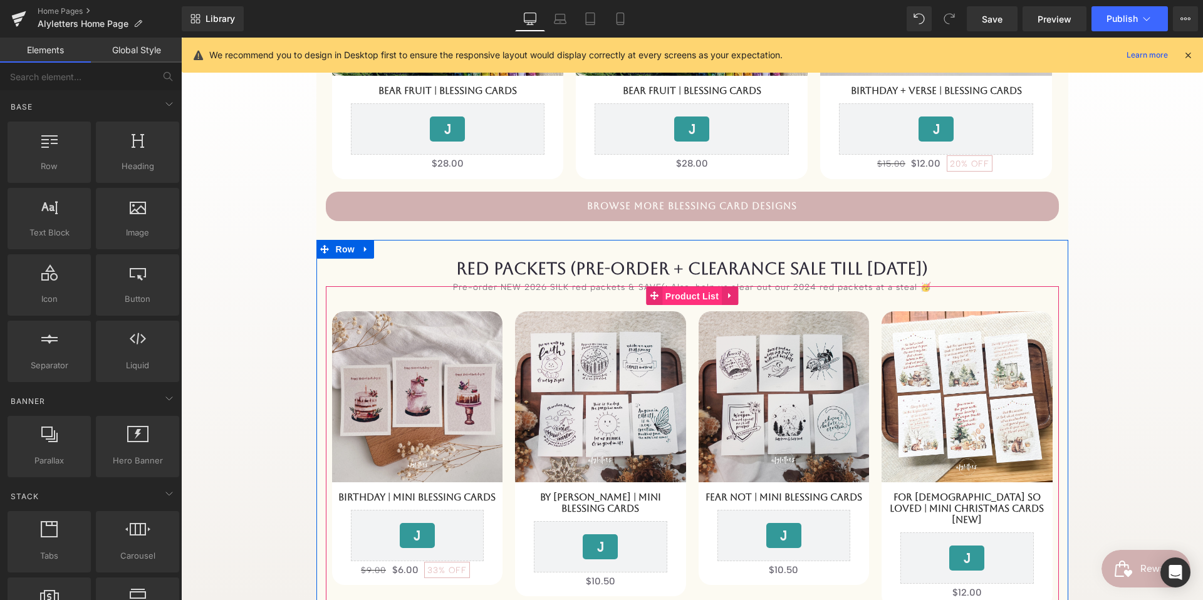
click at [697, 303] on span "Product List" at bounding box center [692, 296] width 60 height 19
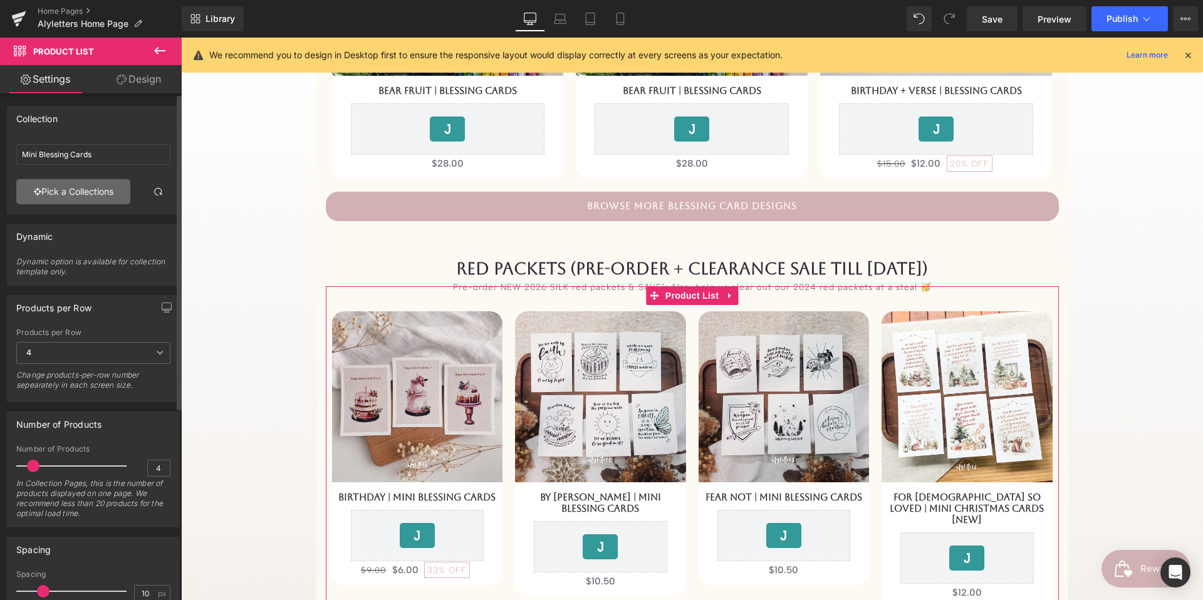
click at [88, 187] on link "Pick a Collections" at bounding box center [73, 191] width 114 height 25
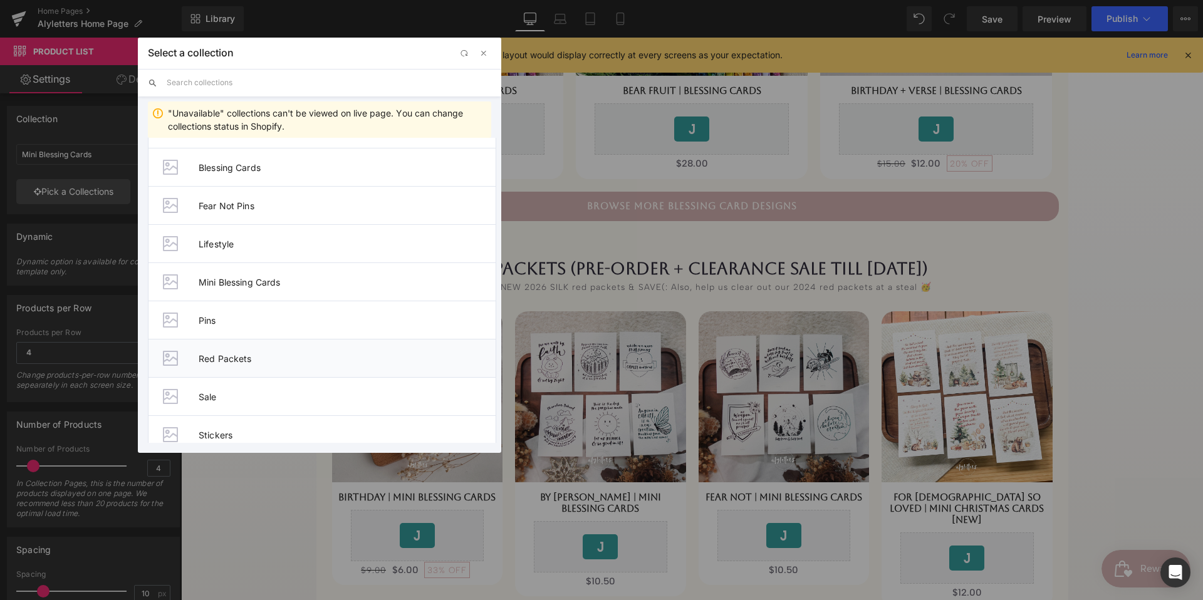
scroll to position [664, 0]
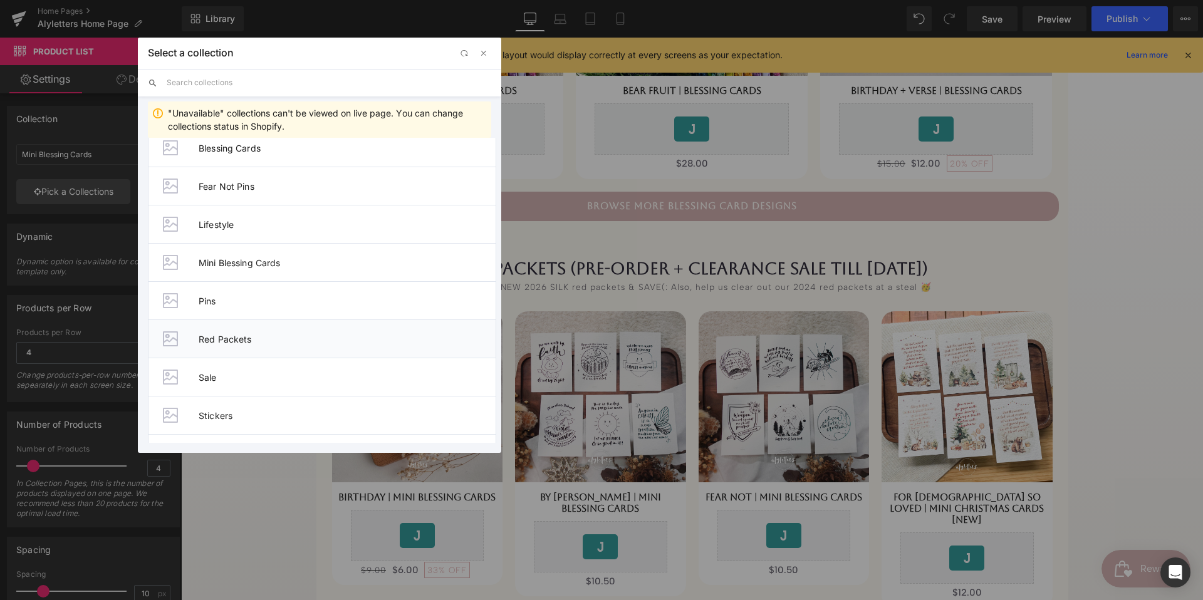
click at [253, 333] on li "Red Packets" at bounding box center [322, 339] width 348 height 38
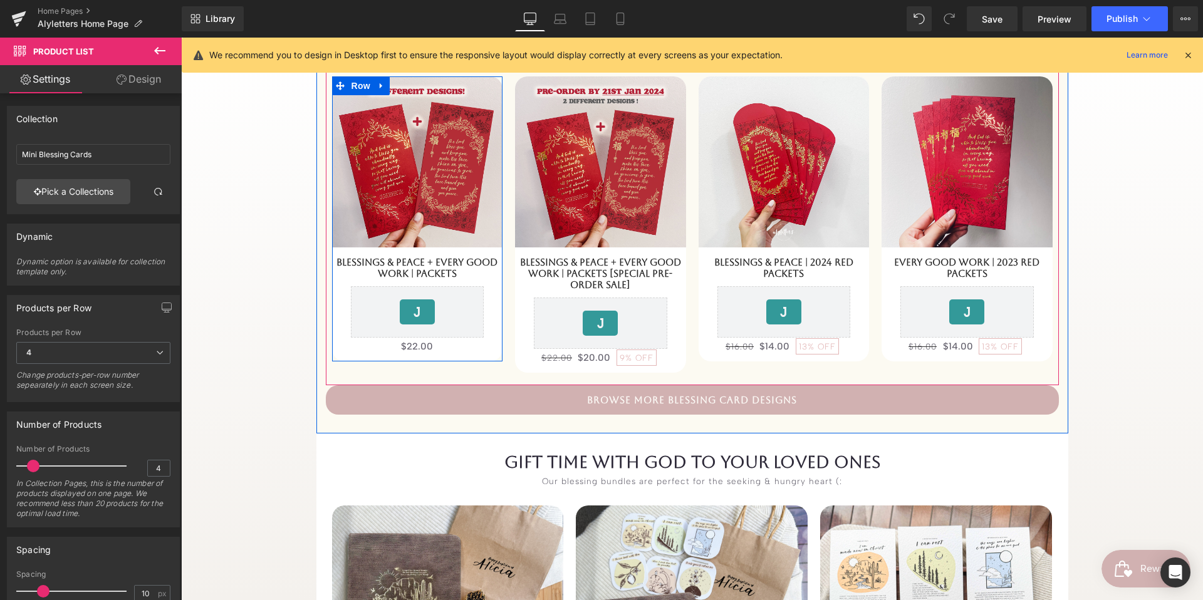
scroll to position [970, 0]
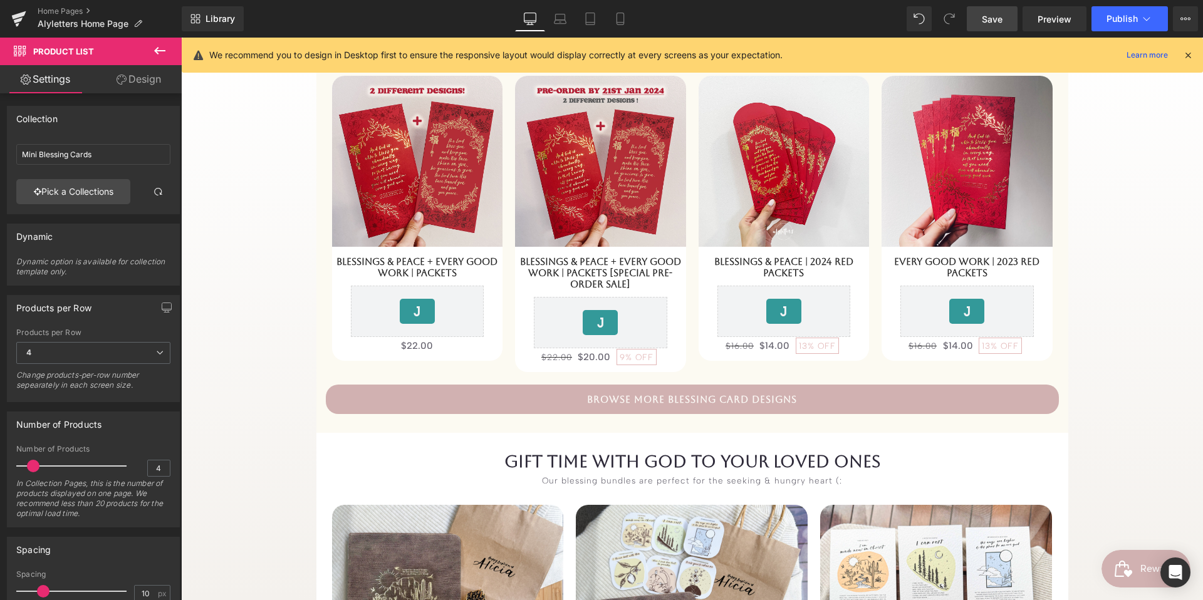
click at [992, 16] on span "Save" at bounding box center [992, 19] width 21 height 13
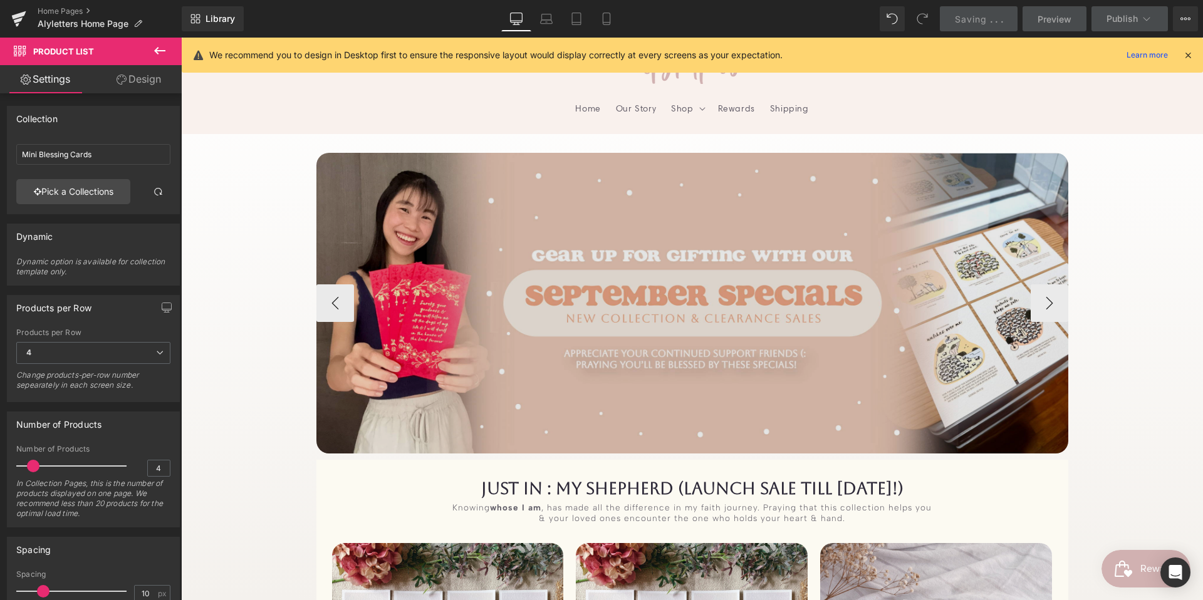
scroll to position [0, 0]
